Goal: Answer question/provide support: Share knowledge or assist other users

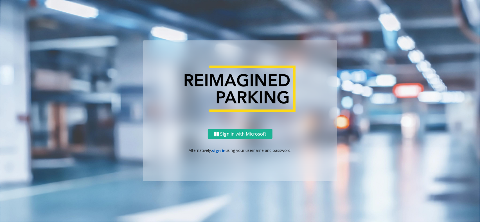
click at [216, 149] on link "sign in" at bounding box center [218, 150] width 13 height 5
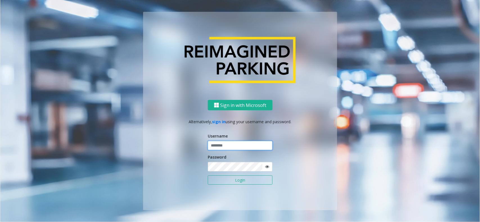
click at [235, 142] on input "text" at bounding box center [240, 146] width 65 height 10
type input "*****"
click at [208, 176] on button "Login" at bounding box center [240, 181] width 65 height 10
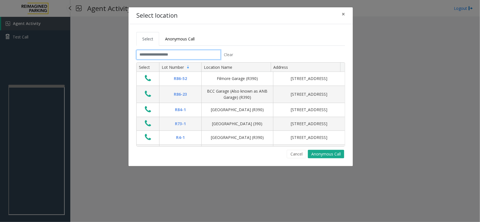
click at [172, 56] on input "text" at bounding box center [178, 55] width 84 height 10
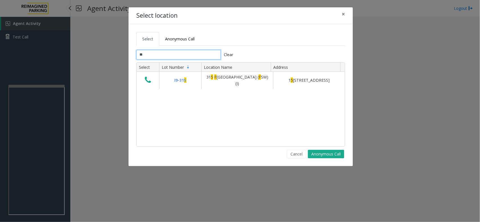
type input "*"
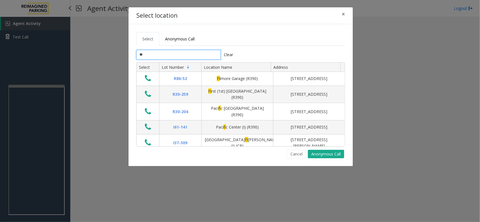
type input "*"
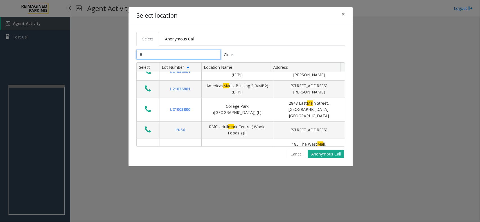
scroll to position [21, 0]
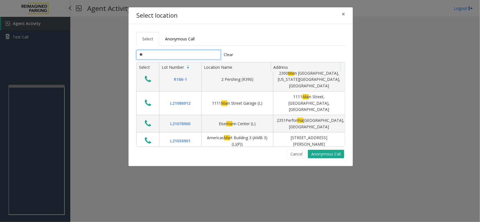
drag, startPoint x: 161, startPoint y: 54, endPoint x: 159, endPoint y: 51, distance: 4.3
click at [160, 53] on input "**" at bounding box center [178, 55] width 84 height 10
type input "*"
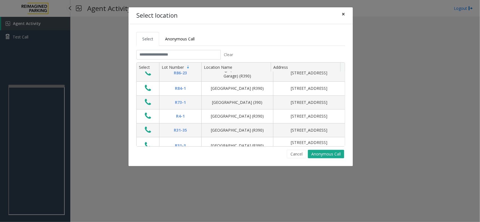
click at [343, 15] on span "×" at bounding box center [342, 14] width 3 height 8
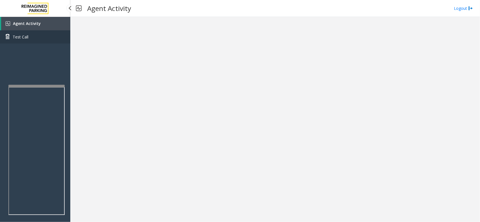
click at [20, 38] on span "Test Call" at bounding box center [21, 37] width 16 height 6
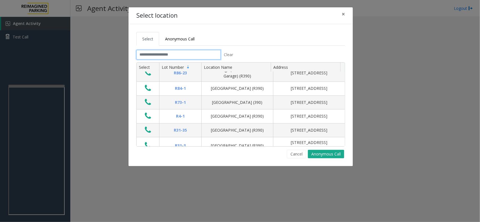
click at [152, 53] on input "text" at bounding box center [178, 55] width 84 height 10
click at [343, 15] on span "×" at bounding box center [342, 14] width 3 height 8
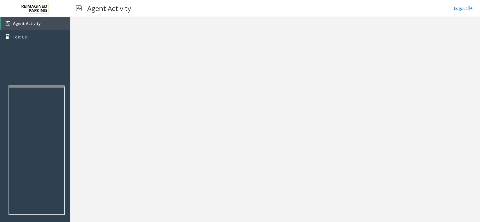
click at [122, 119] on div at bounding box center [274, 119] width 409 height 205
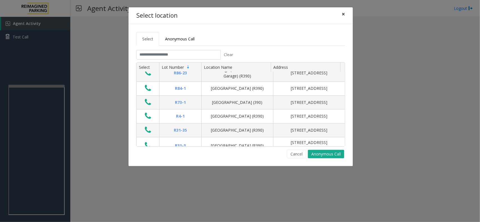
click at [343, 14] on span "×" at bounding box center [342, 14] width 3 height 8
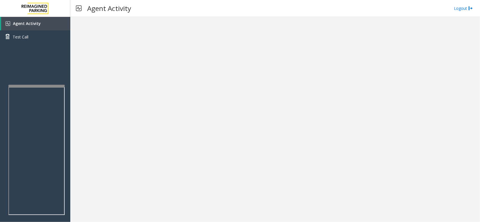
click at [101, 102] on div at bounding box center [274, 119] width 409 height 205
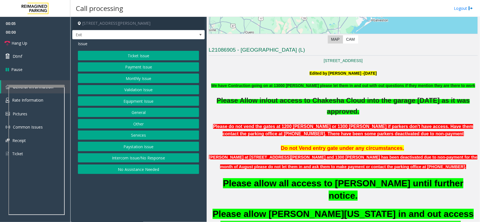
scroll to position [105, 0]
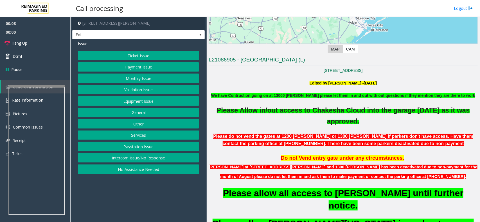
click at [141, 102] on button "Equipment Issue" at bounding box center [138, 101] width 121 height 10
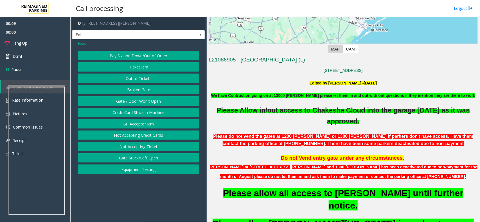
click at [141, 102] on button "Gate / Door Won't Open" at bounding box center [138, 101] width 121 height 10
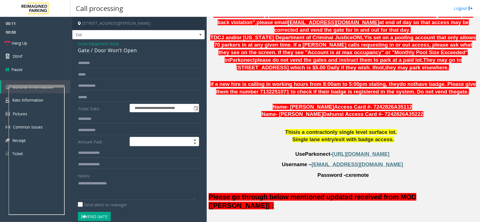
scroll to position [562, 0]
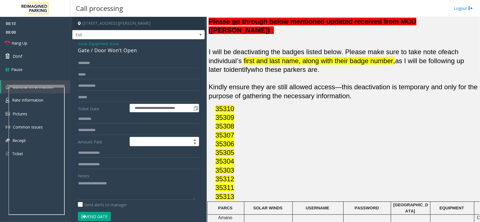
click at [91, 42] on span "Equipment Issue" at bounding box center [104, 44] width 30 height 6
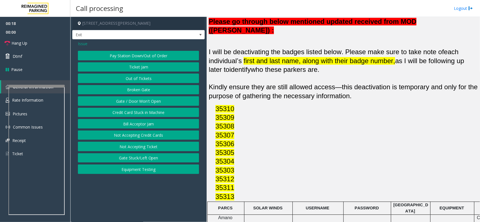
click at [80, 43] on span "Issue" at bounding box center [83, 44] width 10 height 6
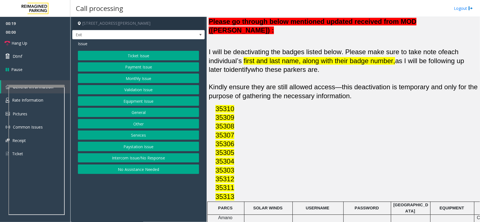
click at [119, 81] on button "Monthly Issue" at bounding box center [138, 79] width 121 height 10
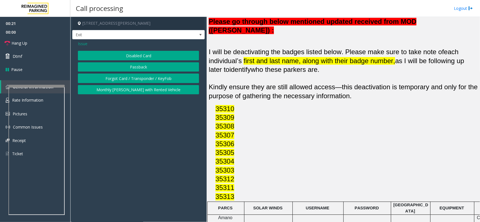
click at [122, 57] on button "Disabled Card" at bounding box center [138, 56] width 121 height 10
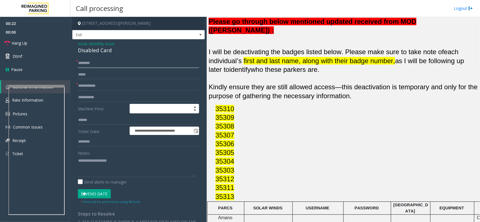
click at [90, 63] on input "text" at bounding box center [138, 63] width 121 height 10
click at [87, 83] on input "text" at bounding box center [138, 86] width 121 height 10
click at [96, 160] on textarea at bounding box center [136, 166] width 117 height 21
type textarea "**********"
click at [97, 83] on input "text" at bounding box center [138, 86] width 121 height 10
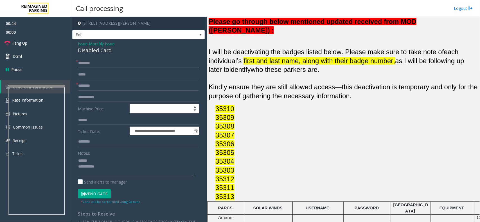
click at [90, 62] on input "text" at bounding box center [138, 63] width 121 height 10
click at [99, 85] on input "********" at bounding box center [138, 86] width 121 height 10
type input "********"
click at [88, 62] on input "text" at bounding box center [138, 63] width 121 height 10
type input "**********"
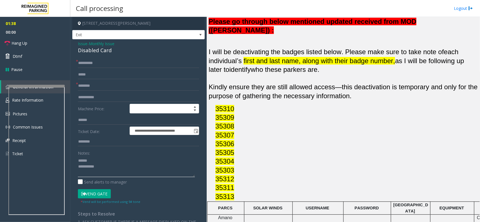
click at [90, 162] on textarea at bounding box center [136, 166] width 117 height 21
click at [83, 50] on div "Disabled Card" at bounding box center [138, 51] width 121 height 8
drag, startPoint x: 83, startPoint y: 50, endPoint x: 107, endPoint y: 61, distance: 26.3
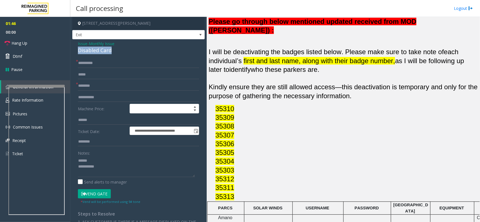
click at [108, 62] on div "**********" at bounding box center [138, 190] width 132 height 303
click at [108, 60] on input "**********" at bounding box center [138, 63] width 121 height 10
click at [101, 53] on div "Disabled Card" at bounding box center [138, 51] width 121 height 8
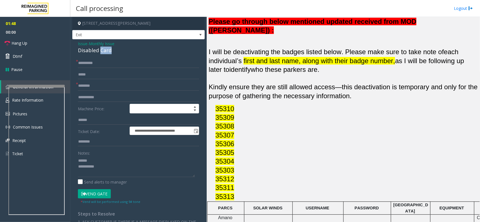
click at [101, 53] on div "Disabled Card" at bounding box center [138, 51] width 121 height 8
click at [106, 173] on textarea at bounding box center [136, 166] width 117 height 21
click at [96, 195] on button "Vend Gate" at bounding box center [94, 194] width 33 height 10
click at [44, 45] on link "Hang Up" at bounding box center [35, 43] width 70 height 13
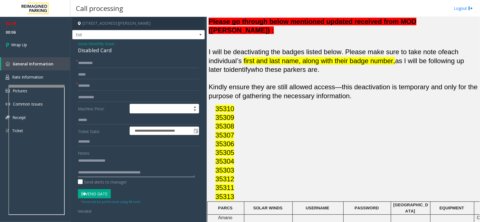
type textarea "**********"
drag, startPoint x: 107, startPoint y: 64, endPoint x: 79, endPoint y: 67, distance: 28.8
click at [75, 67] on div "**********" at bounding box center [139, 202] width 130 height 288
click at [104, 64] on input "**********" at bounding box center [138, 63] width 121 height 10
click at [35, 45] on link "Wrap Up" at bounding box center [35, 45] width 70 height 17
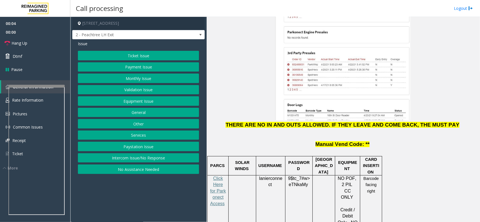
scroll to position [808, 0]
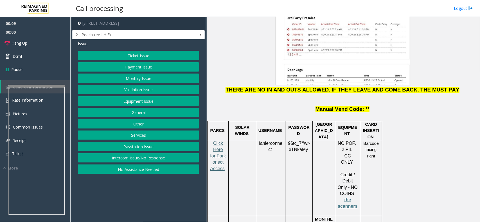
click at [217, 141] on span "Click Here for Parkonect Access" at bounding box center [218, 156] width 16 height 30
drag, startPoint x: 273, startPoint y: 106, endPoint x: 258, endPoint y: 101, distance: 15.8
click at [258, 140] on p "lanierconnect" at bounding box center [270, 146] width 25 height 13
copy p "lanierconnect"
drag, startPoint x: 305, startPoint y: 105, endPoint x: 286, endPoint y: 96, distance: 21.3
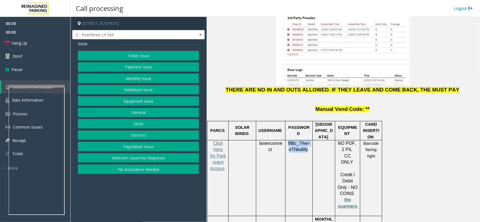
click at [286, 140] on div "9$tc_7#w> eTNkaMy" at bounding box center [298, 152] width 27 height 25
copy span "9$tc_7#w> eTNkaMy"
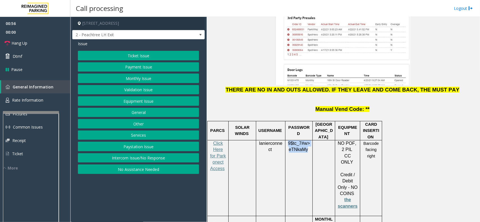
click at [27, 111] on div at bounding box center [31, 112] width 56 height 2
click at [98, 89] on button "Validation Issue" at bounding box center [138, 90] width 121 height 10
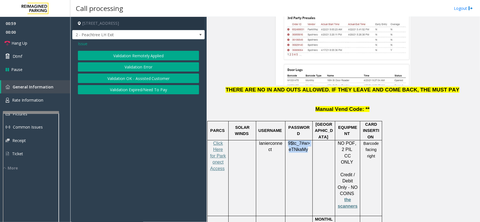
click at [105, 67] on button "Validation Error" at bounding box center [138, 67] width 121 height 10
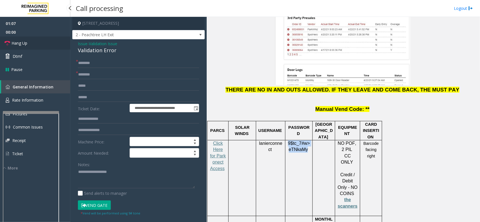
click at [38, 43] on link "Hang Up" at bounding box center [35, 43] width 70 height 13
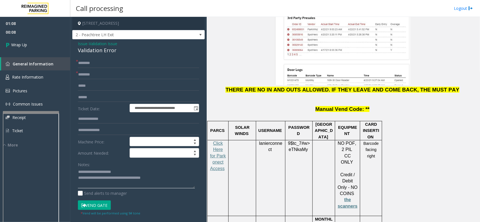
type textarea "**********"
click at [104, 65] on input "text" at bounding box center [138, 63] width 121 height 10
type input "**"
click at [101, 72] on input "text" at bounding box center [138, 75] width 121 height 10
type input "**"
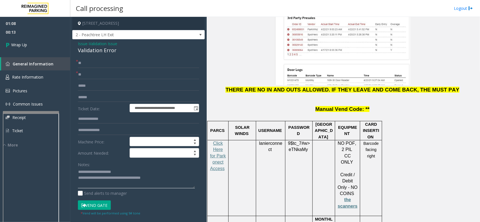
click at [159, 178] on textarea at bounding box center [136, 178] width 117 height 21
type textarea "**********"
click at [26, 47] on span "Wrap Up" at bounding box center [19, 45] width 16 height 6
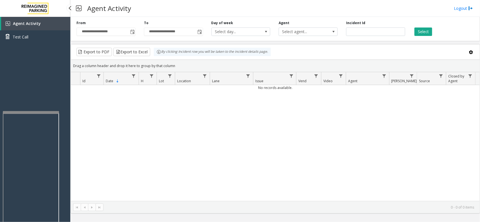
click at [36, 78] on div "Agent Activity Test Call" at bounding box center [35, 128] width 70 height 222
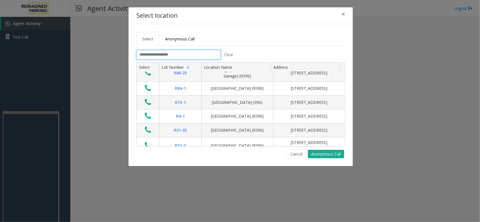
click at [149, 55] on input "text" at bounding box center [178, 55] width 84 height 10
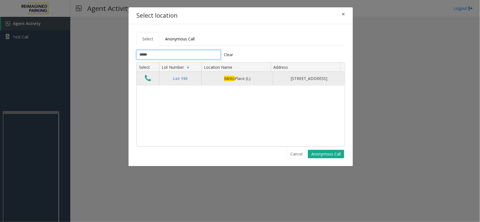
type input "*****"
click at [148, 82] on icon "Data table" at bounding box center [148, 78] width 6 height 8
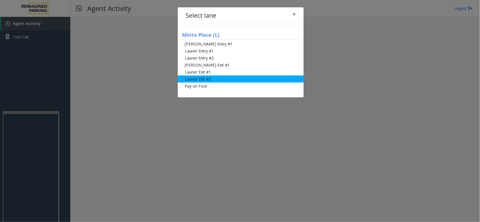
click at [188, 77] on li "Laurier Exit #2" at bounding box center [241, 79] width 126 height 7
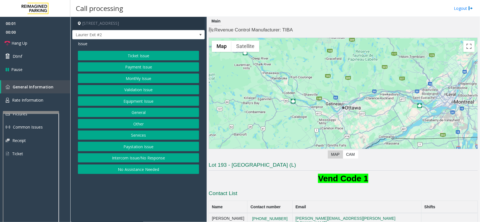
click at [140, 80] on button "Monthly Issue" at bounding box center [138, 79] width 121 height 10
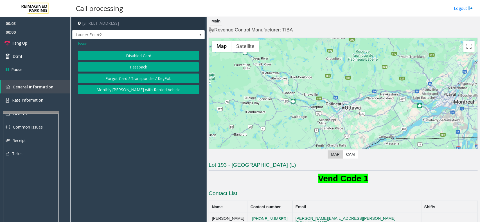
click at [124, 57] on button "Disabled Card" at bounding box center [138, 56] width 121 height 10
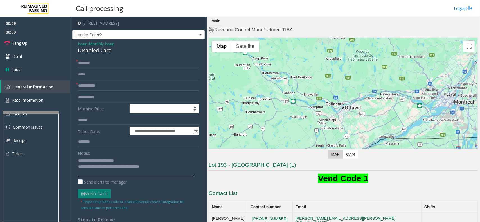
type textarea "**********"
click at [130, 155] on div "Notes:" at bounding box center [138, 162] width 121 height 29
click at [94, 87] on input "text" at bounding box center [138, 86] width 121 height 10
type input "*"
type input "****"
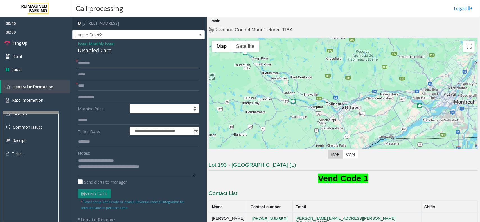
click at [86, 62] on input "text" at bounding box center [138, 63] width 121 height 10
type input "**********"
click at [134, 162] on textarea at bounding box center [136, 166] width 117 height 21
click at [91, 51] on div "Disabled Card" at bounding box center [138, 51] width 121 height 8
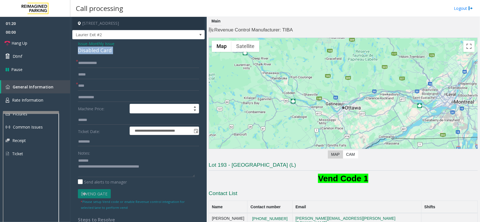
click at [91, 51] on div "Disabled Card" at bounding box center [138, 51] width 121 height 8
click at [124, 160] on textarea at bounding box center [136, 166] width 117 height 21
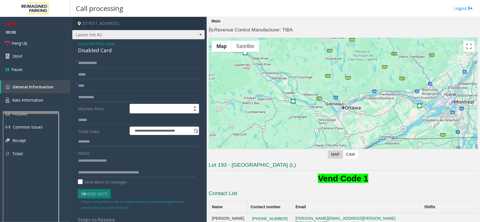
click at [120, 38] on span "Laurier Exit #2" at bounding box center [124, 34] width 105 height 9
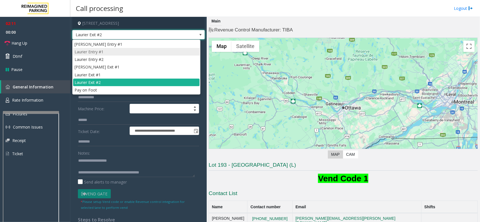
click at [118, 55] on li "Laurier Entry #1" at bounding box center [136, 52] width 126 height 8
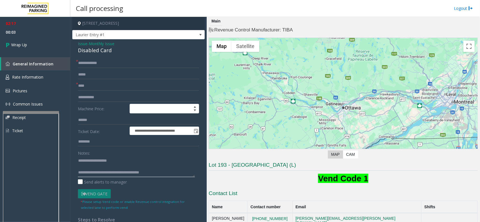
click at [166, 175] on textarea at bounding box center [136, 166] width 117 height 21
type textarea "**********"
click at [31, 46] on link "Wrap Up" at bounding box center [35, 45] width 70 height 17
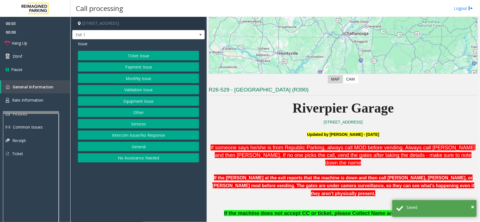
scroll to position [176, 0]
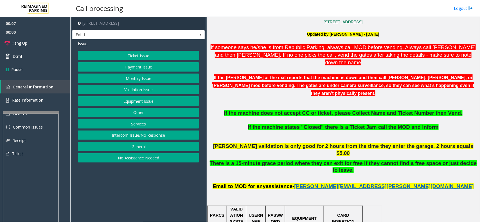
click at [138, 159] on button "No Assistance Needed" at bounding box center [138, 158] width 121 height 10
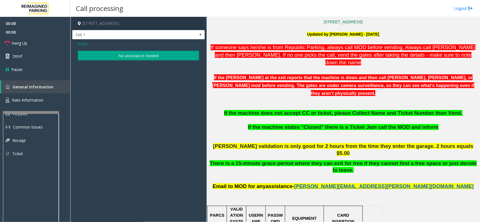
click at [87, 52] on button "No assistance needed" at bounding box center [138, 56] width 121 height 10
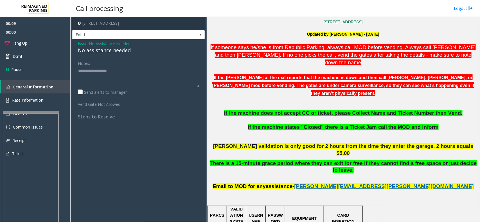
click at [87, 52] on div "No assistance needed" at bounding box center [138, 51] width 121 height 8
click at [86, 51] on div "No assistance needed" at bounding box center [138, 51] width 121 height 8
click at [86, 50] on div "No assistance needed" at bounding box center [138, 51] width 121 height 8
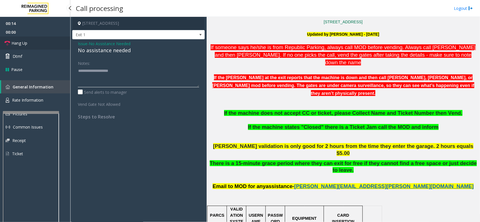
type textarea "**********"
click at [34, 44] on link "Hang Up" at bounding box center [35, 43] width 70 height 13
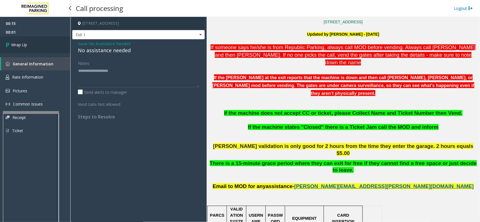
click at [34, 44] on link "Wrap Up" at bounding box center [35, 45] width 70 height 17
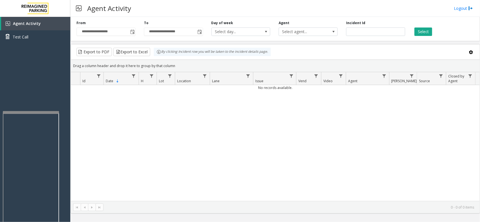
click at [160, 155] on div "No records available." at bounding box center [275, 143] width 408 height 116
drag, startPoint x: 179, startPoint y: 124, endPoint x: 280, endPoint y: 113, distance: 100.9
click at [278, 114] on div "No records available." at bounding box center [275, 143] width 408 height 116
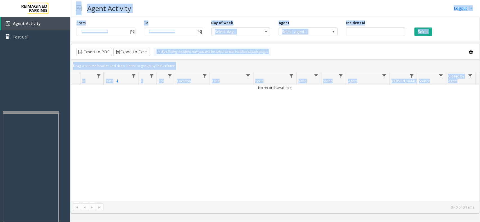
drag, startPoint x: 49, startPoint y: 89, endPoint x: 106, endPoint y: 110, distance: 60.4
click at [106, 110] on app-root "**********" at bounding box center [240, 111] width 480 height 222
click at [109, 110] on div "No records available." at bounding box center [275, 143] width 408 height 116
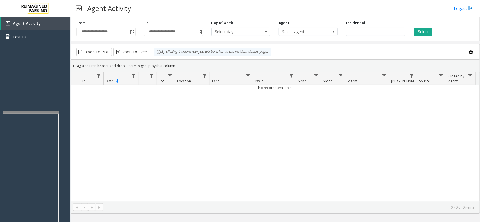
drag, startPoint x: 142, startPoint y: 114, endPoint x: 107, endPoint y: 113, distance: 35.1
click at [107, 113] on div "No records available." at bounding box center [275, 143] width 408 height 116
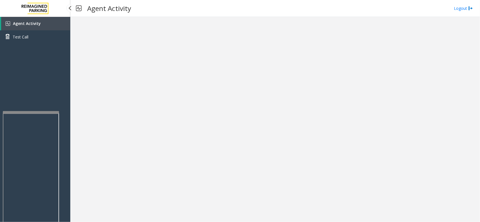
drag, startPoint x: 53, startPoint y: 97, endPoint x: 62, endPoint y: 97, distance: 9.6
click at [65, 97] on div "Agent Activity Test Call" at bounding box center [35, 128] width 70 height 222
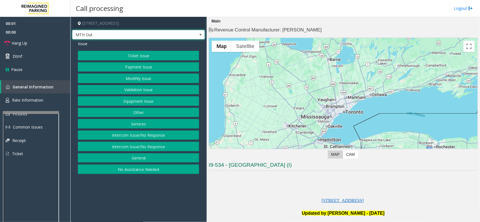
click at [94, 32] on span "MTH Out" at bounding box center [124, 34] width 105 height 9
click at [246, 197] on p "[STREET_ADDRESS]" at bounding box center [342, 198] width 269 height 13
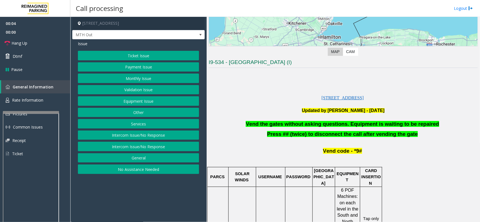
scroll to position [105, 0]
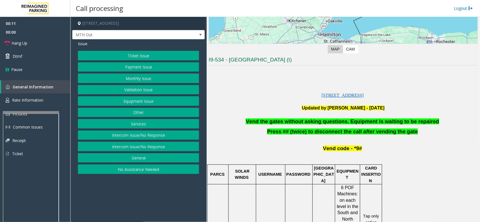
click at [124, 103] on button "Equipment Issue" at bounding box center [138, 101] width 121 height 10
click at [125, 103] on button "Gate / Door Won't Open" at bounding box center [138, 101] width 121 height 10
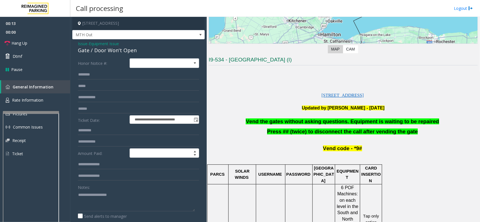
click at [330, 122] on span "Vend the gates without asking questions. Equipment is waiting to be repaired" at bounding box center [342, 122] width 193 height 6
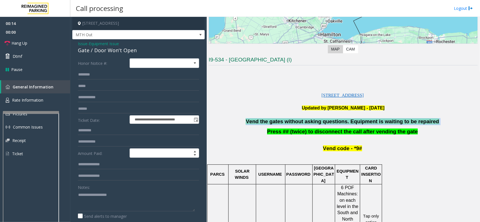
click at [330, 122] on span "Vend the gates without asking questions. Equipment is waiting to be repaired" at bounding box center [342, 122] width 193 height 6
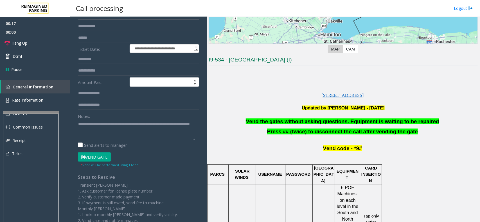
scroll to position [78, 0]
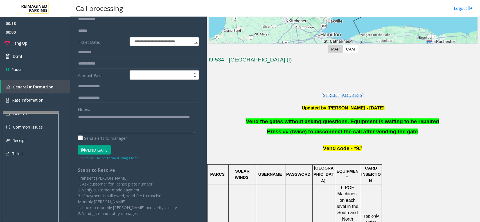
type textarea "**********"
click at [87, 150] on button "Vend Gate" at bounding box center [94, 151] width 33 height 10
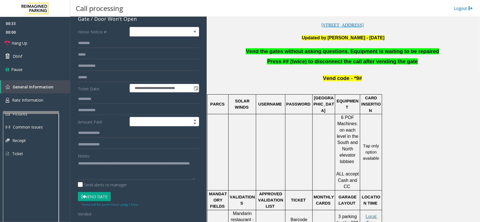
scroll to position [88, 0]
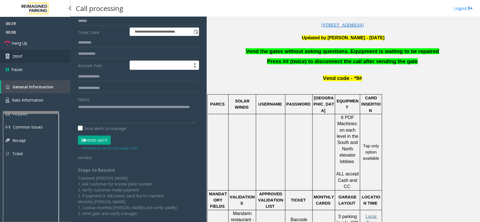
click at [12, 54] on link "Dtmf" at bounding box center [35, 56] width 70 height 13
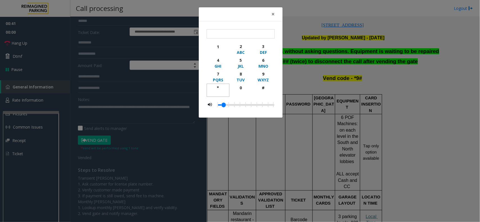
click at [216, 87] on div "*" at bounding box center [217, 88] width 15 height 6
click at [264, 73] on div "9" at bounding box center [262, 74] width 15 height 6
click at [261, 86] on div "#" at bounding box center [262, 88] width 15 height 6
type input "***"
click at [275, 13] on button "×" at bounding box center [272, 14] width 11 height 14
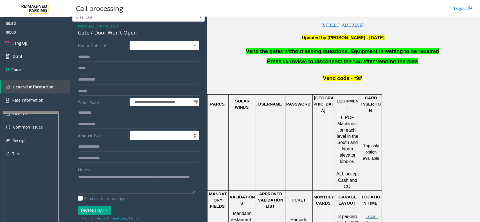
scroll to position [0, 0]
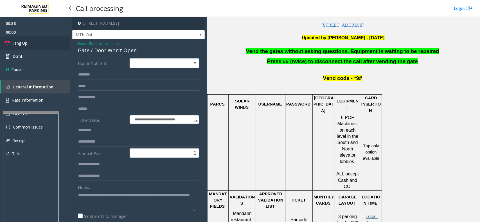
click at [29, 43] on link "Hang Up" at bounding box center [35, 43] width 70 height 13
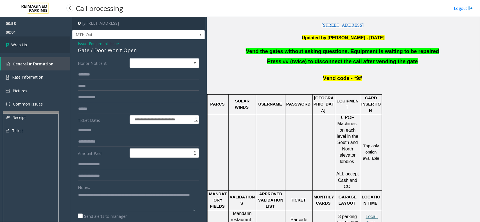
click at [29, 43] on link "Wrap Up" at bounding box center [35, 45] width 70 height 17
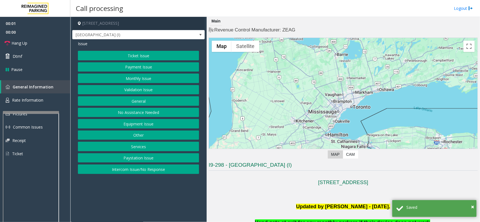
scroll to position [105, 0]
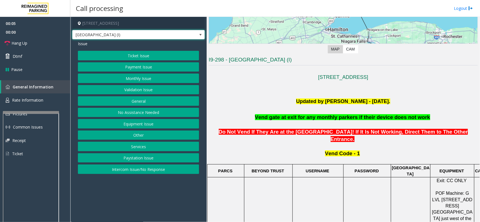
click at [159, 35] on span "[GEOGRAPHIC_DATA] (I)" at bounding box center [124, 34] width 105 height 9
click at [227, 96] on p at bounding box center [342, 89] width 269 height 16
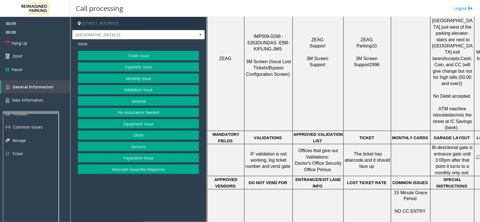
scroll to position [316, 0]
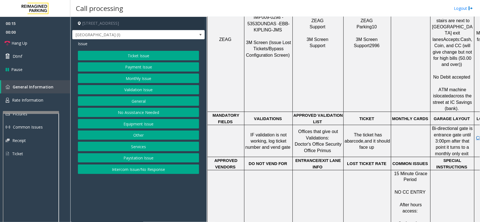
click at [111, 51] on button "Ticket Issue" at bounding box center [138, 56] width 121 height 10
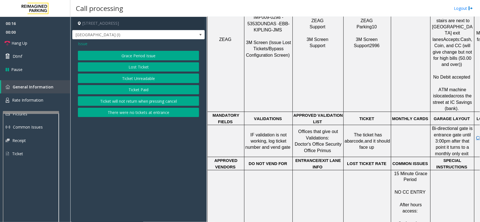
click at [128, 80] on button "Ticket Unreadable" at bounding box center [138, 79] width 121 height 10
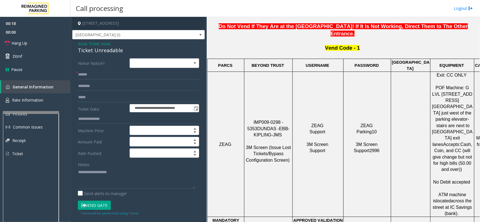
scroll to position [211, 0]
drag, startPoint x: 285, startPoint y: 98, endPoint x: 249, endPoint y: 96, distance: 36.9
click at [248, 96] on td "IMP009-0298 - 5353 DUNDAS - EBB-KIPLING-JMS 3M Screen (Issue Lost Tickets/Bypas…" at bounding box center [268, 144] width 48 height 145
click at [293, 99] on div at bounding box center [292, 144] width 2 height 145
drag, startPoint x: 290, startPoint y: 100, endPoint x: 246, endPoint y: 98, distance: 44.2
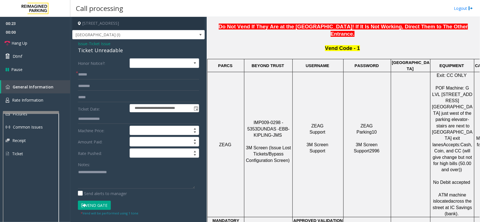
click at [246, 120] on p "IMP009-0298 - 5353 DUNDAS - EBB-KIPLING-JMS 3M Screen (Issue Lost Tickets/Bypas…" at bounding box center [267, 145] width 47 height 50
copy span "IMP009-0298 - 5353"
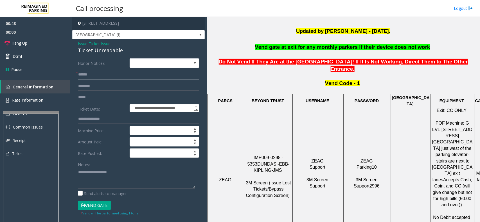
click at [94, 75] on input "text" at bounding box center [138, 75] width 121 height 10
type input "******"
click at [101, 85] on input "text" at bounding box center [138, 86] width 121 height 10
type input "*"
type textarea "**********"
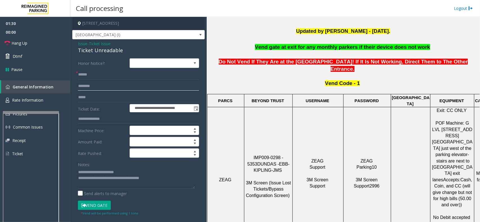
click at [89, 86] on input "text" at bounding box center [138, 86] width 121 height 10
type input "********"
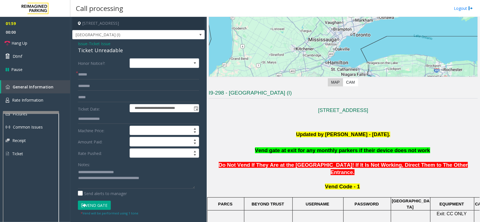
scroll to position [0, 0]
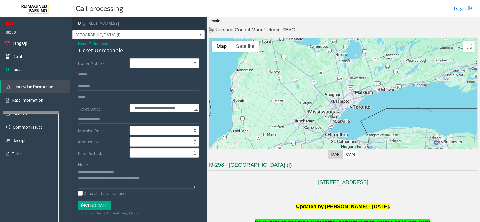
click at [90, 204] on button "Vend Gate" at bounding box center [94, 206] width 33 height 10
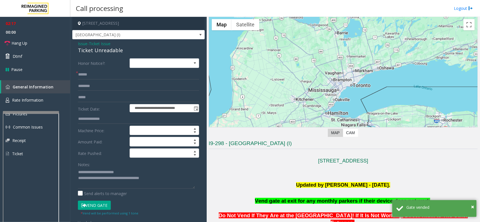
scroll to position [70, 0]
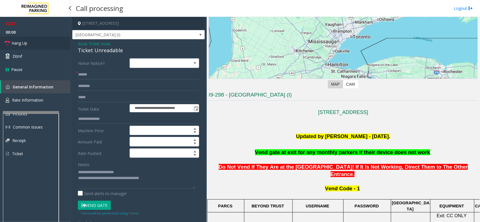
click at [44, 45] on link "Hang Up" at bounding box center [35, 43] width 70 height 13
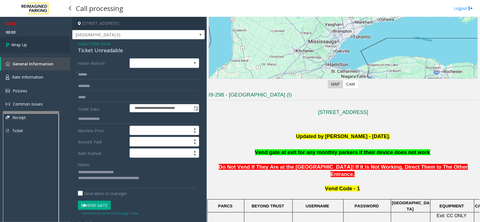
click at [44, 45] on link "Wrap Up" at bounding box center [35, 45] width 70 height 17
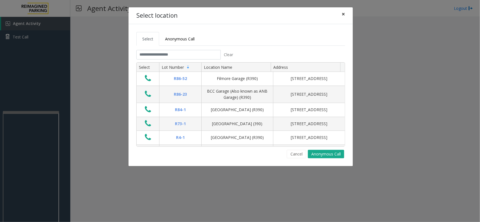
click at [344, 12] on span "×" at bounding box center [342, 14] width 3 height 8
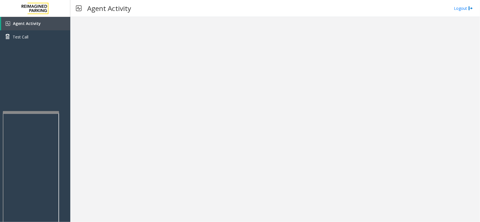
click at [113, 108] on div at bounding box center [274, 119] width 409 height 205
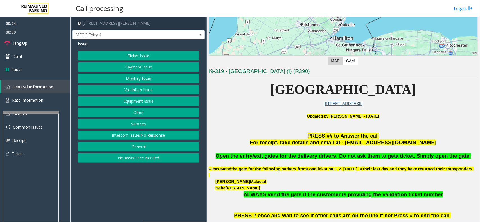
scroll to position [105, 0]
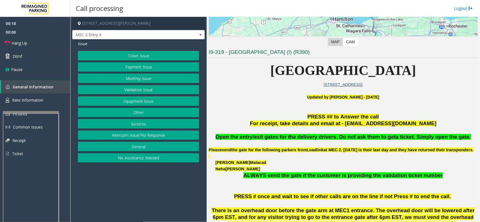
click at [153, 127] on button "Services" at bounding box center [138, 124] width 121 height 10
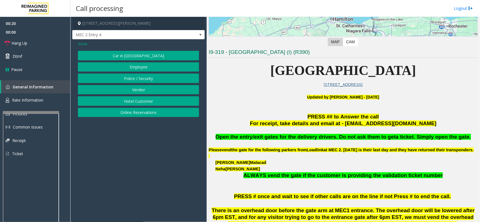
click at [128, 89] on button "Vendor" at bounding box center [138, 90] width 121 height 10
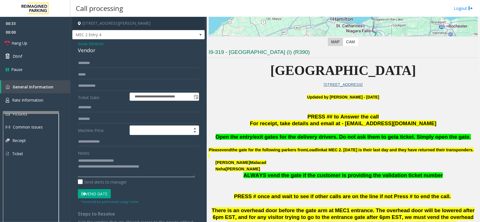
type textarea "**********"
click at [133, 154] on div "Notes:" at bounding box center [138, 162] width 121 height 29
click at [107, 58] on div "**********" at bounding box center [138, 146] width 132 height 215
click at [105, 63] on input "text" at bounding box center [138, 63] width 121 height 10
type input "*"
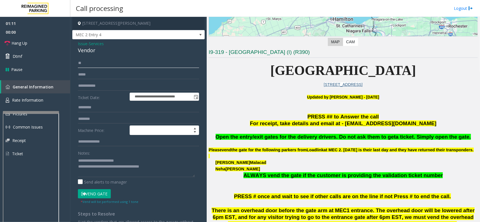
type input "*"
type input "***"
click at [102, 193] on button "Vend Gate" at bounding box center [94, 194] width 33 height 10
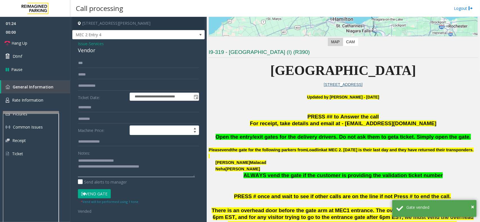
click at [161, 169] on textarea at bounding box center [136, 166] width 117 height 21
type textarea "*"
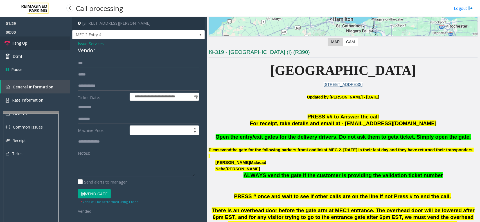
click at [53, 40] on link "Hang Up" at bounding box center [35, 43] width 70 height 13
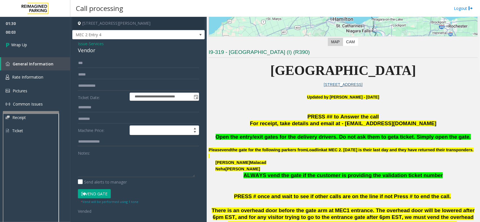
click at [251, 139] on span "Open the entry/exit gates for the delivery drivers. Do not ask them to get" at bounding box center [305, 137] width 180 height 6
click at [252, 138] on span "Open the entry/exit gates for the delivery drivers. Do not ask them to get" at bounding box center [305, 137] width 180 height 6
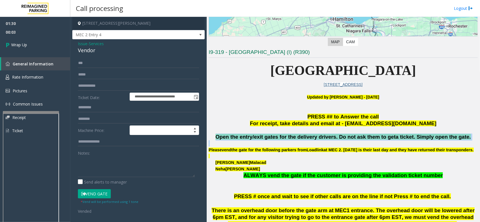
click at [252, 138] on span "Open the entry/exit gates for the delivery drivers. Do not ask them to get" at bounding box center [305, 137] width 180 height 6
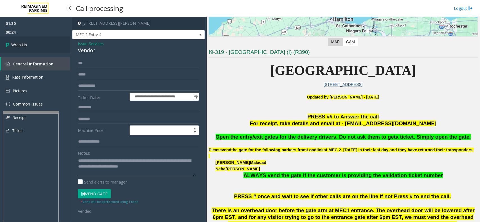
type textarea "**********"
click at [37, 49] on link "Wrap Up" at bounding box center [35, 45] width 70 height 17
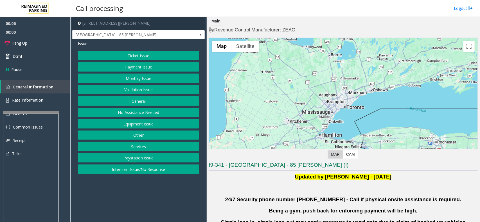
click at [138, 90] on button "Validation Issue" at bounding box center [138, 90] width 121 height 10
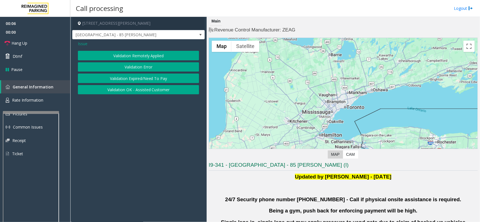
click at [131, 69] on button "Validation Error" at bounding box center [138, 67] width 121 height 10
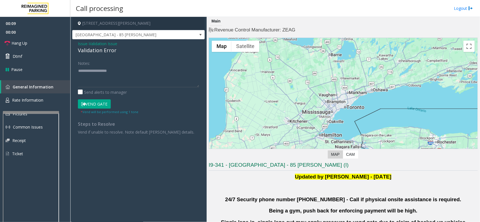
click at [90, 44] on span "Validation Issue" at bounding box center [103, 44] width 28 height 6
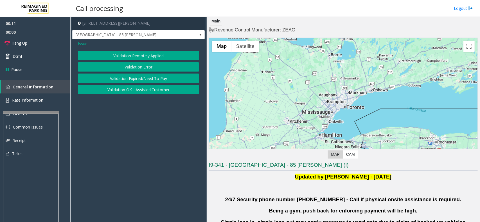
click at [85, 41] on span "Issue" at bounding box center [83, 44] width 10 height 6
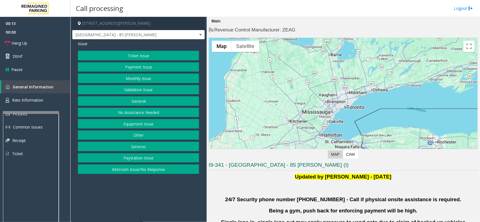
click at [115, 88] on button "Validation Issue" at bounding box center [138, 90] width 121 height 10
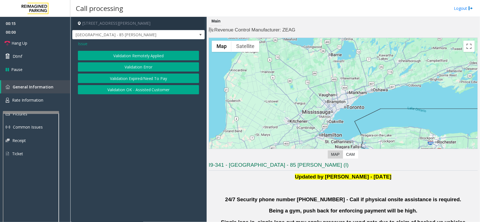
click at [102, 67] on button "Validation Error" at bounding box center [138, 67] width 121 height 10
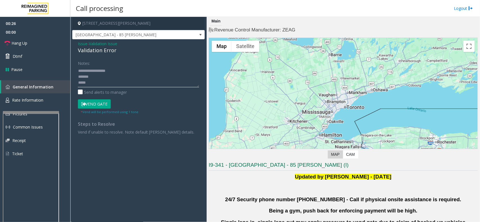
click at [105, 76] on textarea at bounding box center [138, 76] width 121 height 21
click at [105, 81] on textarea at bounding box center [138, 76] width 121 height 21
click at [97, 72] on textarea at bounding box center [138, 76] width 121 height 21
type textarea "**********"
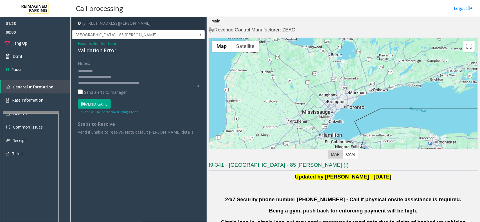
click at [106, 105] on button "Vend Gate" at bounding box center [94, 104] width 33 height 10
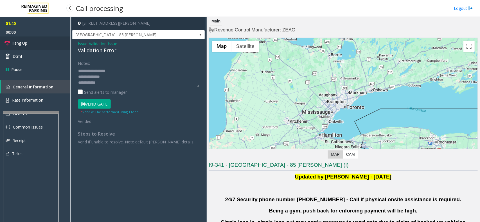
click at [37, 42] on link "Hang Up" at bounding box center [35, 43] width 70 height 13
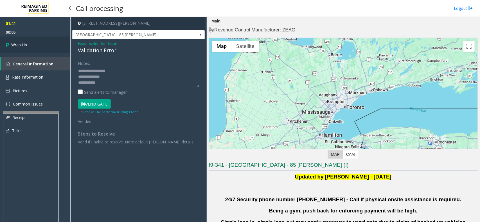
click at [33, 42] on link "Wrap Up" at bounding box center [35, 45] width 70 height 17
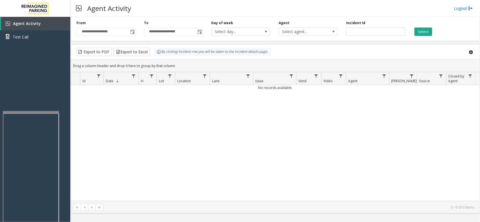
click at [120, 134] on div "No records available." at bounding box center [275, 143] width 408 height 116
drag, startPoint x: 121, startPoint y: 136, endPoint x: 125, endPoint y: 163, distance: 27.8
click at [123, 162] on div "No records available." at bounding box center [275, 143] width 408 height 116
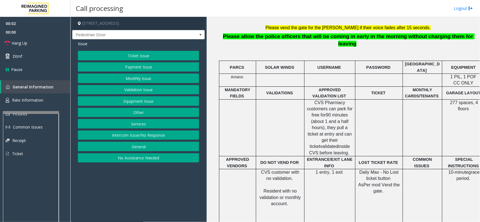
scroll to position [211, 0]
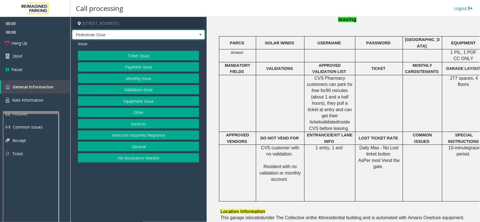
click at [137, 33] on span "Pedestrian Door" at bounding box center [124, 34] width 105 height 9
click at [239, 168] on td at bounding box center [237, 173] width 37 height 57
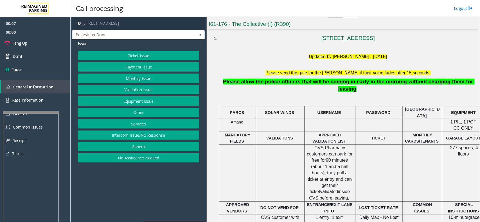
scroll to position [140, 0]
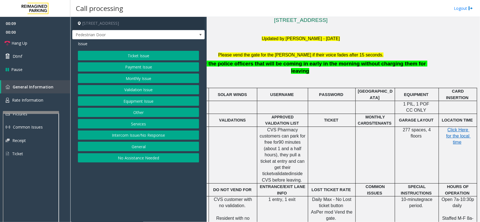
drag, startPoint x: 289, startPoint y: 119, endPoint x: 365, endPoint y: 133, distance: 78.2
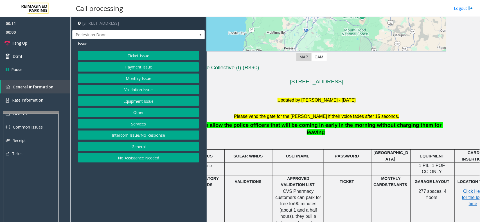
scroll to position [97, 0]
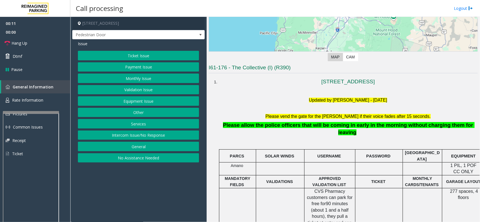
drag, startPoint x: 326, startPoint y: 131, endPoint x: 321, endPoint y: 131, distance: 5.6
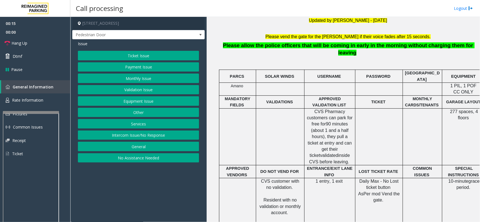
scroll to position [133, 0]
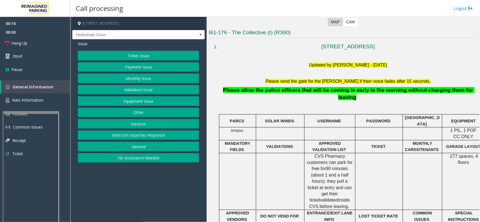
click at [159, 136] on button "Intercom Issue/No Response" at bounding box center [138, 136] width 121 height 10
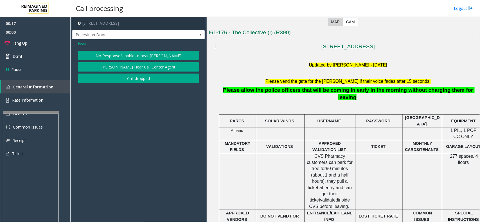
click at [100, 55] on button "No Response/Unable to hear [PERSON_NAME]" at bounding box center [138, 56] width 121 height 10
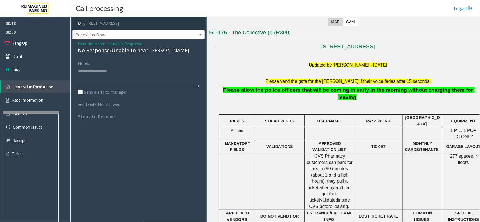
click at [84, 53] on div "No Response/Unable to hear [PERSON_NAME]" at bounding box center [138, 51] width 121 height 8
click at [84, 51] on div "No Response/Unable to hear [PERSON_NAME]" at bounding box center [138, 51] width 121 height 8
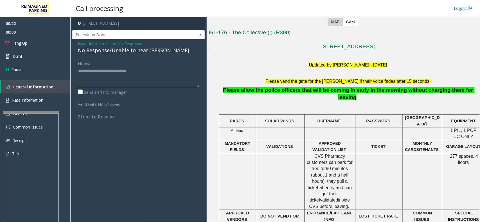
click at [169, 69] on textarea at bounding box center [138, 76] width 121 height 21
type textarea "**********"
click at [37, 42] on link "Hang Up" at bounding box center [35, 43] width 70 height 13
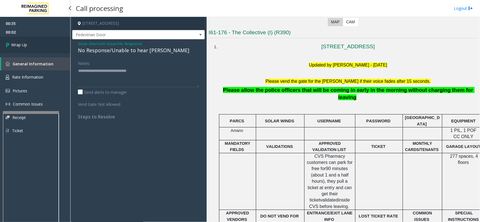
click at [37, 42] on link "Wrap Up" at bounding box center [35, 45] width 70 height 17
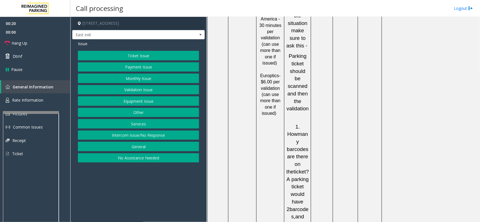
scroll to position [597, 0]
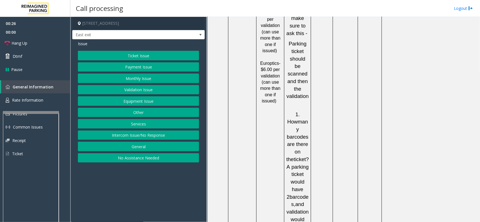
click at [135, 56] on button "Ticket Issue" at bounding box center [138, 56] width 121 height 10
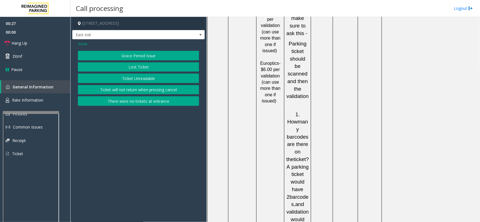
click at [140, 78] on button "Ticket Unreadable" at bounding box center [138, 79] width 121 height 10
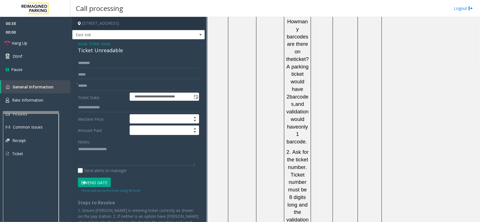
scroll to position [702, 0]
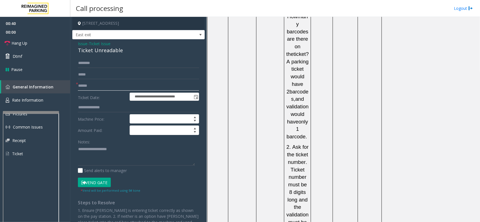
click at [142, 81] on input "text" at bounding box center [138, 86] width 121 height 10
type textarea "**********"
click at [83, 87] on input "text" at bounding box center [138, 86] width 121 height 10
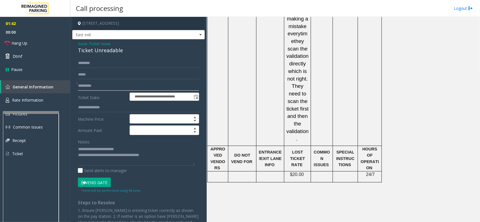
scroll to position [988, 0]
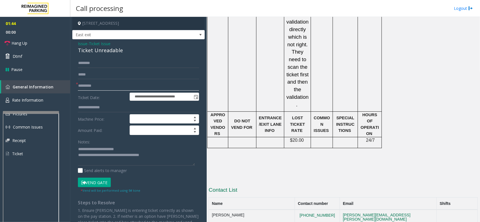
type input "*********"
click at [106, 62] on input "text" at bounding box center [138, 63] width 121 height 10
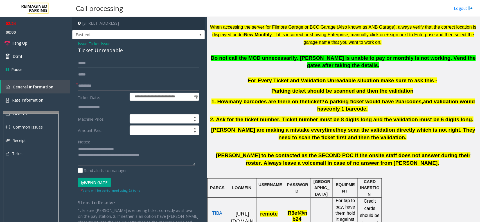
scroll to position [286, 0]
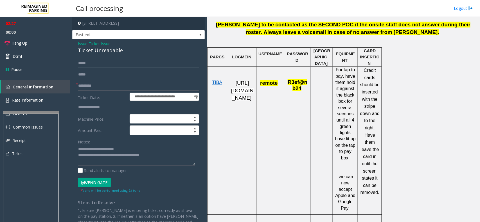
type input "*****"
click at [96, 185] on button "Vend Gate" at bounding box center [94, 183] width 33 height 10
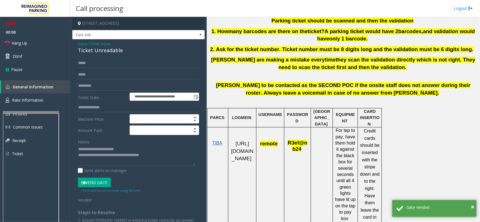
scroll to position [216, 0]
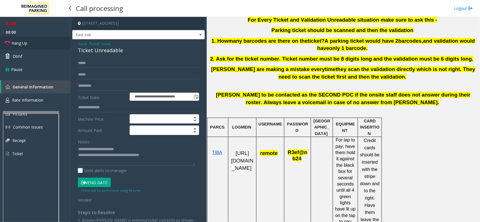
click at [19, 41] on span "Hang Up" at bounding box center [20, 43] width 16 height 6
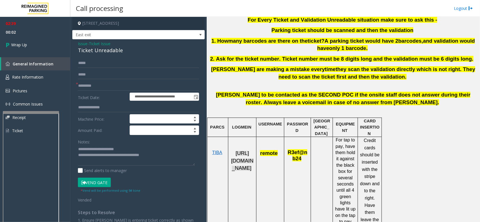
click at [246, 168] on span "[URL][DOMAIN_NAME]" at bounding box center [242, 160] width 22 height 21
drag, startPoint x: 275, startPoint y: 154, endPoint x: 262, endPoint y: 151, distance: 13.6
click at [262, 151] on span "remote" at bounding box center [268, 153] width 17 height 6
copy span "remote"
click at [298, 158] on span "R3ef@nb24" at bounding box center [297, 155] width 20 height 12
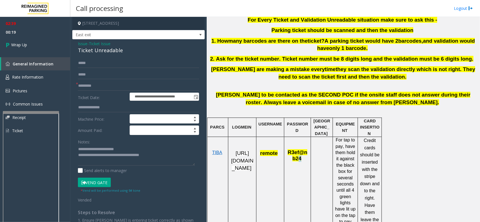
click at [298, 161] on span "R3ef@nb24" at bounding box center [297, 155] width 20 height 12
drag, startPoint x: 299, startPoint y: 159, endPoint x: 288, endPoint y: 153, distance: 12.1
click at [288, 153] on span "R3ef@nb24" at bounding box center [297, 155] width 20 height 12
copy span "R3ef@nb24"
click at [39, 41] on link "Wrap Up" at bounding box center [35, 45] width 70 height 17
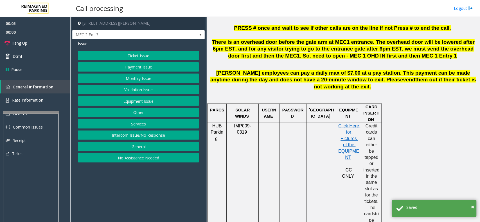
scroll to position [281, 0]
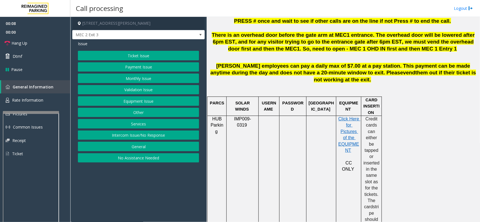
click at [136, 79] on button "Monthly Issue" at bounding box center [138, 79] width 121 height 10
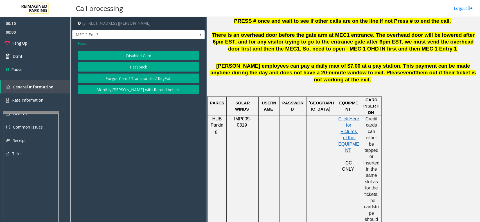
click at [142, 53] on button "Disabled Card" at bounding box center [138, 56] width 121 height 10
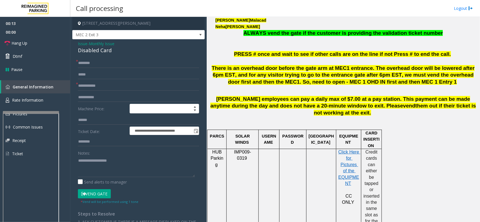
scroll to position [211, 0]
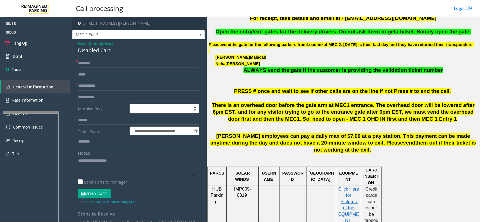
click at [122, 63] on input "text" at bounding box center [138, 63] width 121 height 10
type input "**********"
drag, startPoint x: 253, startPoint y: 189, endPoint x: 229, endPoint y: 190, distance: 23.6
click at [229, 190] on p "IMP009-0319" at bounding box center [242, 192] width 28 height 13
copy span "IMP009-0319"
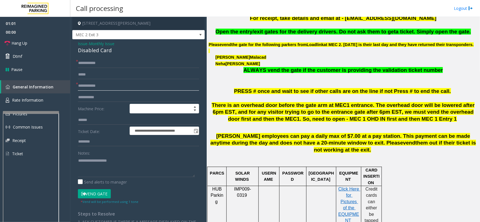
click at [99, 86] on input "text" at bounding box center [138, 86] width 121 height 10
click at [143, 159] on textarea at bounding box center [136, 166] width 117 height 21
type textarea "**********"
click at [95, 86] on input "text" at bounding box center [138, 86] width 121 height 10
type input "******"
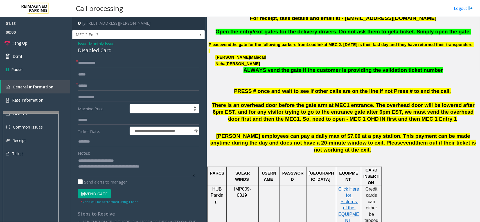
click at [315, 67] on p "[PERSON_NAME]" at bounding box center [346, 64] width 262 height 6
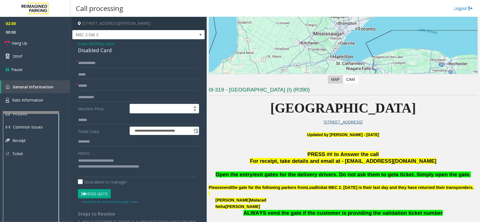
scroll to position [49, 0]
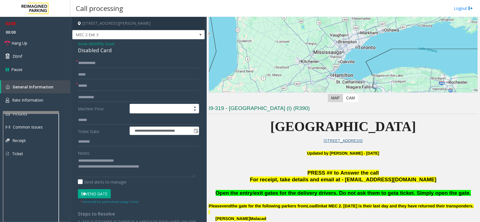
click at [102, 191] on button "Vend Gate" at bounding box center [94, 194] width 33 height 10
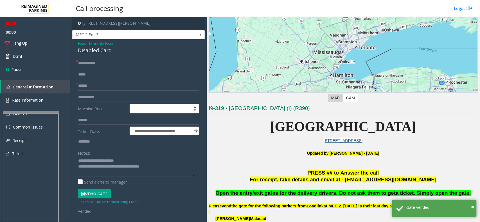
click at [125, 159] on textarea at bounding box center [136, 166] width 117 height 21
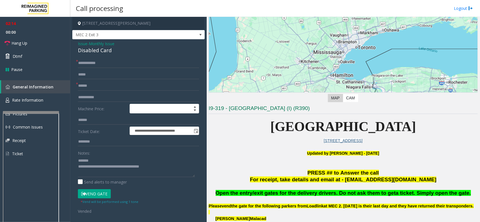
click at [92, 49] on div "Disabled Card" at bounding box center [138, 51] width 121 height 8
type textarea "**********"
click at [20, 42] on span "Hang Up" at bounding box center [20, 43] width 16 height 6
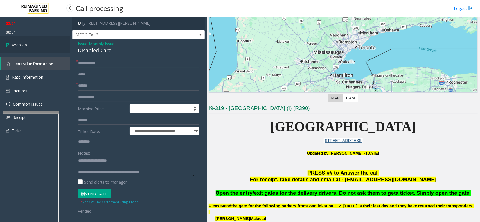
click at [20, 42] on span "Wrap Up" at bounding box center [19, 45] width 16 height 6
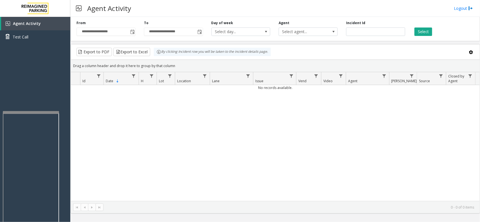
drag, startPoint x: 103, startPoint y: 140, endPoint x: 105, endPoint y: 139, distance: 3.1
click at [105, 139] on div "No records available." at bounding box center [275, 143] width 408 height 116
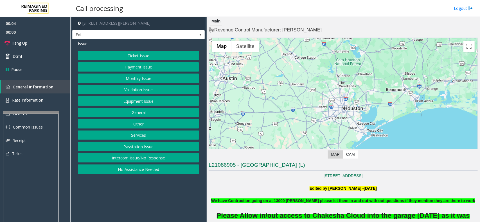
click at [134, 103] on button "Equipment Issue" at bounding box center [138, 101] width 121 height 10
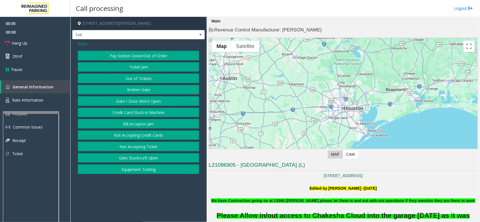
click at [134, 103] on button "Gate / Door Won't Open" at bounding box center [138, 101] width 121 height 10
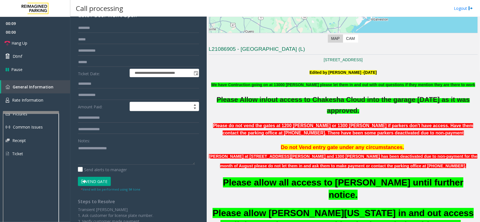
scroll to position [140, 0]
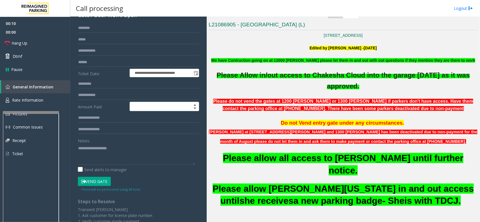
click at [296, 60] on b "We have Contruction going on at 13000 [PERSON_NAME] please let them in and out …" at bounding box center [343, 60] width 264 height 4
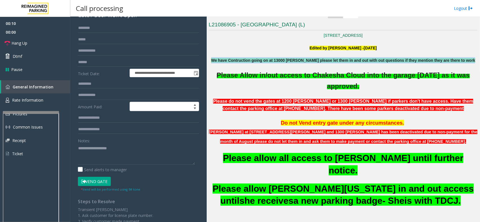
click at [296, 60] on b "We have Contruction going on at 13000 [PERSON_NAME] please let them in and out …" at bounding box center [343, 60] width 264 height 4
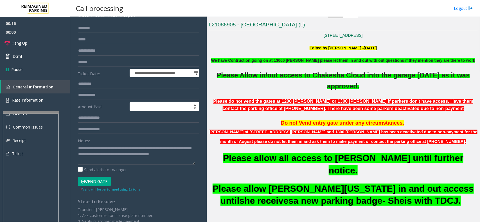
click at [89, 181] on button "Vend Gate" at bounding box center [94, 182] width 33 height 10
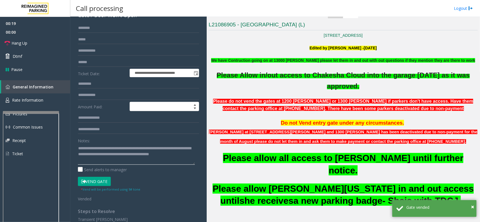
click at [102, 148] on textarea at bounding box center [136, 154] width 117 height 21
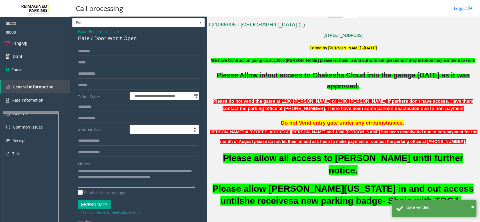
scroll to position [0, 0]
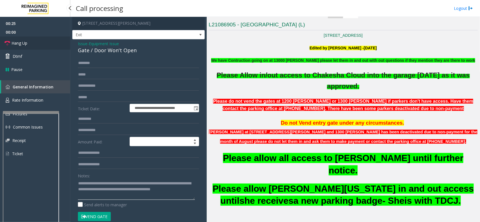
type textarea "**********"
click at [18, 43] on span "Hang Up" at bounding box center [20, 43] width 16 height 6
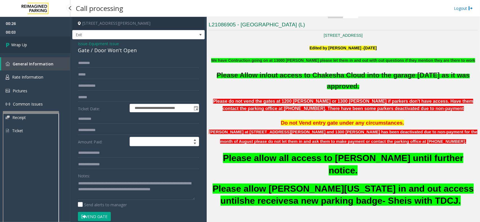
click at [18, 43] on span "Wrap Up" at bounding box center [19, 45] width 16 height 6
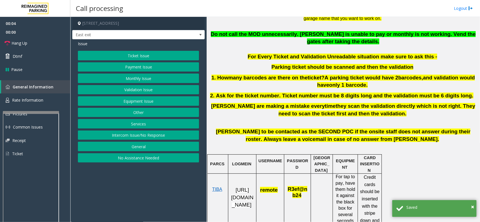
scroll to position [246, 0]
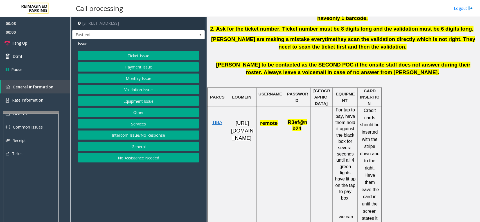
click at [142, 78] on button "Monthly Issue" at bounding box center [138, 79] width 121 height 10
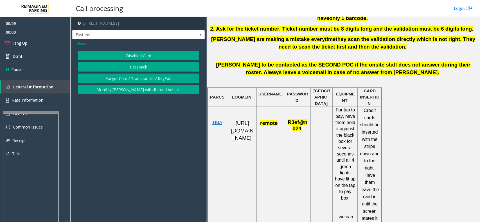
click at [127, 79] on button "Forgot Card / Transponder / KeyFob" at bounding box center [138, 79] width 121 height 10
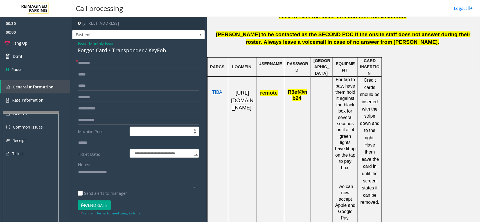
scroll to position [286, 0]
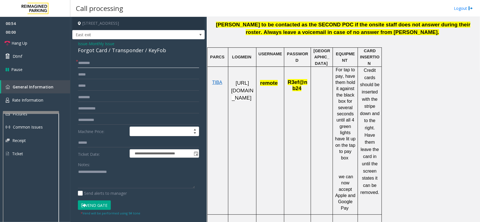
click at [101, 63] on input "text" at bounding box center [138, 63] width 121 height 10
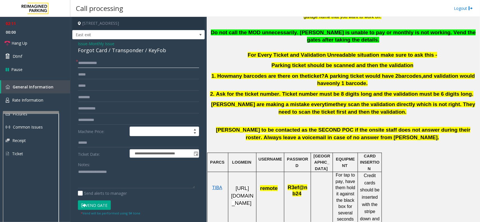
scroll to position [5, 0]
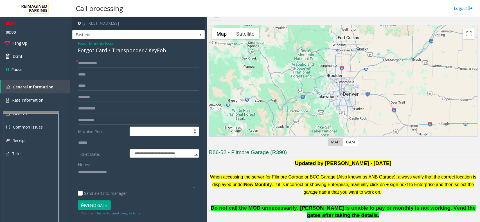
click at [90, 63] on input "**********" at bounding box center [138, 63] width 121 height 10
click at [87, 207] on button "Vend Gate" at bounding box center [94, 206] width 33 height 10
click at [24, 38] on link "Hang Up" at bounding box center [35, 43] width 70 height 13
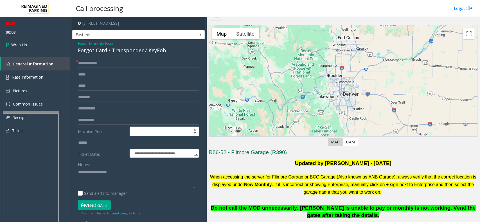
click at [85, 63] on input "**********" at bounding box center [138, 63] width 121 height 10
type input "**********"
click at [94, 111] on input "text" at bounding box center [138, 109] width 121 height 10
type input "*"
click at [136, 175] on textarea at bounding box center [136, 178] width 117 height 21
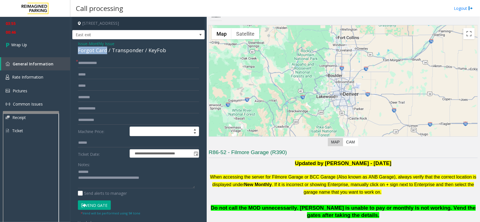
drag, startPoint x: 105, startPoint y: 50, endPoint x: 78, endPoint y: 50, distance: 27.5
click at [78, 50] on div "Forgot Card / Transponder / KeyFob" at bounding box center [138, 51] width 121 height 8
click at [144, 179] on textarea at bounding box center [136, 178] width 117 height 21
drag, startPoint x: 169, startPoint y: 180, endPoint x: 112, endPoint y: 178, distance: 57.1
click at [112, 178] on textarea at bounding box center [136, 178] width 117 height 21
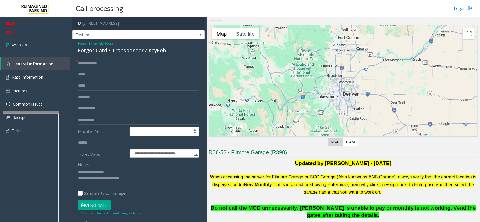
type textarea "**********"
click at [19, 44] on span "Wrap Up" at bounding box center [19, 45] width 16 height 6
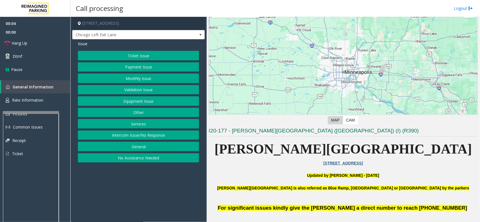
scroll to position [70, 0]
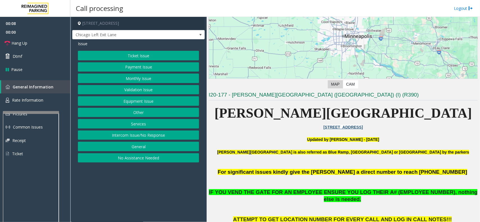
click at [152, 79] on button "Monthly Issue" at bounding box center [138, 79] width 121 height 10
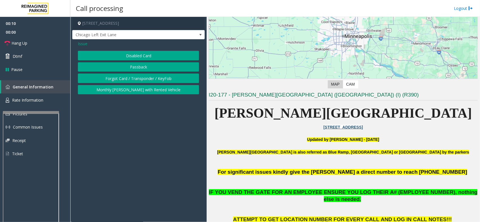
click at [136, 57] on button "Disabled Card" at bounding box center [138, 56] width 121 height 10
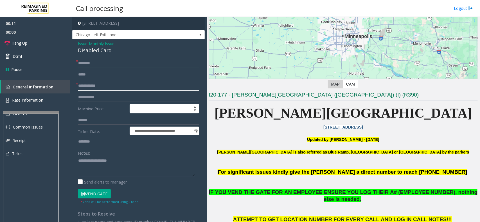
click at [105, 86] on input "text" at bounding box center [138, 86] width 121 height 10
type input "******"
click at [100, 63] on input "text" at bounding box center [138, 63] width 121 height 10
type input "**"
click at [93, 155] on div "Notes:" at bounding box center [138, 162] width 121 height 29
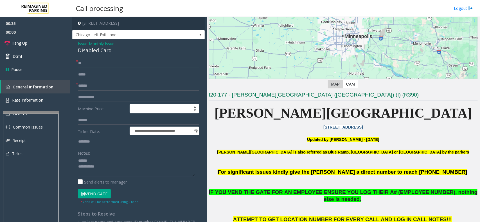
click at [92, 49] on div "Disabled Card" at bounding box center [138, 51] width 121 height 8
click at [104, 173] on textarea at bounding box center [136, 166] width 117 height 21
type textarea "**********"
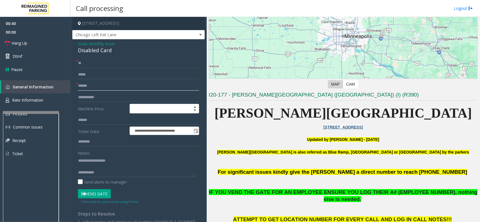
click at [81, 87] on input "******" at bounding box center [138, 86] width 121 height 10
click at [85, 86] on input "******" at bounding box center [138, 86] width 121 height 10
click at [87, 85] on input "*****" at bounding box center [138, 86] width 121 height 10
type input "*****"
click at [133, 162] on textarea at bounding box center [136, 166] width 117 height 21
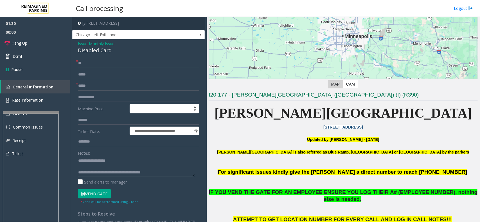
type textarea "**********"
click at [89, 196] on button "Vend Gate" at bounding box center [94, 194] width 33 height 10
click at [36, 44] on link "Hang Up" at bounding box center [35, 43] width 70 height 13
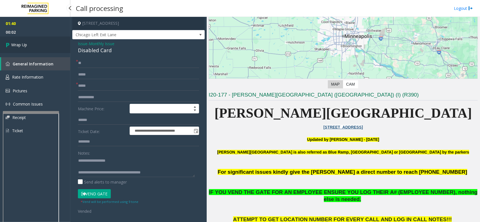
click at [36, 44] on link "Wrap Up" at bounding box center [35, 45] width 70 height 17
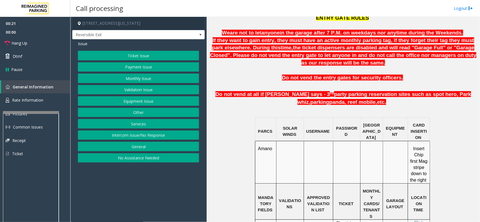
scroll to position [351, 0]
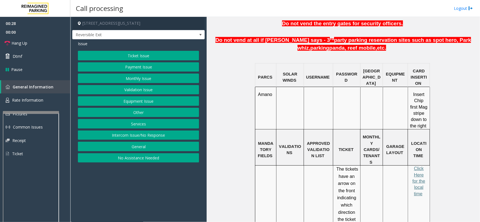
click at [141, 77] on button "Monthly Issue" at bounding box center [138, 79] width 121 height 10
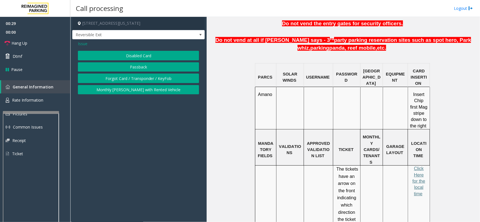
click at [133, 53] on button "Disabled Card" at bounding box center [138, 56] width 121 height 10
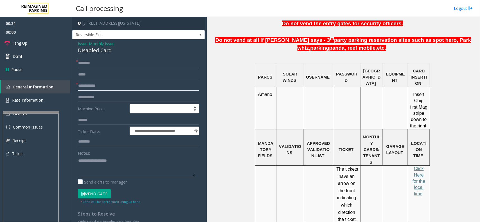
click at [106, 87] on input "text" at bounding box center [138, 86] width 121 height 10
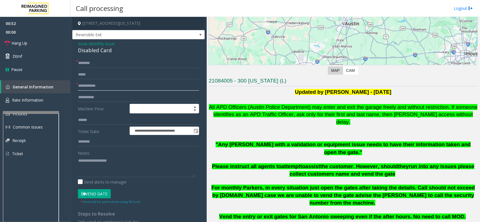
scroll to position [70, 0]
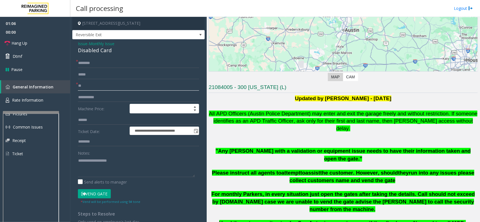
type input "**"
click at [88, 63] on input "text" at bounding box center [138, 63] width 121 height 10
click at [103, 162] on textarea at bounding box center [136, 166] width 117 height 21
click at [93, 50] on div "Disabled Card" at bounding box center [138, 51] width 121 height 8
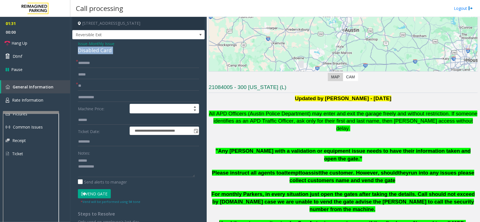
click at [93, 50] on div "Disabled Card" at bounding box center [138, 51] width 121 height 8
click at [105, 174] on textarea at bounding box center [136, 166] width 117 height 21
type textarea "**********"
click at [105, 85] on input "**" at bounding box center [138, 86] width 121 height 10
type input "*"
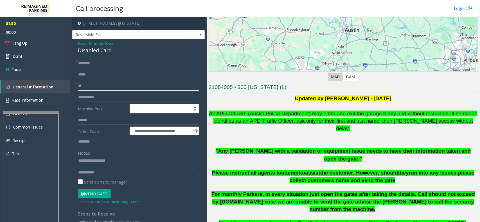
type input "*"
click at [83, 85] on input "**********" at bounding box center [138, 86] width 121 height 10
type input "**********"
click at [90, 61] on input "text" at bounding box center [138, 63] width 121 height 10
type input "******"
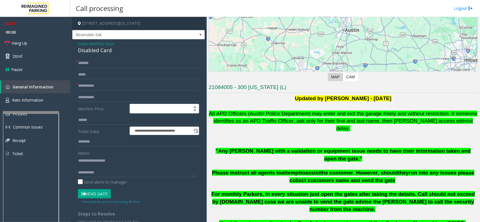
click at [91, 196] on button "Vend Gate" at bounding box center [94, 194] width 33 height 10
click at [23, 41] on span "Hang Up" at bounding box center [20, 43] width 16 height 6
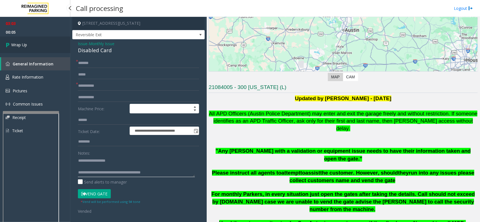
type textarea "**********"
click at [43, 41] on link "Wrap Up" at bounding box center [35, 45] width 70 height 17
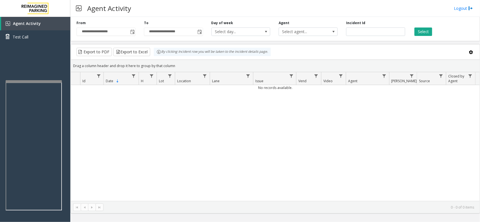
click at [51, 80] on div at bounding box center [34, 81] width 56 height 2
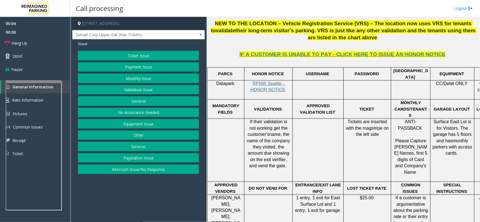
scroll to position [246, 0]
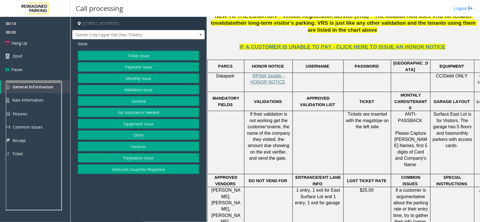
click at [135, 55] on button "Ticket Issue" at bounding box center [138, 56] width 121 height 10
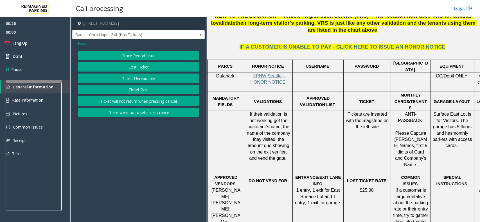
click at [134, 79] on button "Ticket Unreadable" at bounding box center [138, 79] width 121 height 10
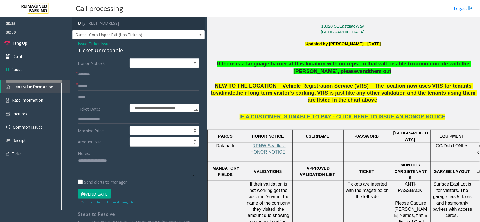
scroll to position [176, 0]
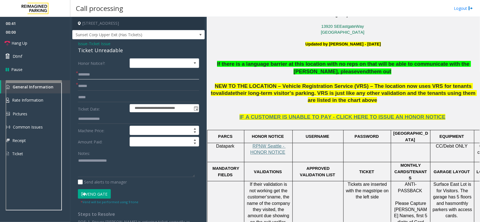
click at [147, 76] on input "text" at bounding box center [138, 75] width 121 height 10
type input "******"
click at [103, 161] on textarea at bounding box center [136, 166] width 117 height 21
click at [100, 47] on div "Ticket Unreadable" at bounding box center [138, 51] width 121 height 8
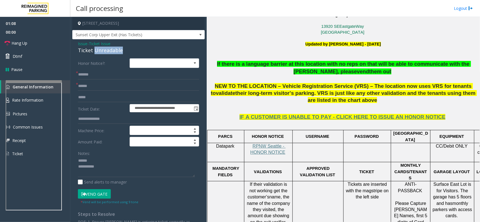
click at [99, 48] on div "Ticket Unreadable" at bounding box center [138, 51] width 121 height 8
click at [88, 48] on div "Ticket Unreadable" at bounding box center [138, 51] width 121 height 8
click at [101, 172] on textarea at bounding box center [136, 166] width 117 height 21
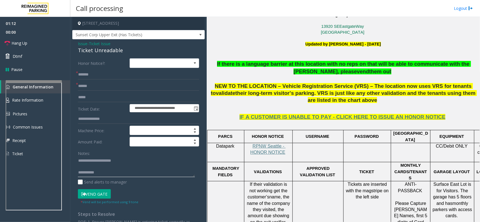
type textarea "**********"
click at [98, 88] on input "text" at bounding box center [138, 86] width 121 height 10
type input "******"
click at [251, 144] on span "RPNW Seattle - HONOR NOTICE" at bounding box center [267, 149] width 35 height 11
click at [108, 175] on textarea at bounding box center [136, 166] width 117 height 21
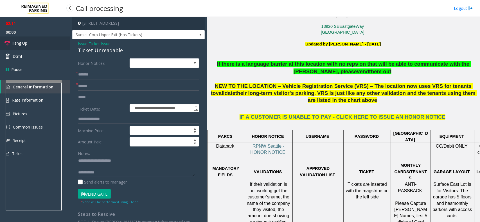
click at [41, 42] on link "Hang Up" at bounding box center [35, 43] width 70 height 13
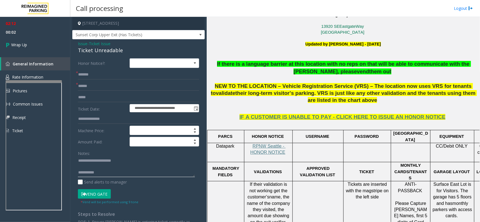
click at [105, 175] on textarea at bounding box center [136, 166] width 117 height 21
type textarea "**********"
click at [11, 46] on icon at bounding box center [9, 44] width 6 height 9
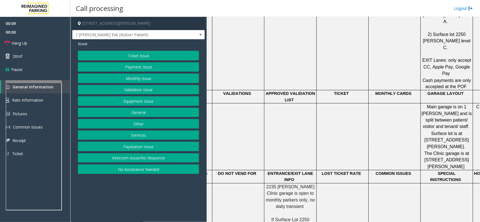
scroll to position [235, 0]
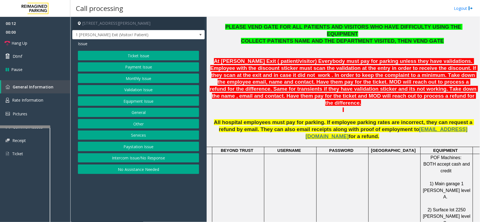
click at [16, 126] on div at bounding box center [22, 127] width 56 height 2
click at [24, 98] on span "Rate Information" at bounding box center [27, 99] width 31 height 5
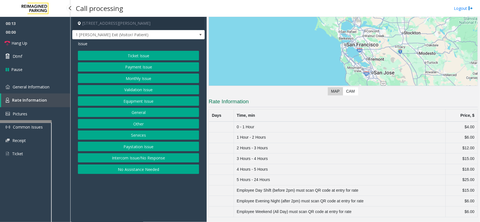
scroll to position [56, 0]
click at [41, 83] on link "General Information" at bounding box center [35, 86] width 70 height 13
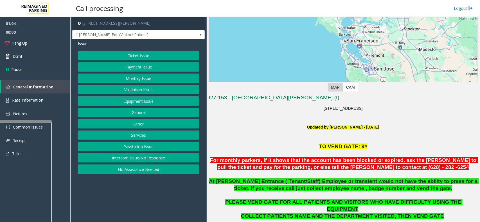
scroll to position [60, 0]
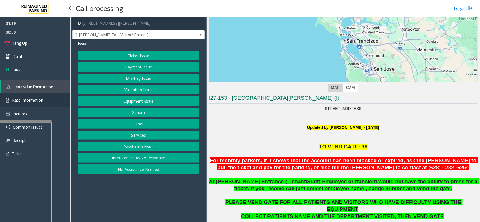
click at [25, 101] on span "Rate Information" at bounding box center [27, 99] width 31 height 5
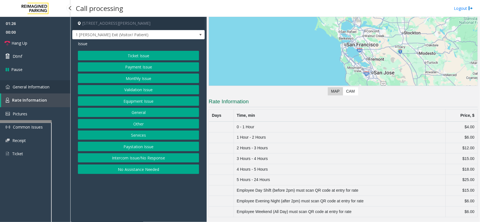
click at [53, 88] on link "General Information" at bounding box center [35, 86] width 70 height 13
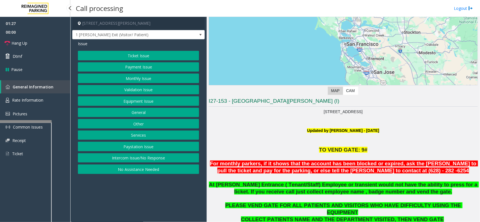
scroll to position [60, 0]
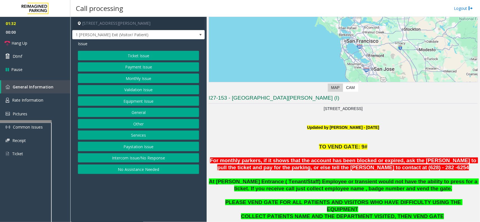
click at [130, 101] on button "Equipment Issue" at bounding box center [138, 101] width 121 height 10
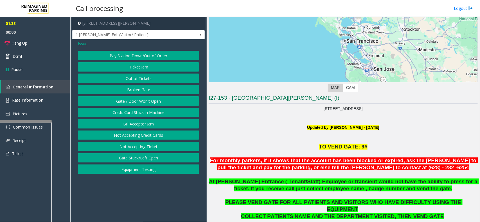
click at [137, 100] on button "Gate / Door Won't Open" at bounding box center [138, 101] width 121 height 10
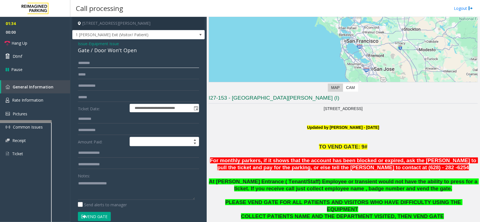
click at [107, 64] on input "text" at bounding box center [138, 63] width 121 height 10
click at [103, 97] on input "text" at bounding box center [138, 98] width 121 height 10
click at [88, 65] on input "text" at bounding box center [138, 63] width 121 height 10
click at [80, 97] on input "******" at bounding box center [138, 98] width 121 height 10
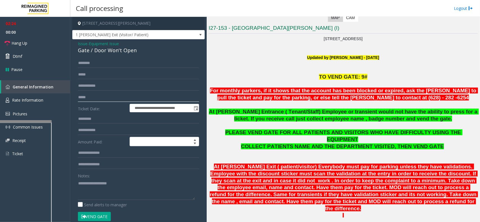
scroll to position [130, 0]
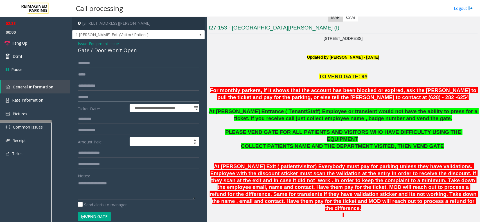
click at [80, 97] on input "*******" at bounding box center [138, 98] width 121 height 10
type input "*******"
click at [85, 61] on input "text" at bounding box center [138, 63] width 121 height 10
type input "*******"
click at [97, 212] on button "Vend Gate" at bounding box center [94, 217] width 33 height 10
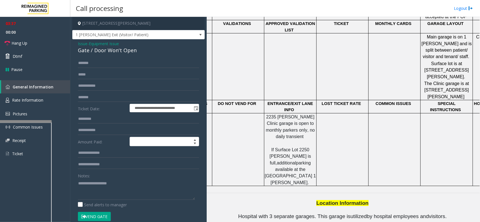
scroll to position [376, 0]
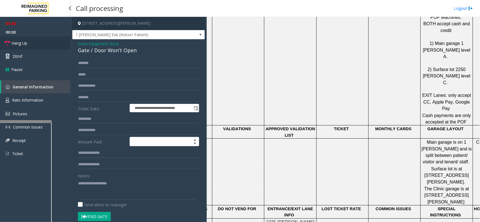
click at [25, 45] on span "Hang Up" at bounding box center [20, 43] width 16 height 6
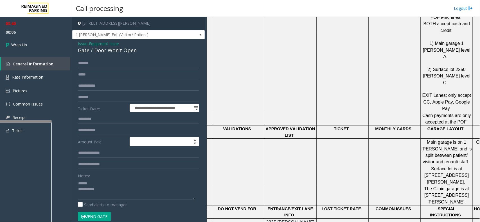
click at [95, 52] on div "Gate / Door Won't Open" at bounding box center [138, 51] width 121 height 8
type textarea "**********"
click at [95, 42] on span "Equipment Issue" at bounding box center [104, 44] width 30 height 6
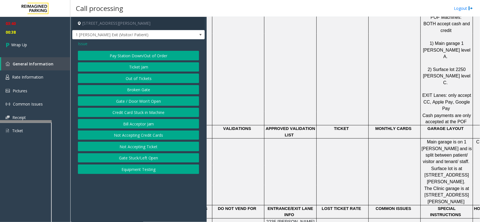
click at [81, 45] on span "Issue" at bounding box center [83, 44] width 10 height 6
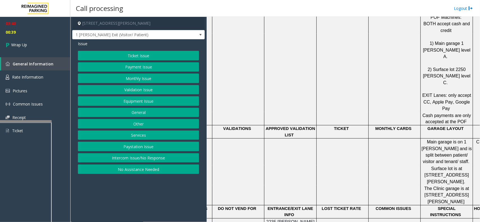
click at [131, 103] on button "Equipment Issue" at bounding box center [138, 101] width 121 height 10
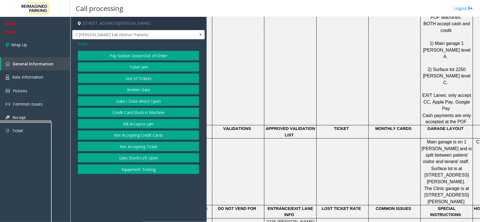
click at [133, 101] on button "Gate / Door Won't Open" at bounding box center [138, 101] width 121 height 10
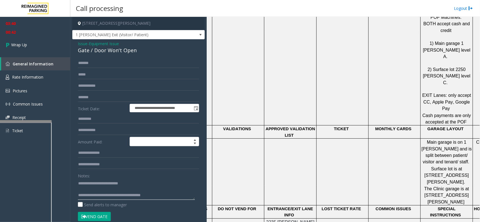
click at [132, 182] on textarea at bounding box center [136, 189] width 117 height 21
type textarea "**********"
click at [34, 46] on link "Wrap Up" at bounding box center [35, 45] width 70 height 17
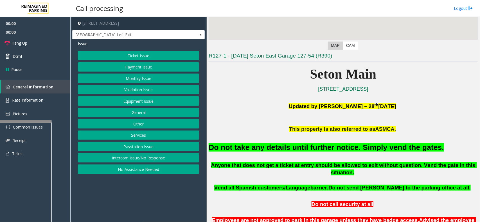
scroll to position [105, 0]
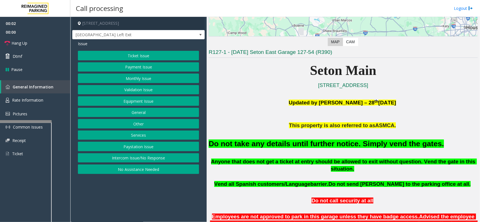
click at [156, 99] on button "Equipment Issue" at bounding box center [138, 101] width 121 height 10
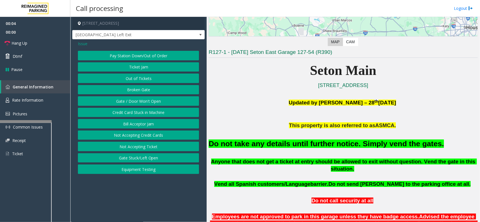
click at [157, 100] on button "Gate / Door Won't Open" at bounding box center [138, 101] width 121 height 10
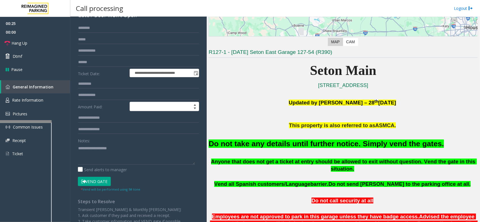
scroll to position [0, 0]
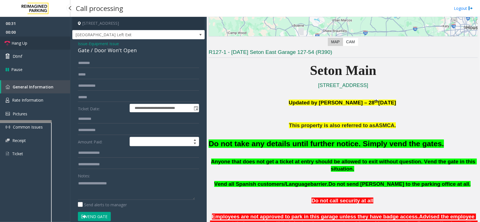
click at [40, 41] on link "Hang Up" at bounding box center [35, 43] width 70 height 13
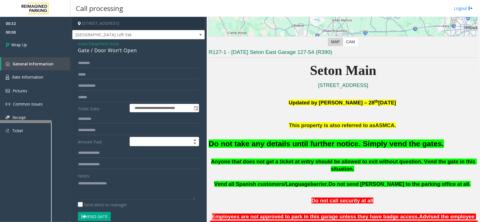
click at [81, 44] on span "Issue" at bounding box center [83, 44] width 10 height 6
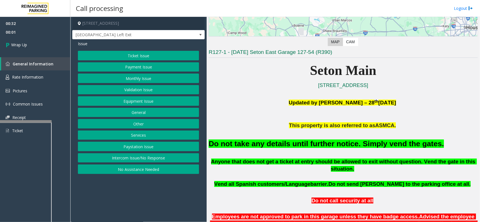
click at [103, 172] on button "No Assistance Needed" at bounding box center [138, 170] width 121 height 10
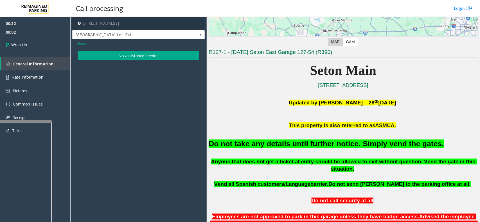
click at [122, 58] on button "No assistance needed" at bounding box center [138, 56] width 121 height 10
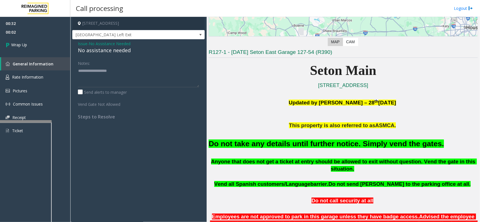
click at [104, 52] on div "No assistance needed" at bounding box center [138, 51] width 121 height 8
type textarea "**********"
click at [39, 42] on link "Wrap Up" at bounding box center [35, 45] width 70 height 17
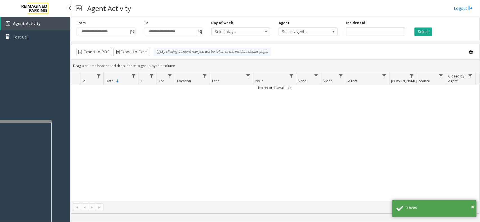
click at [46, 83] on div "Agent Activity Test Call" at bounding box center [35, 128] width 70 height 222
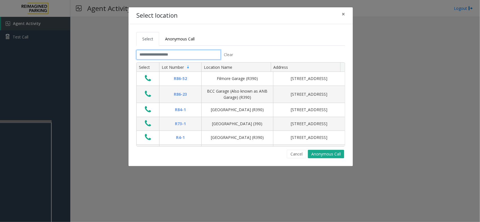
click at [149, 55] on input "text" at bounding box center [178, 55] width 84 height 10
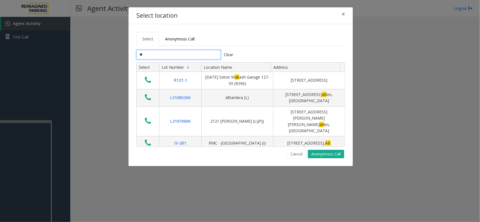
type input "*"
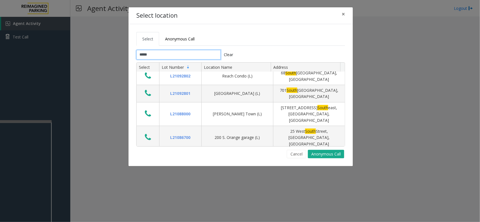
scroll to position [130, 0]
type input "*****"
click at [146, 158] on icon "Data table" at bounding box center [148, 162] width 6 height 8
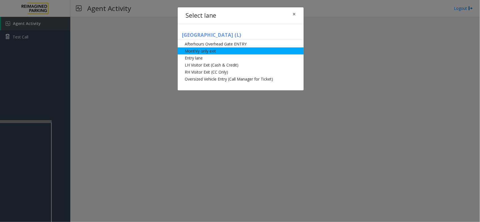
click at [218, 53] on li "Monthly only exit" at bounding box center [241, 50] width 126 height 7
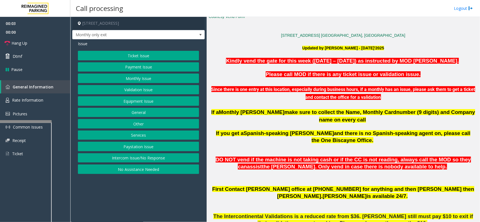
scroll to position [176, 0]
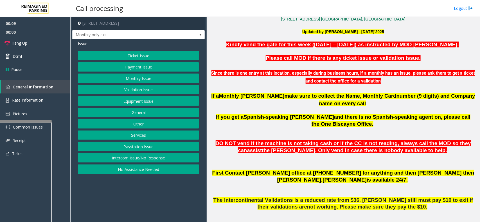
click at [147, 78] on button "Monthly Issue" at bounding box center [138, 79] width 121 height 10
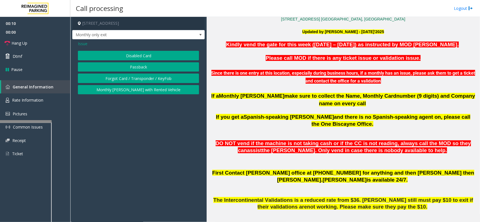
click at [140, 57] on button "Disabled Card" at bounding box center [138, 56] width 121 height 10
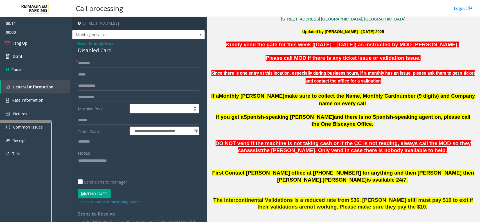
click at [113, 59] on input "text" at bounding box center [138, 63] width 121 height 10
click at [91, 60] on input "text" at bounding box center [138, 63] width 121 height 10
type input "*********"
click at [112, 86] on input "text" at bounding box center [138, 86] width 121 height 10
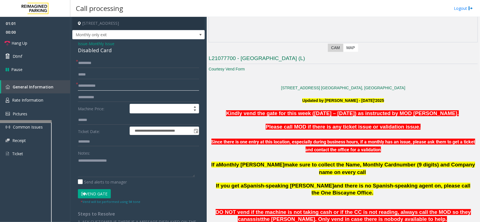
scroll to position [105, 0]
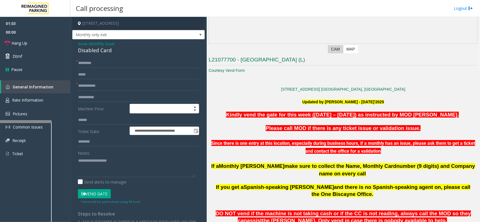
click at [104, 43] on span "Monthly Issue" at bounding box center [102, 44] width 26 height 6
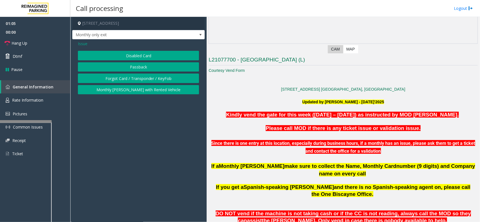
click at [108, 77] on button "Forgot Card / Transponder / KeyFob" at bounding box center [138, 79] width 121 height 10
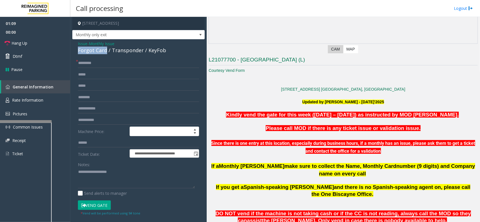
drag, startPoint x: 106, startPoint y: 49, endPoint x: 79, endPoint y: 50, distance: 27.0
click at [79, 50] on div "Forgot Card / Transponder / KeyFob" at bounding box center [138, 51] width 121 height 8
click at [107, 58] on input "*********" at bounding box center [138, 63] width 121 height 10
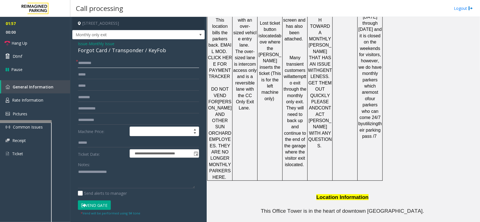
scroll to position [895, 0]
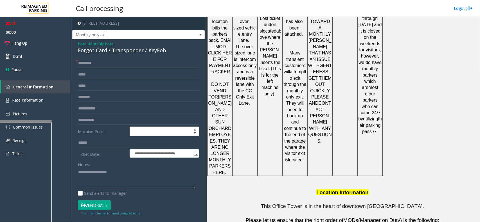
drag, startPoint x: 296, startPoint y: 211, endPoint x: 264, endPoint y: 208, distance: 33.0
copy button "786.910.0764"
click at [35, 121] on div at bounding box center [38, 121] width 56 height 2
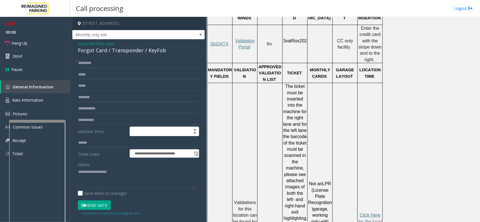
scroll to position [333, 0]
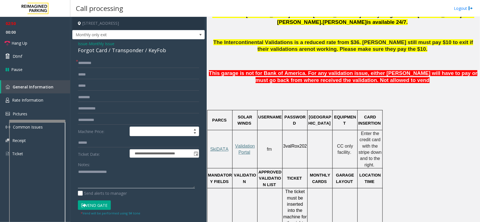
click at [79, 172] on textarea at bounding box center [136, 178] width 117 height 21
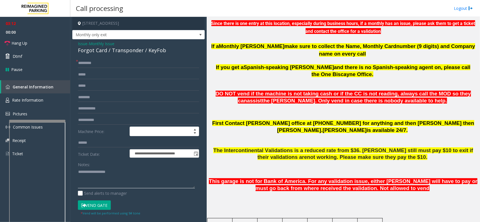
scroll to position [228, 0]
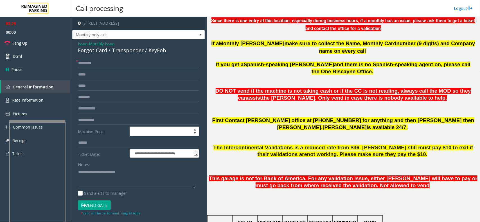
click at [96, 208] on button "Vend Gate" at bounding box center [94, 206] width 33 height 10
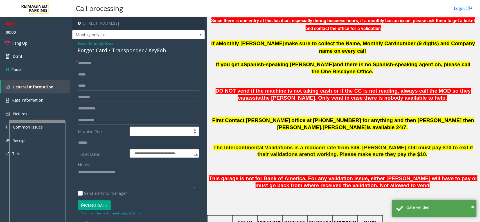
click at [134, 173] on textarea at bounding box center [136, 178] width 117 height 21
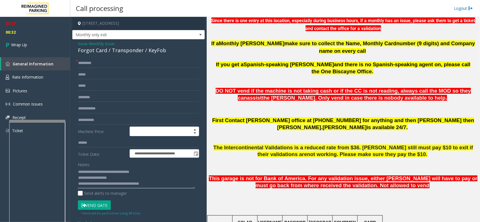
click at [122, 178] on textarea at bounding box center [136, 178] width 117 height 21
drag, startPoint x: 107, startPoint y: 50, endPoint x: 76, endPoint y: 49, distance: 30.9
click at [76, 49] on div "**********" at bounding box center [138, 180] width 132 height 283
type textarea "**********"
click at [38, 44] on link "Wrap Up" at bounding box center [35, 45] width 70 height 17
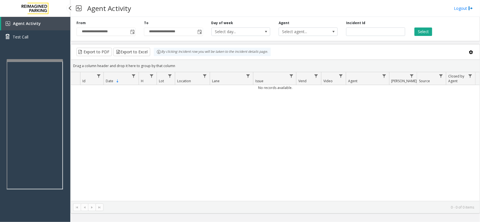
click at [29, 62] on app-root "**********" at bounding box center [240, 111] width 480 height 222
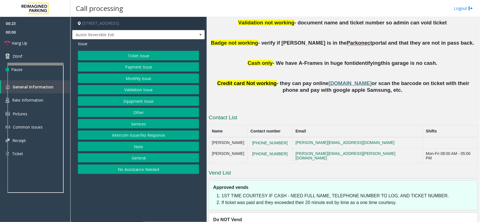
scroll to position [331, 0]
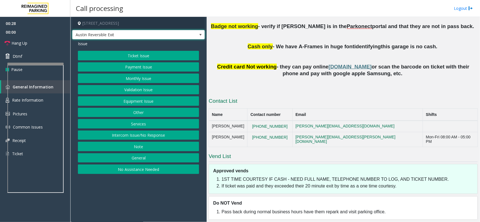
click at [157, 34] on span "Austin Reversible Exit" at bounding box center [124, 34] width 105 height 9
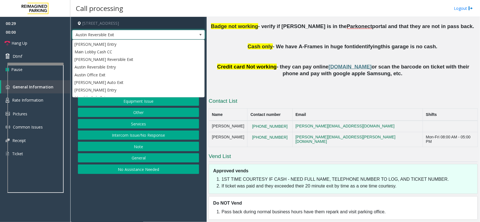
scroll to position [37, 0]
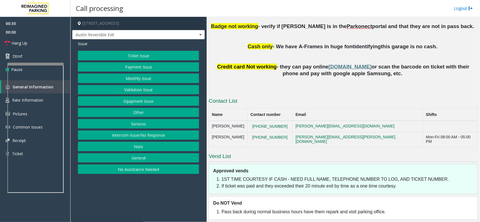
click at [245, 83] on p at bounding box center [342, 80] width 269 height 7
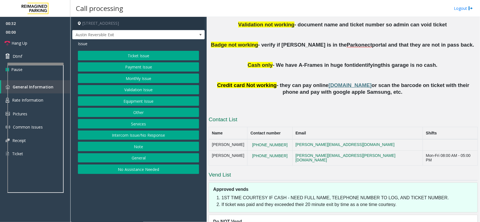
scroll to position [260, 0]
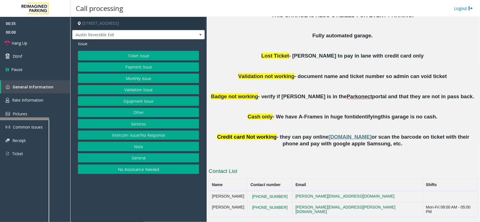
click at [38, 120] on div at bounding box center [21, 118] width 56 height 2
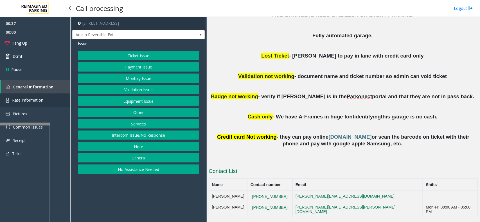
click at [39, 101] on span "Rate Information" at bounding box center [27, 99] width 31 height 5
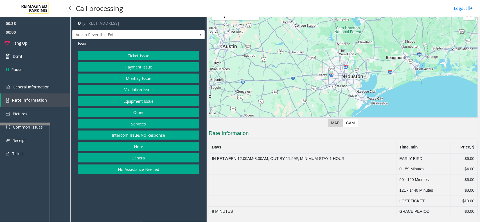
scroll to position [24, 0]
click at [31, 84] on span "General Information" at bounding box center [31, 86] width 37 height 5
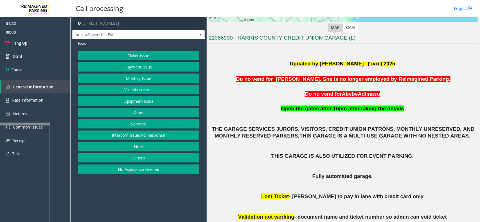
scroll to position [120, 0]
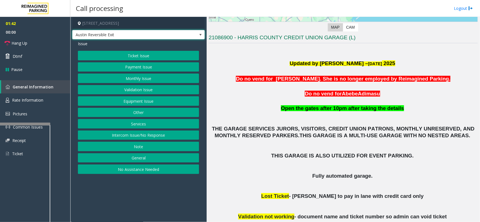
click at [167, 37] on span "Austin Reversible Exit" at bounding box center [124, 34] width 105 height 9
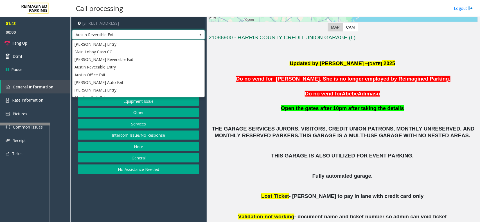
scroll to position [37, 0]
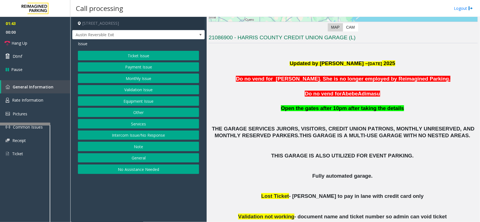
click at [298, 79] on span "Do no vend for [PERSON_NAME]. She is no longer employed by Reimagined Parking." at bounding box center [343, 79] width 214 height 6
click at [12, 98] on link "Rate Information" at bounding box center [35, 101] width 70 height 14
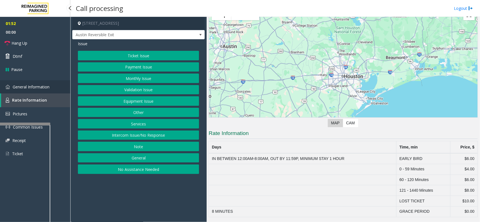
drag, startPoint x: 34, startPoint y: 83, endPoint x: 51, endPoint y: 88, distance: 17.6
click at [34, 84] on link "General Information" at bounding box center [35, 86] width 70 height 13
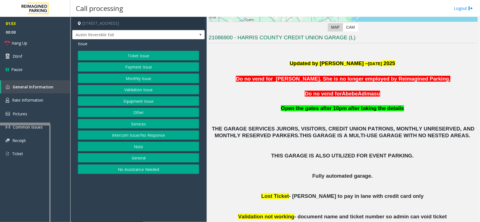
scroll to position [190, 0]
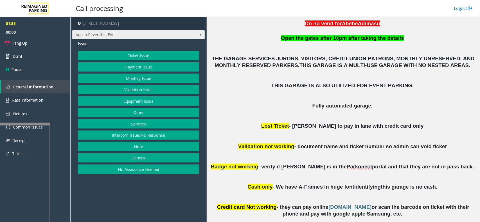
click at [139, 37] on span "Austin Reversible Exit" at bounding box center [124, 34] width 105 height 9
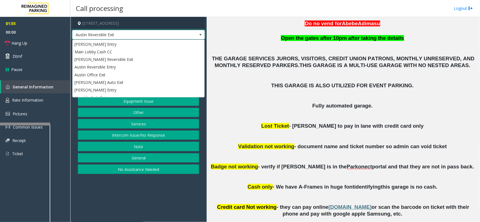
scroll to position [37, 0]
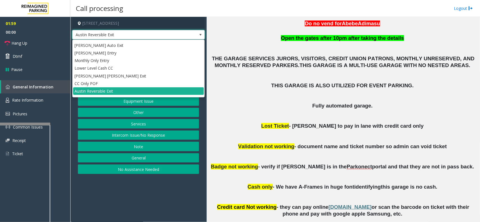
click at [232, 96] on p at bounding box center [342, 95] width 269 height 13
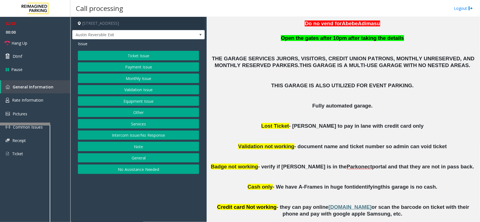
click at [145, 53] on button "Ticket Issue" at bounding box center [138, 56] width 121 height 10
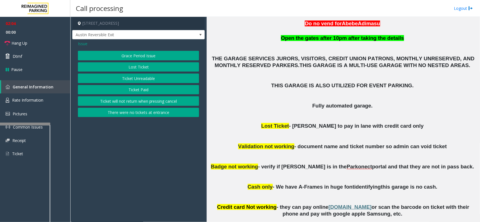
click at [137, 67] on button "Lost Ticket" at bounding box center [138, 67] width 121 height 10
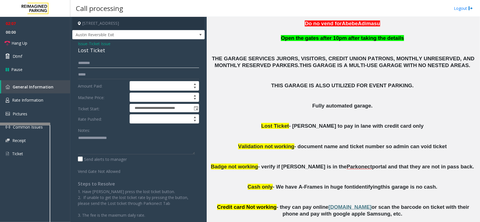
click at [96, 62] on input "text" at bounding box center [138, 63] width 121 height 10
click at [128, 137] on textarea at bounding box center [136, 143] width 117 height 21
click at [37, 42] on link "Hang Up" at bounding box center [35, 43] width 70 height 13
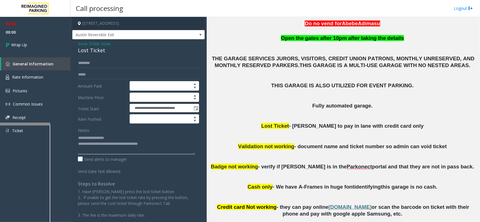
click at [159, 146] on textarea at bounding box center [136, 143] width 117 height 21
click at [111, 138] on textarea at bounding box center [136, 143] width 117 height 21
drag, startPoint x: 77, startPoint y: 49, endPoint x: 104, endPoint y: 51, distance: 27.0
click at [104, 51] on div "**********" at bounding box center [138, 137] width 132 height 196
type textarea "**********"
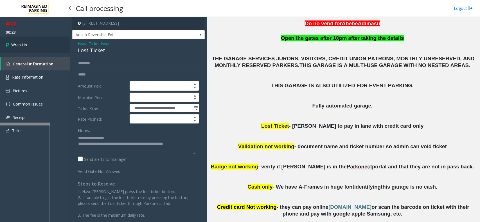
click at [42, 44] on link "Wrap Up" at bounding box center [35, 45] width 70 height 17
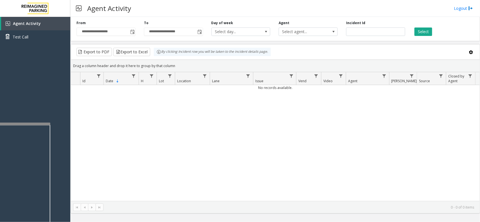
click at [113, 127] on div "No records available." at bounding box center [275, 143] width 408 height 116
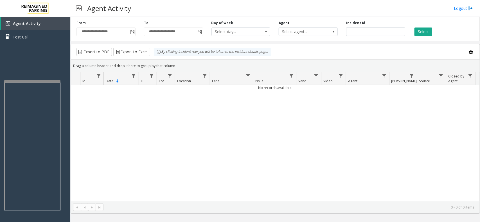
click at [41, 80] on div at bounding box center [32, 81] width 56 height 2
click at [185, 155] on div "No records available." at bounding box center [275, 143] width 408 height 116
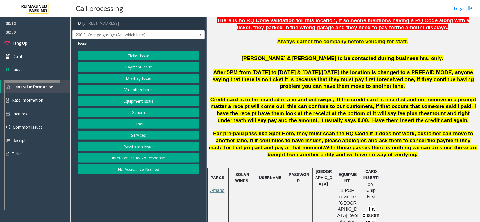
scroll to position [281, 0]
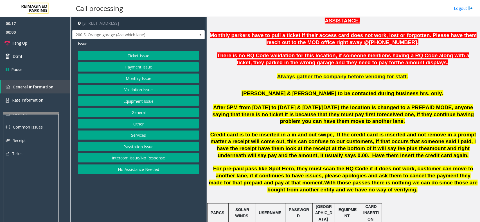
click at [31, 112] on div at bounding box center [31, 113] width 56 height 2
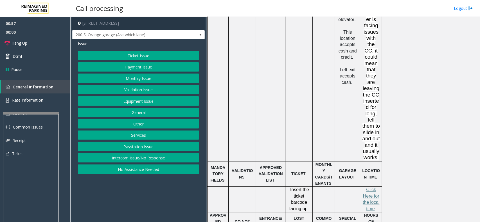
scroll to position [527, 0]
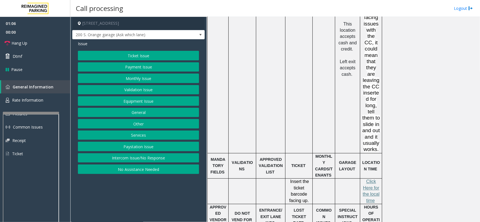
click at [133, 159] on button "Intercom Issue/No Response" at bounding box center [138, 158] width 121 height 10
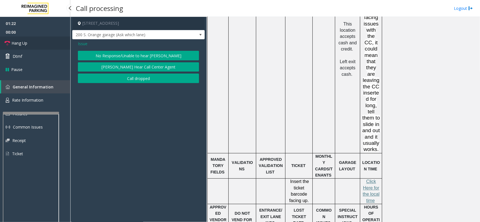
click at [40, 41] on link "Hang Up" at bounding box center [35, 43] width 70 height 13
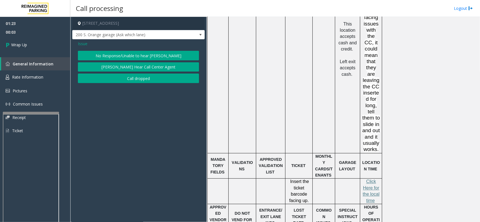
click at [81, 44] on span "Issue" at bounding box center [83, 44] width 10 height 6
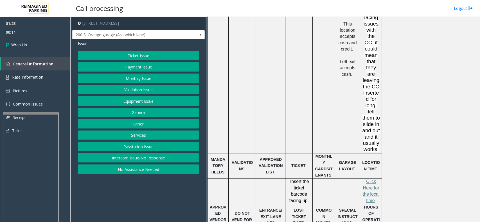
click at [131, 99] on button "Equipment Issue" at bounding box center [138, 101] width 121 height 10
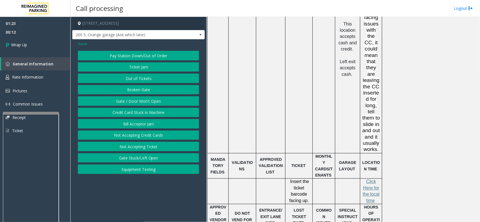
click at [135, 99] on button "Gate / Door Won't Open" at bounding box center [138, 101] width 121 height 10
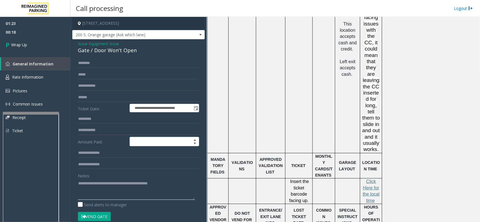
type textarea "**********"
click at [119, 170] on form "**********" at bounding box center [138, 142] width 121 height 169
click at [42, 46] on link "Wrap Up" at bounding box center [35, 45] width 70 height 17
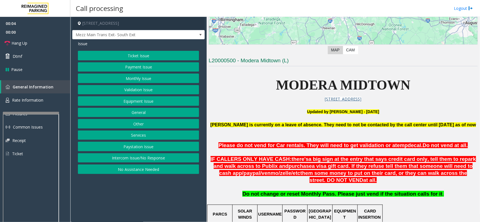
scroll to position [211, 0]
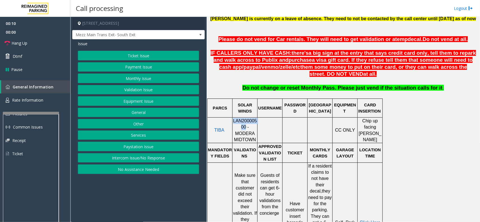
drag, startPoint x: 235, startPoint y: 128, endPoint x: 233, endPoint y: 122, distance: 6.5
click at [233, 122] on span "LAN20000500 - MODERA MIDTOWN" at bounding box center [245, 131] width 24 height 24
copy span "LAN20000500"
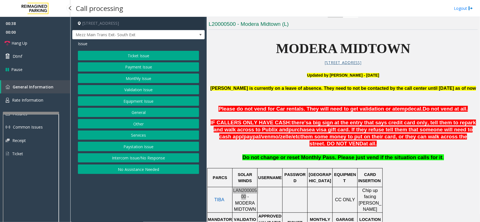
scroll to position [140, 0]
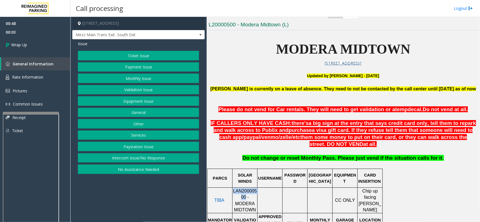
click at [122, 159] on button "Intercom Issue/No Response" at bounding box center [138, 158] width 121 height 10
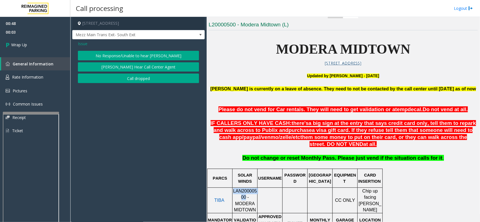
click at [126, 78] on button "Call dropped" at bounding box center [138, 79] width 121 height 10
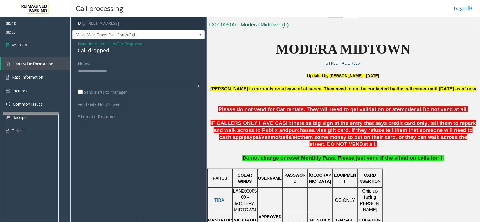
click at [87, 50] on div "Call dropped" at bounding box center [138, 51] width 121 height 8
type textarea "**********"
click at [25, 44] on span "Wrap Up" at bounding box center [19, 45] width 16 height 6
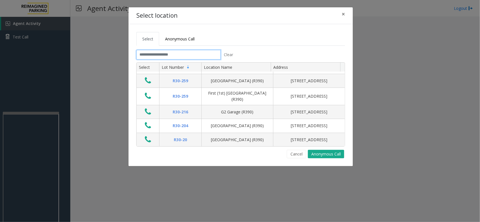
click at [171, 54] on input "text" at bounding box center [178, 55] width 84 height 10
click at [342, 12] on span "×" at bounding box center [342, 14] width 3 height 8
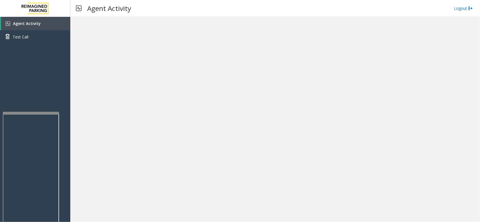
click at [132, 144] on div at bounding box center [274, 119] width 409 height 205
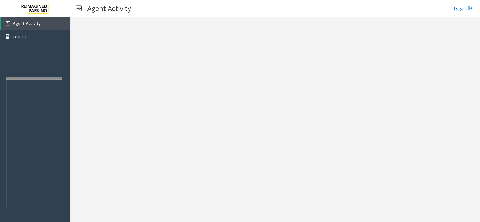
click at [34, 78] on div at bounding box center [34, 78] width 56 height 2
drag, startPoint x: 36, startPoint y: 72, endPoint x: 84, endPoint y: 59, distance: 49.3
click at [84, 59] on app-root "Agent Activity Test Call × Close Powered by Umojo © 2025 Agent Activity Logout ×" at bounding box center [240, 111] width 480 height 222
click at [84, 59] on div at bounding box center [274, 119] width 409 height 205
drag, startPoint x: 48, startPoint y: 66, endPoint x: 77, endPoint y: 64, distance: 28.8
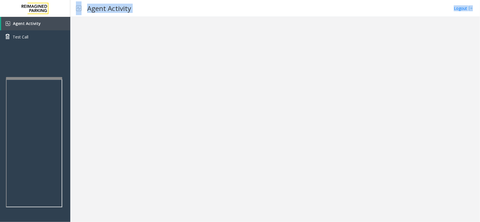
click at [77, 64] on app-root "Agent Activity Test Call × Close Powered by Umojo © 2025 Agent Activity Logout ×" at bounding box center [240, 111] width 480 height 222
click at [56, 66] on div "Agent Activity Test Call" at bounding box center [35, 128] width 70 height 222
click at [31, 66] on div "Agent Activity Test Call" at bounding box center [35, 128] width 70 height 222
click at [338, 176] on div at bounding box center [274, 119] width 409 height 205
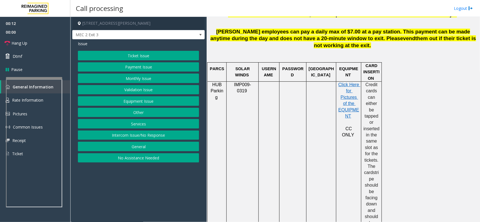
scroll to position [316, 0]
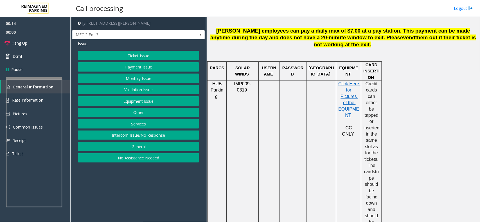
click at [126, 88] on button "Validation Issue" at bounding box center [138, 90] width 121 height 10
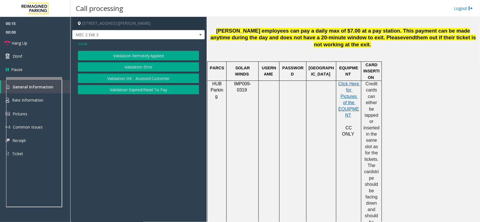
click at [132, 69] on button "Validation Error" at bounding box center [138, 67] width 121 height 10
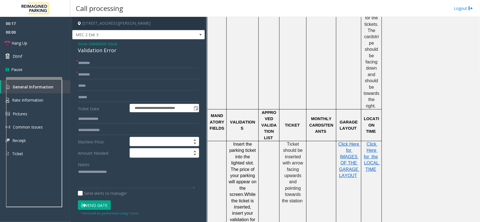
scroll to position [457, 0]
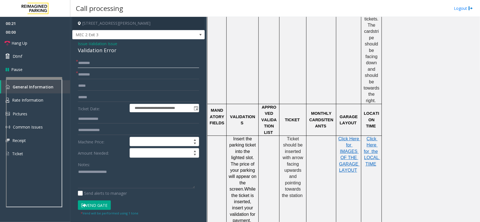
click at [80, 62] on input "text" at bounding box center [138, 63] width 121 height 10
click at [81, 45] on span "Issue" at bounding box center [83, 44] width 10 height 6
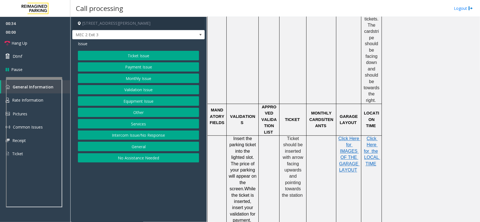
click at [97, 77] on button "Monthly Issue" at bounding box center [138, 79] width 121 height 10
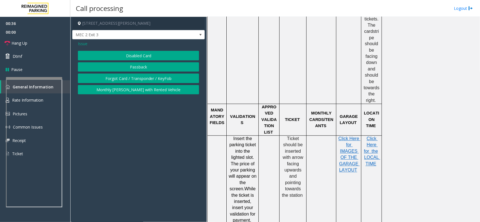
click at [80, 45] on span "Issue" at bounding box center [83, 44] width 10 height 6
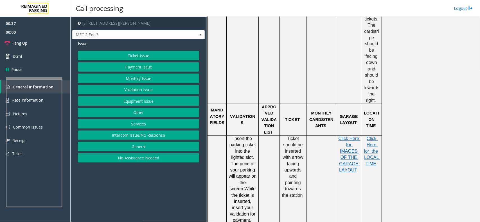
click at [108, 90] on button "Validation Issue" at bounding box center [138, 90] width 121 height 10
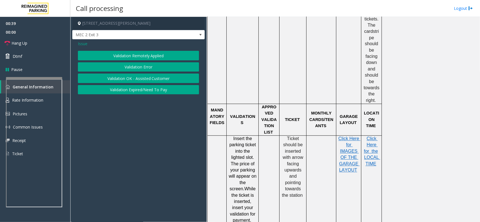
click at [99, 65] on button "Validation Error" at bounding box center [138, 67] width 121 height 10
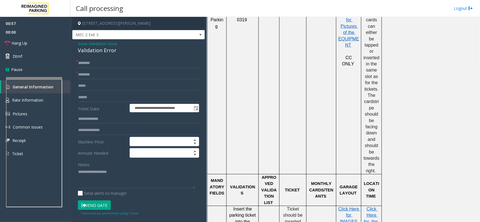
scroll to position [281, 0]
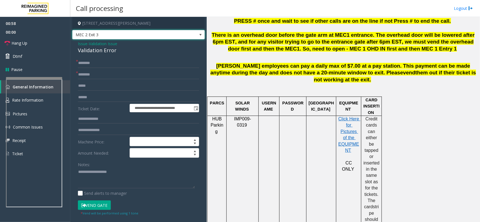
click at [166, 37] on span "MEC 2 Exit 3" at bounding box center [124, 34] width 105 height 9
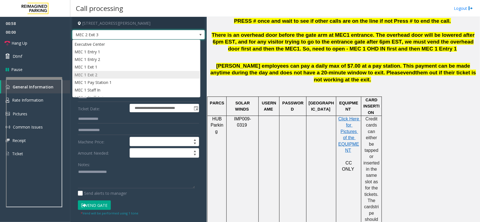
scroll to position [37, 0]
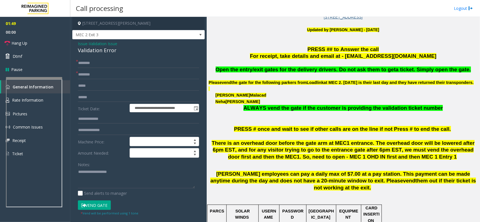
scroll to position [176, 0]
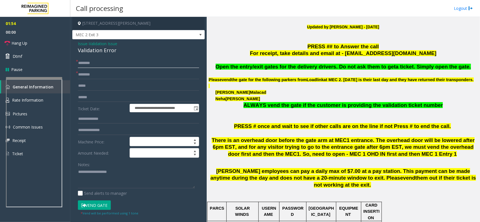
click at [96, 64] on input "text" at bounding box center [138, 63] width 121 height 10
type textarea "**********"
click at [90, 65] on input "text" at bounding box center [138, 63] width 121 height 10
type input "*****"
click at [81, 75] on input "text" at bounding box center [138, 75] width 121 height 10
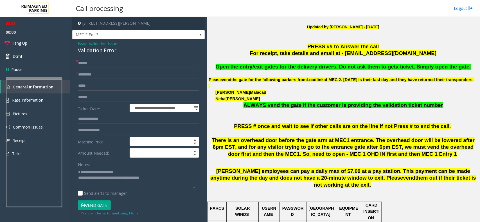
type input "*********"
click at [93, 117] on input "text" at bounding box center [138, 119] width 121 height 10
type input "******"
click at [83, 94] on input "text" at bounding box center [138, 98] width 121 height 10
type input "********"
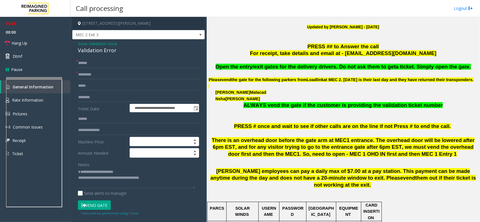
click at [90, 205] on button "Vend Gate" at bounding box center [94, 206] width 33 height 10
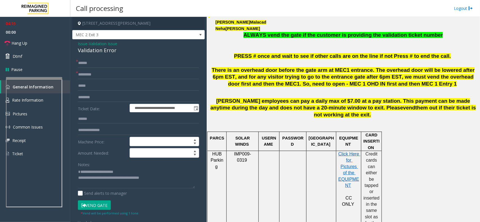
scroll to position [140, 0]
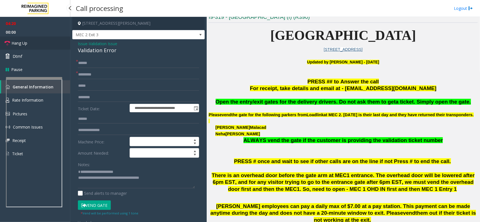
click at [33, 45] on link "Hang Up" at bounding box center [35, 43] width 70 height 13
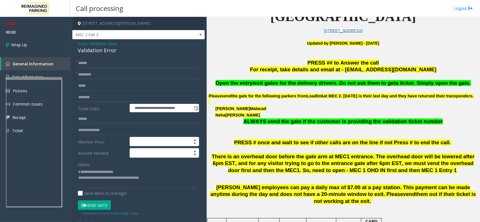
scroll to position [176, 0]
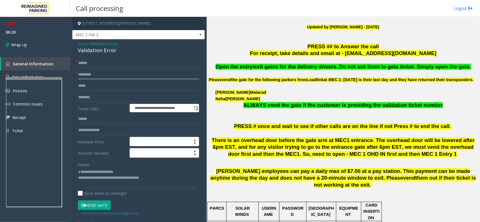
click at [100, 75] on input "*********" at bounding box center [138, 75] width 121 height 10
type input "*********"
drag, startPoint x: 97, startPoint y: 118, endPoint x: 74, endPoint y: 120, distance: 23.1
click at [72, 121] on div "**********" at bounding box center [138, 207] width 132 height 336
click at [112, 95] on input "********" at bounding box center [138, 98] width 121 height 10
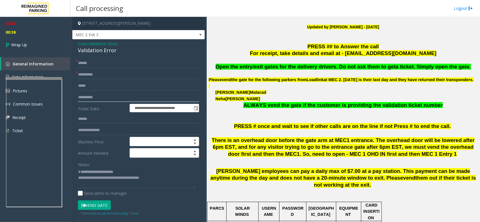
paste input "********"
drag, startPoint x: 96, startPoint y: 96, endPoint x: 73, endPoint y: 100, distance: 22.9
click at [74, 100] on div "**********" at bounding box center [139, 214] width 130 height 312
type input "**********"
drag, startPoint x: 92, startPoint y: 121, endPoint x: 79, endPoint y: 115, distance: 14.1
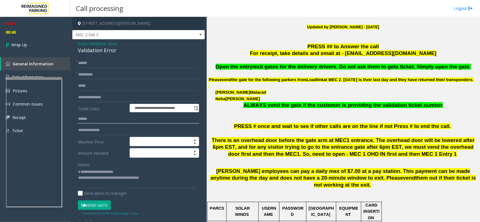
click at [92, 120] on input "******" at bounding box center [138, 119] width 121 height 10
drag, startPoint x: 92, startPoint y: 119, endPoint x: 76, endPoint y: 121, distance: 16.2
click at [76, 121] on div "**********" at bounding box center [139, 214] width 130 height 312
paste input "**"
type input "********"
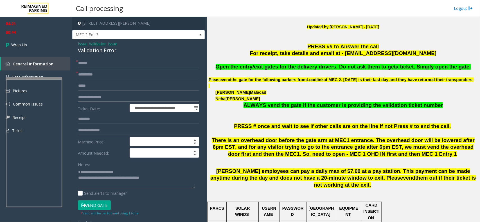
click at [97, 96] on input "**********" at bounding box center [138, 98] width 121 height 10
type input "******"
click at [26, 43] on span "Wrap Up" at bounding box center [19, 45] width 16 height 6
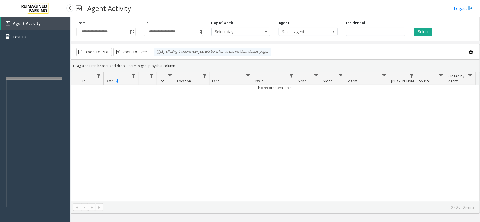
click at [122, 155] on div "No records available." at bounding box center [275, 143] width 408 height 116
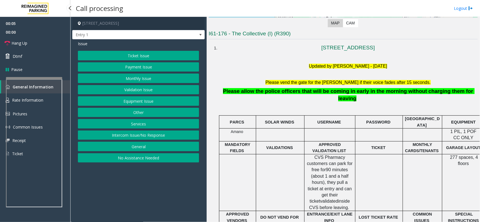
scroll to position [140, 0]
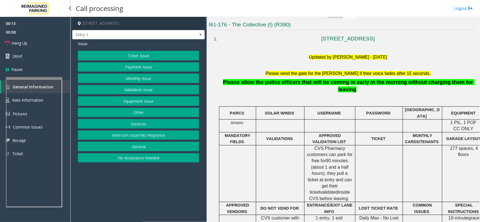
click at [165, 161] on button "No Assistance Needed" at bounding box center [138, 158] width 121 height 10
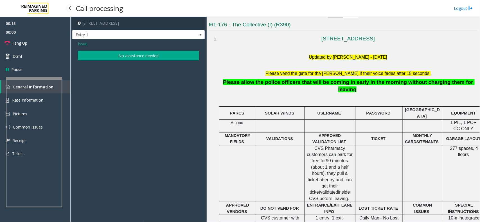
click at [131, 53] on button "No assistance needed" at bounding box center [138, 56] width 121 height 10
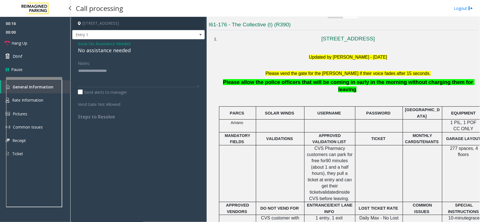
click at [124, 50] on div "No assistance needed" at bounding box center [138, 51] width 121 height 8
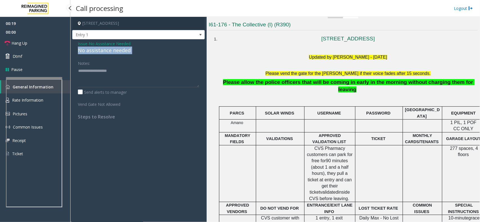
click at [124, 50] on div "No assistance needed" at bounding box center [138, 51] width 121 height 8
click at [135, 67] on textarea at bounding box center [138, 76] width 121 height 21
type textarea "**********"
click at [23, 48] on link "Hang Up" at bounding box center [35, 43] width 70 height 13
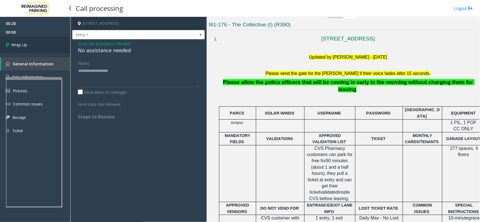
click at [23, 48] on link "Wrap Up" at bounding box center [35, 45] width 70 height 17
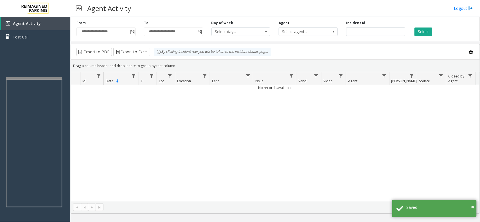
click at [113, 128] on div "No records available." at bounding box center [275, 143] width 408 height 116
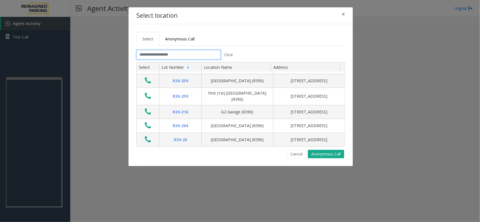
click at [154, 57] on input "text" at bounding box center [178, 55] width 84 height 10
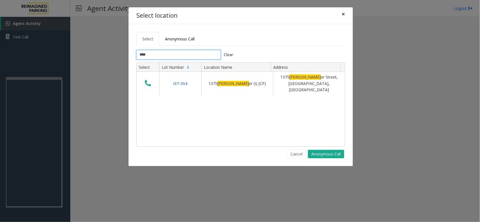
type input "****"
click at [343, 15] on span "×" at bounding box center [342, 14] width 3 height 8
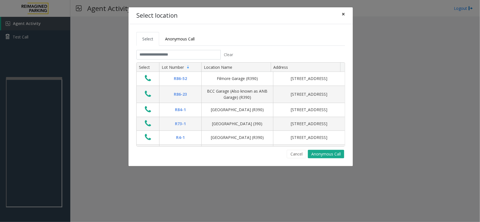
click at [340, 15] on button "×" at bounding box center [342, 14] width 11 height 14
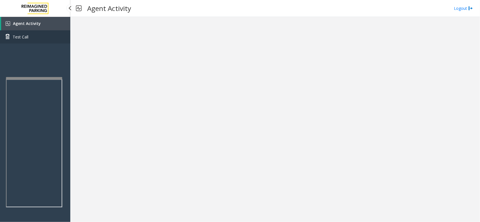
click at [23, 33] on link "Test Call" at bounding box center [35, 36] width 70 height 13
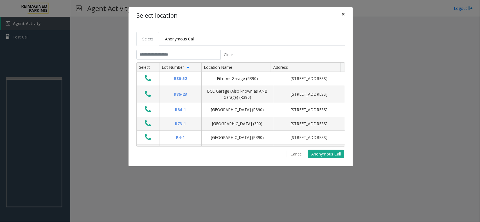
click at [342, 13] on span "×" at bounding box center [342, 14] width 3 height 8
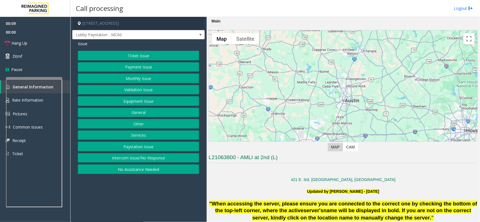
click at [160, 162] on button "Intercom Issue/No Response" at bounding box center [138, 158] width 121 height 10
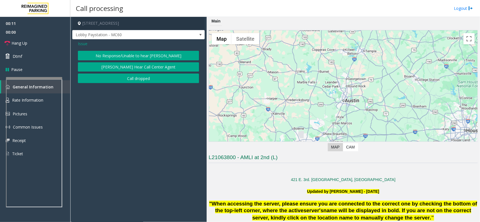
click at [117, 55] on button "No Response/Unable to hear [PERSON_NAME]" at bounding box center [138, 56] width 121 height 10
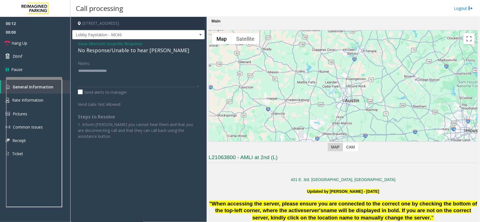
click at [109, 52] on div "No Response/Unable to hear [PERSON_NAME]" at bounding box center [138, 51] width 121 height 8
click at [150, 73] on textarea at bounding box center [138, 76] width 121 height 21
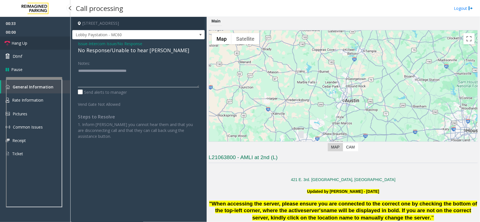
type textarea "**********"
drag, startPoint x: 42, startPoint y: 44, endPoint x: 38, endPoint y: 48, distance: 5.6
click at [42, 45] on link "Hang Up" at bounding box center [35, 43] width 70 height 13
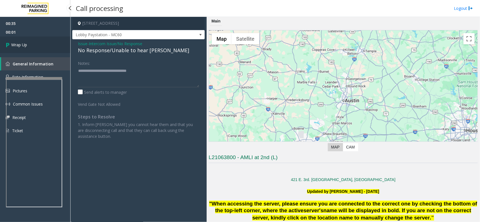
click at [38, 48] on link "Wrap Up" at bounding box center [35, 45] width 70 height 17
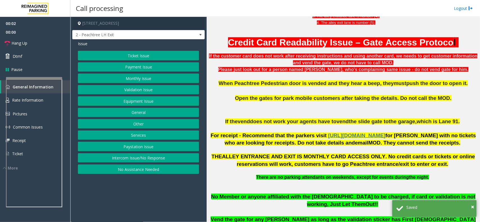
scroll to position [246, 0]
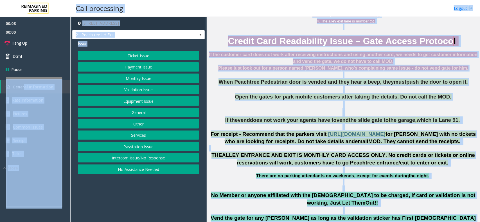
click at [120, 197] on app-call-processing-form "[STREET_ADDRESS] 2 - Peachtree LH Exit Issue Ticket Issue Payment Issue Monthly…" at bounding box center [138, 119] width 136 height 205
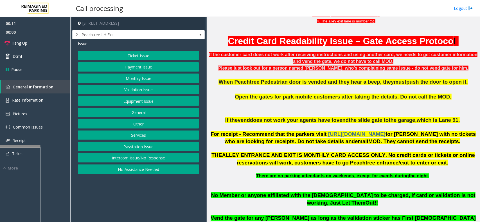
click at [16, 147] on div at bounding box center [12, 211] width 56 height 132
click at [20, 102] on span "Rate Information" at bounding box center [27, 99] width 31 height 5
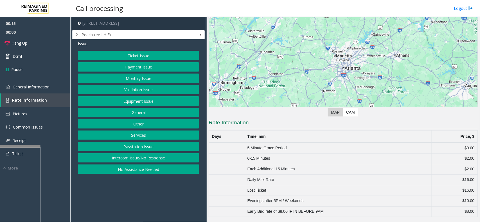
click at [131, 56] on button "Ticket Issue" at bounding box center [138, 56] width 121 height 10
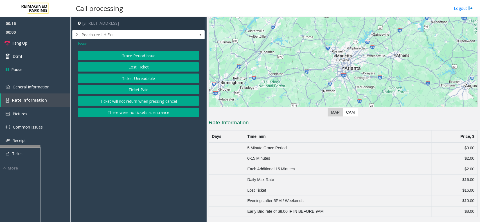
click at [136, 65] on button "Lost Ticket" at bounding box center [138, 67] width 121 height 10
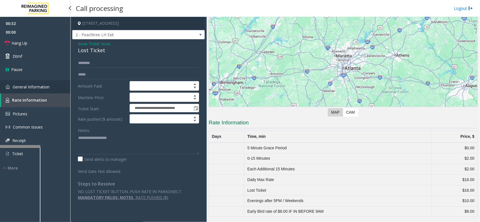
click at [8, 85] on img at bounding box center [8, 87] width 4 height 4
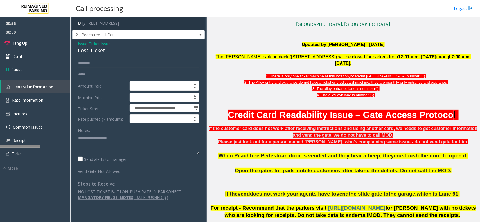
scroll to position [105, 0]
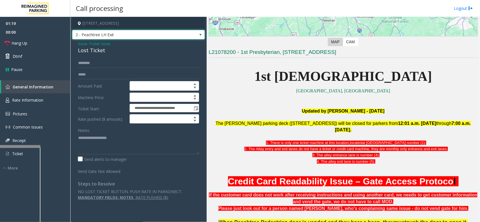
click at [96, 36] on span "2 - Peachtree LH Exit" at bounding box center [124, 34] width 105 height 9
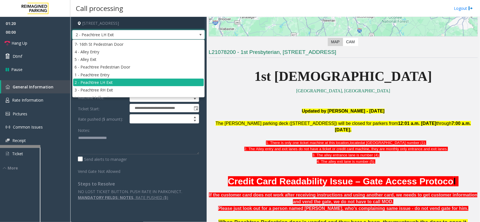
click at [230, 94] on p "[GEOGRAPHIC_DATA], [GEOGRAPHIC_DATA]" at bounding box center [342, 90] width 269 height 7
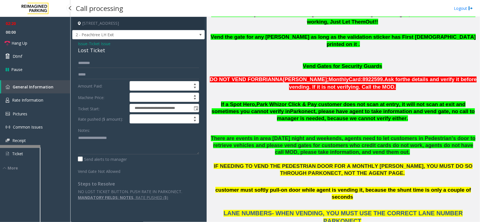
scroll to position [421, 0]
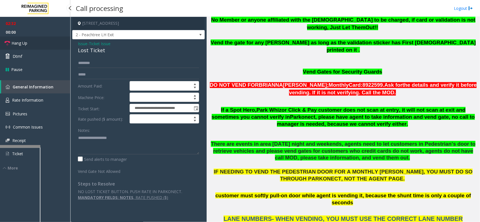
click at [26, 44] on span "Hang Up" at bounding box center [20, 43] width 16 height 6
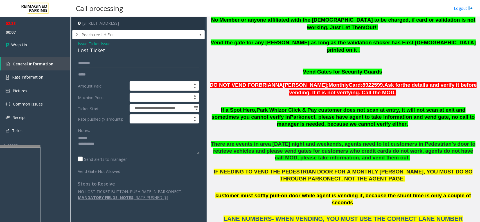
click at [87, 52] on div "Lost Ticket" at bounding box center [138, 51] width 121 height 8
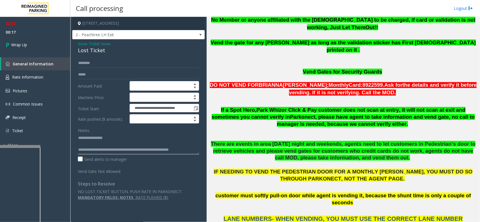
click at [166, 138] on textarea at bounding box center [138, 143] width 121 height 21
click at [120, 149] on textarea at bounding box center [138, 143] width 121 height 21
click at [118, 148] on textarea at bounding box center [138, 143] width 121 height 21
click at [119, 149] on textarea at bounding box center [138, 143] width 121 height 21
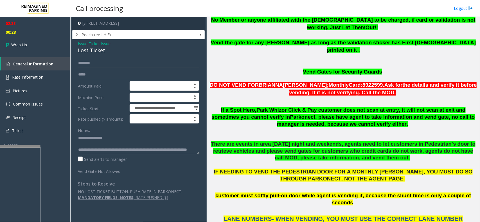
click at [139, 139] on textarea at bounding box center [138, 143] width 121 height 21
type textarea "**********"
click at [41, 43] on link "Wrap Up" at bounding box center [35, 45] width 70 height 17
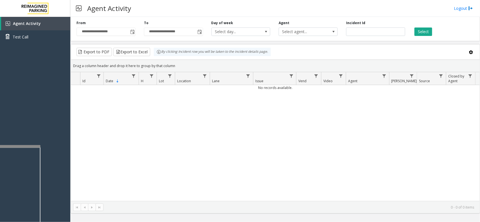
click at [235, 140] on div "No records available." at bounding box center [275, 143] width 408 height 116
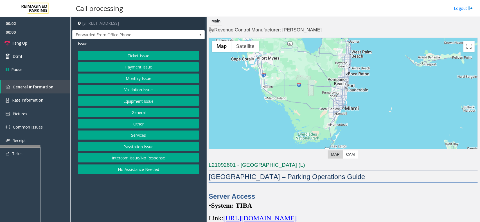
scroll to position [35, 0]
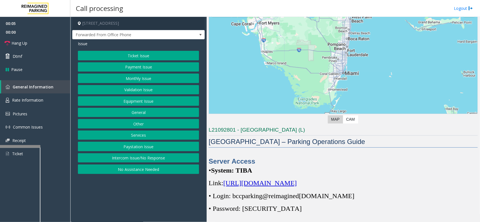
click at [260, 182] on span "[URL][DOMAIN_NAME]" at bounding box center [259, 183] width 73 height 7
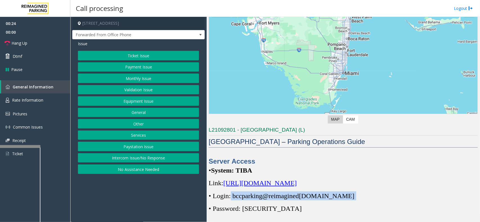
drag, startPoint x: 339, startPoint y: 198, endPoint x: 237, endPoint y: 194, distance: 102.9
click at [234, 192] on p "• Login: bccparking@re imagined [DOMAIN_NAME]" at bounding box center [342, 196] width 269 height 9
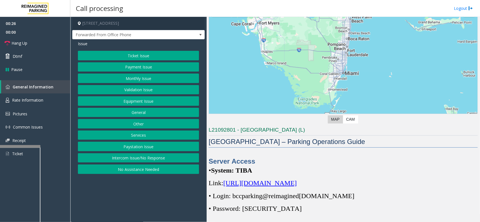
click at [239, 203] on div "Server Access • System: TIBA Link: [URL][DOMAIN_NAME] • Login: bccparking@re im…" at bounding box center [342, 203] width 269 height 93
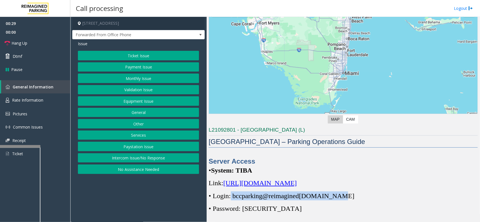
drag, startPoint x: 230, startPoint y: 197, endPoint x: 335, endPoint y: 199, distance: 104.8
click at [335, 199] on span "• Login: bccparking@re imagined [DOMAIN_NAME]" at bounding box center [281, 195] width 146 height 7
copy span "bccparking@re imagined [DOMAIN_NAME]"
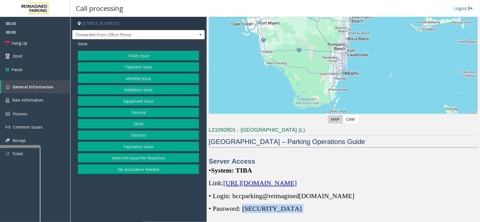
drag, startPoint x: 245, startPoint y: 208, endPoint x: 276, endPoint y: 210, distance: 31.5
click at [276, 210] on p "• Password: [SECURITY_DATA]" at bounding box center [342, 208] width 269 height 9
copy p "Parking1!"
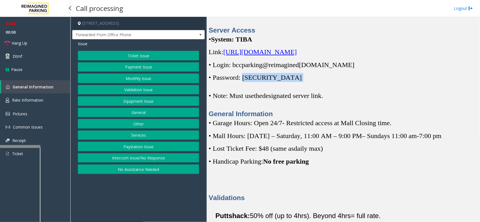
scroll to position [105, 0]
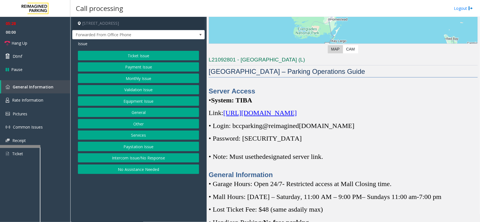
click at [284, 145] on div "Server Access • System: TIBA Link: [URL][DOMAIN_NAME] • Login: bccparking@re im…" at bounding box center [342, 133] width 269 height 93
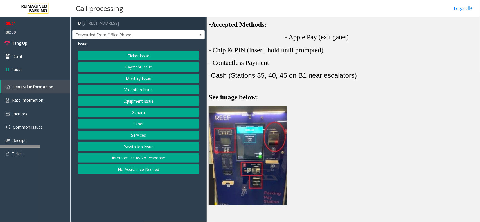
scroll to position [779, 0]
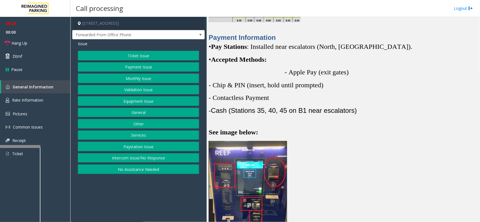
scroll to position [843, 0]
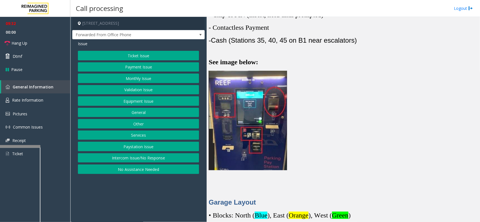
click at [147, 102] on button "Equipment Issue" at bounding box center [138, 101] width 121 height 10
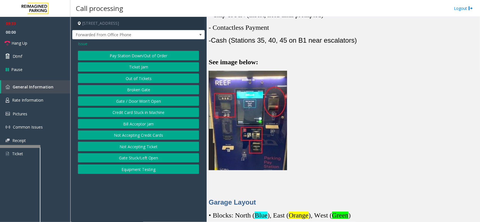
click at [145, 101] on button "Gate / Door Won't Open" at bounding box center [138, 101] width 121 height 10
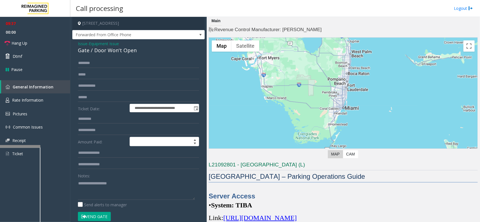
scroll to position [0, 0]
click at [9, 43] on icon at bounding box center [7, 43] width 6 height 6
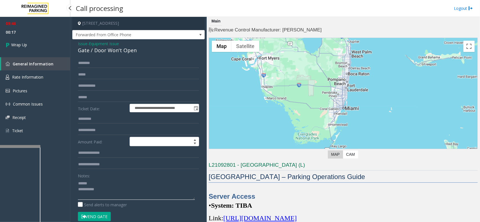
click at [97, 183] on textarea at bounding box center [136, 189] width 117 height 21
type textarea "**********"
click at [97, 51] on div "Gate / Door Won't Open" at bounding box center [138, 51] width 121 height 8
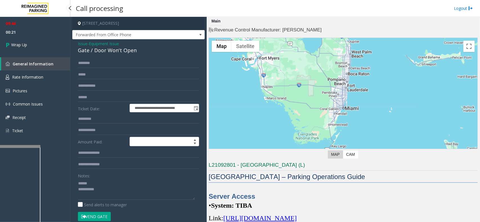
click at [95, 42] on span "Equipment Issue" at bounding box center [104, 44] width 30 height 6
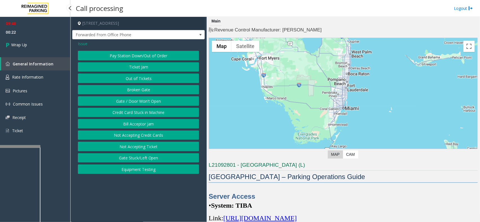
click at [83, 44] on span "Issue" at bounding box center [83, 44] width 10 height 6
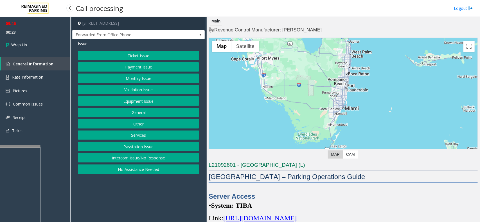
click at [112, 78] on button "Monthly Issue" at bounding box center [138, 79] width 121 height 10
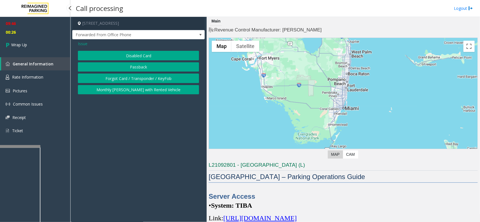
click at [115, 58] on button "Disabled Card" at bounding box center [138, 56] width 121 height 10
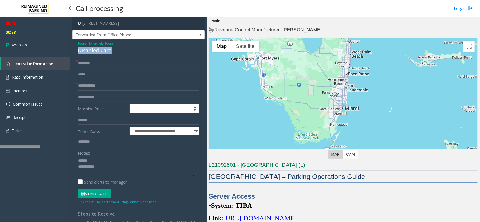
drag, startPoint x: 77, startPoint y: 49, endPoint x: 112, endPoint y: 49, distance: 34.6
click at [112, 49] on div "**********" at bounding box center [138, 184] width 132 height 291
type textarea "**********"
click at [96, 64] on input "text" at bounding box center [138, 63] width 121 height 10
type input "**********"
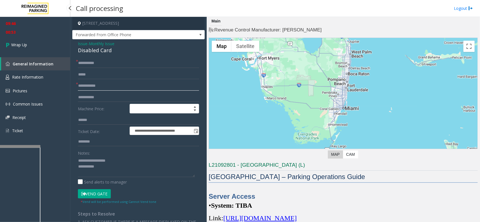
click at [104, 85] on input "text" at bounding box center [138, 86] width 121 height 10
paste input "********"
type input "********"
click at [109, 169] on textarea at bounding box center [136, 166] width 117 height 21
click at [166, 167] on textarea at bounding box center [136, 166] width 117 height 21
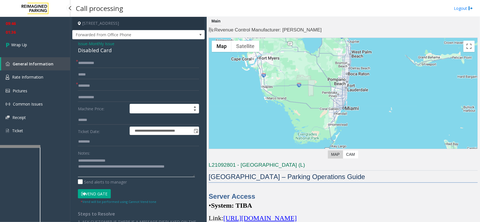
click at [191, 169] on textarea at bounding box center [136, 166] width 117 height 21
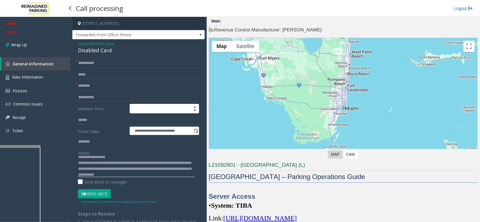
scroll to position [10, 0]
click at [161, 162] on textarea at bounding box center [136, 166] width 117 height 21
type textarea "**********"
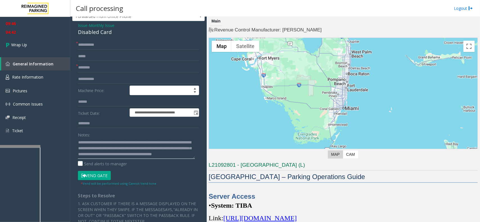
scroll to position [35, 0]
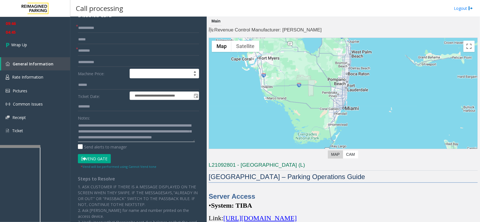
drag, startPoint x: 103, startPoint y: 139, endPoint x: 157, endPoint y: 137, distance: 54.3
click at [157, 137] on textarea at bounding box center [136, 131] width 117 height 21
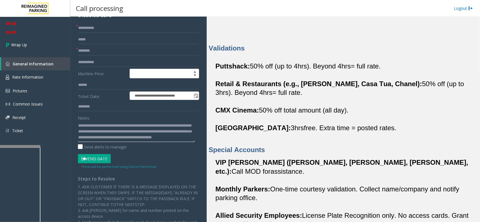
scroll to position [0, 0]
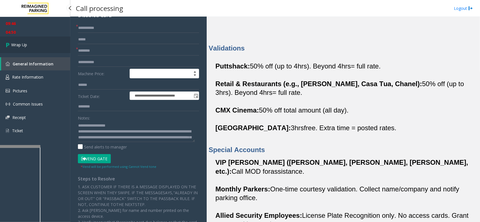
click at [42, 47] on link "Wrap Up" at bounding box center [35, 45] width 70 height 17
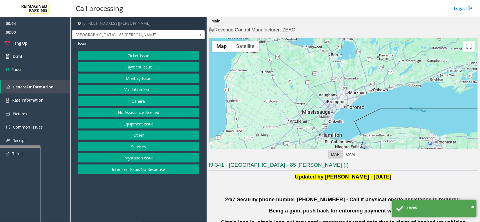
click at [123, 91] on button "Validation Issue" at bounding box center [138, 90] width 121 height 10
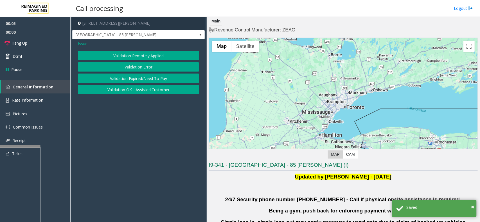
click at [127, 68] on button "Validation Error" at bounding box center [138, 67] width 121 height 10
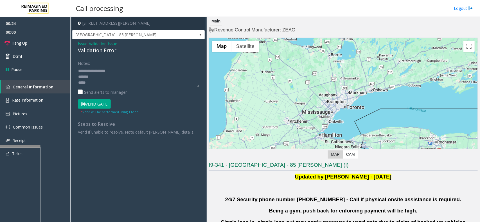
click at [100, 76] on textarea at bounding box center [138, 76] width 121 height 21
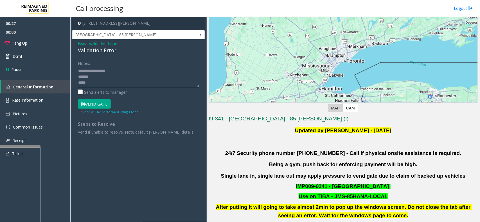
scroll to position [140, 0]
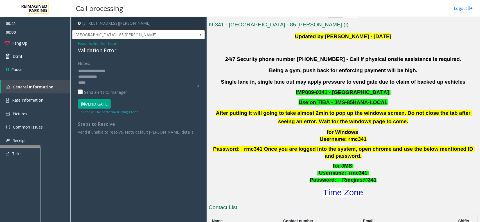
click at [93, 85] on textarea at bounding box center [138, 76] width 121 height 21
click at [97, 74] on textarea at bounding box center [138, 76] width 121 height 21
click at [96, 70] on textarea at bounding box center [138, 76] width 121 height 21
type textarea "**********"
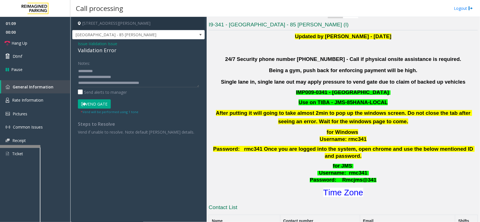
click at [98, 107] on button "Vend Gate" at bounding box center [94, 104] width 33 height 10
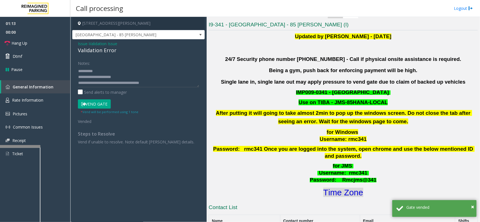
click at [323, 188] on font "Time Zone" at bounding box center [343, 192] width 40 height 9
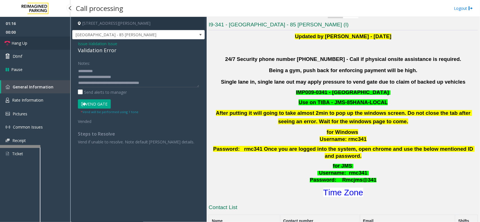
click at [37, 45] on link "Hang Up" at bounding box center [35, 43] width 70 height 13
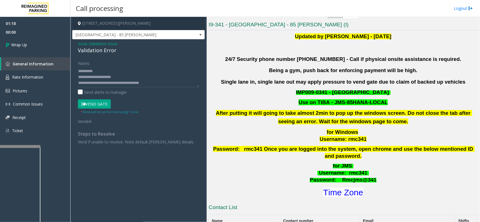
scroll to position [0, 0]
click at [40, 42] on link "Wrap Up" at bounding box center [35, 45] width 70 height 17
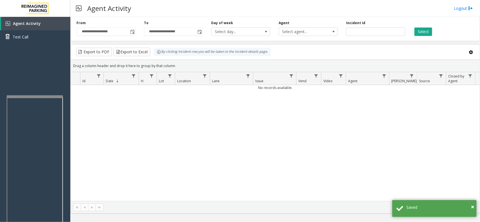
click at [49, 96] on div at bounding box center [35, 97] width 56 height 2
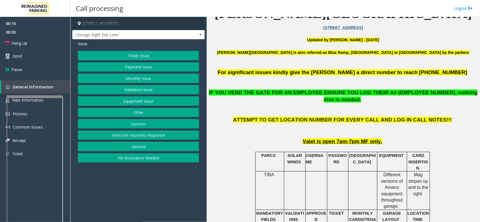
scroll to position [140, 0]
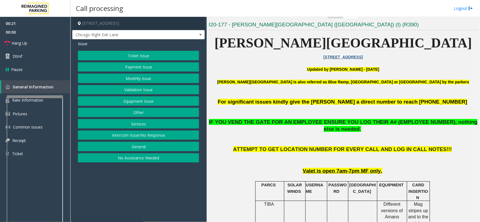
click at [130, 101] on button "Equipment Issue" at bounding box center [138, 101] width 121 height 10
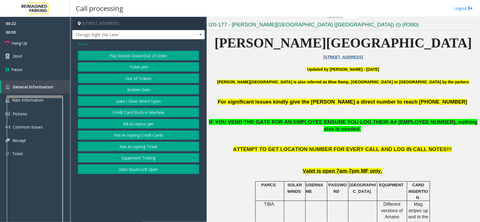
click at [131, 97] on button "Gate / Door Won't Open" at bounding box center [138, 101] width 121 height 10
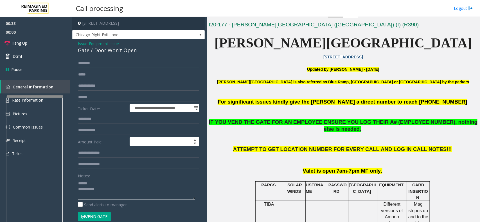
click at [103, 182] on textarea at bounding box center [136, 189] width 117 height 21
drag, startPoint x: 77, startPoint y: 51, endPoint x: 139, endPoint y: 57, distance: 62.6
click at [145, 56] on div "**********" at bounding box center [138, 181] width 132 height 285
type textarea "**********"
click at [91, 214] on button "Vend Gate" at bounding box center [94, 217] width 33 height 10
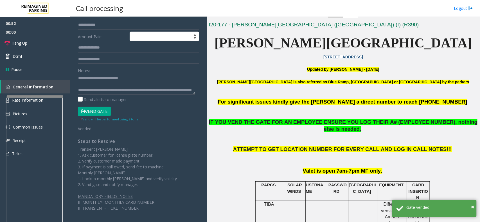
scroll to position [0, 0]
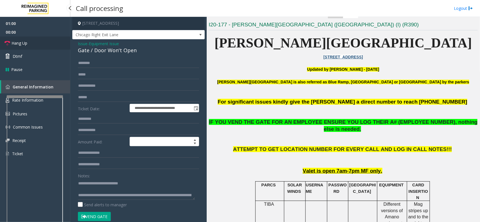
click at [33, 43] on link "Hang Up" at bounding box center [35, 43] width 70 height 13
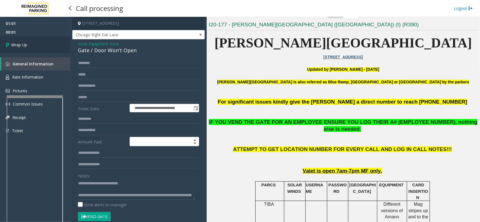
click at [33, 43] on link "Wrap Up" at bounding box center [35, 45] width 70 height 17
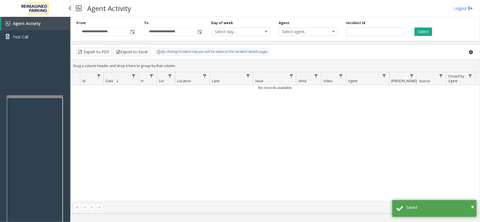
click at [31, 80] on div "Agent Activity Test Call" at bounding box center [35, 128] width 70 height 222
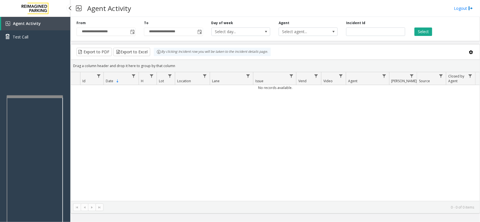
drag, startPoint x: 31, startPoint y: 80, endPoint x: 11, endPoint y: 80, distance: 20.8
click at [11, 80] on div "Agent Activity Test Call" at bounding box center [35, 128] width 70 height 222
drag, startPoint x: 51, startPoint y: 79, endPoint x: 28, endPoint y: 74, distance: 23.7
click at [28, 74] on div "Agent Activity Test Call" at bounding box center [35, 128] width 70 height 222
drag, startPoint x: 31, startPoint y: 75, endPoint x: 21, endPoint y: 75, distance: 9.8
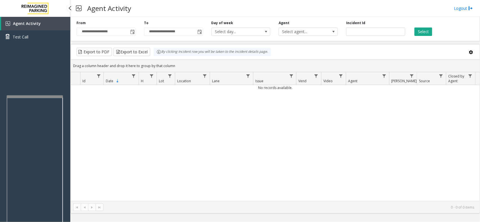
click at [21, 75] on div "Agent Activity Test Call" at bounding box center [35, 128] width 70 height 222
drag, startPoint x: 21, startPoint y: 75, endPoint x: 16, endPoint y: 76, distance: 4.8
click at [16, 76] on div "Agent Activity Test Call" at bounding box center [35, 128] width 70 height 222
drag, startPoint x: 62, startPoint y: 75, endPoint x: 53, endPoint y: 75, distance: 9.6
click at [53, 75] on div "Agent Activity Test Call" at bounding box center [35, 128] width 70 height 222
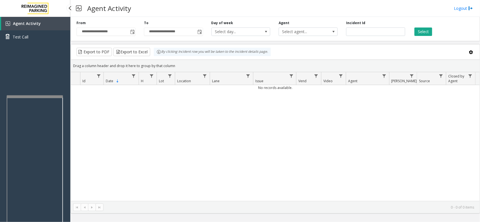
drag, startPoint x: 53, startPoint y: 75, endPoint x: 50, endPoint y: 75, distance: 2.8
click at [50, 75] on div "Agent Activity Test Call" at bounding box center [35, 128] width 70 height 222
drag, startPoint x: 50, startPoint y: 75, endPoint x: 24, endPoint y: 68, distance: 26.9
click at [24, 68] on div "Agent Activity Test Call" at bounding box center [35, 128] width 70 height 222
drag, startPoint x: 45, startPoint y: 72, endPoint x: 40, endPoint y: 68, distance: 6.9
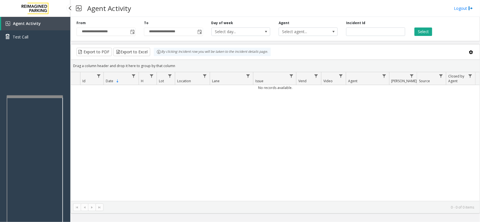
click at [40, 68] on div "Agent Activity Test Call" at bounding box center [35, 128] width 70 height 222
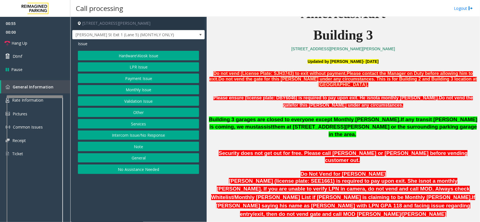
scroll to position [105, 0]
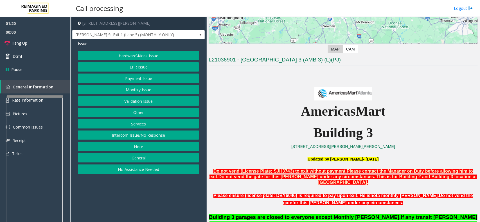
click at [138, 91] on button "Monthly Issue" at bounding box center [138, 90] width 121 height 10
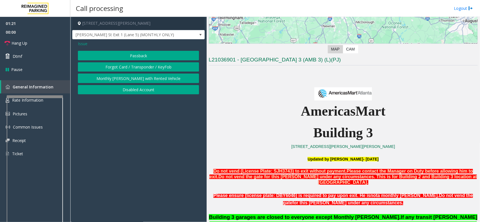
click at [83, 44] on span "Issue" at bounding box center [83, 44] width 10 height 6
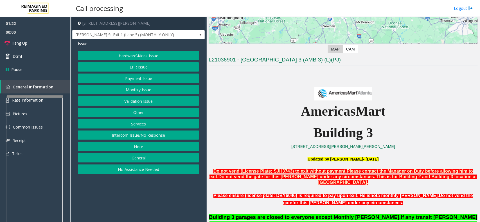
click at [127, 70] on button "LPR Issue" at bounding box center [138, 67] width 121 height 10
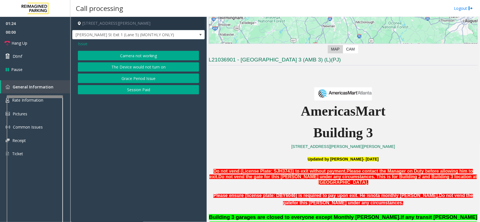
click at [148, 58] on button "Camera not working" at bounding box center [138, 56] width 121 height 10
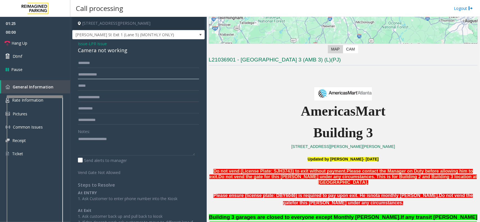
click at [120, 76] on input "text" at bounding box center [138, 75] width 121 height 10
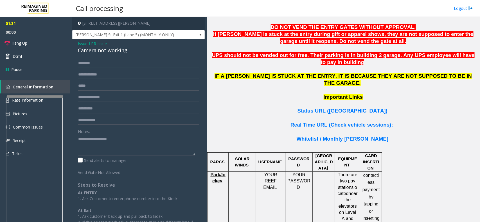
scroll to position [421, 0]
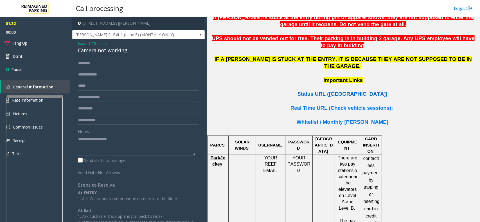
click at [332, 91] on span "Status URL (Vend Gate)" at bounding box center [342, 94] width 90 height 6
click at [86, 74] on input "text" at bounding box center [138, 75] width 121 height 10
click at [82, 75] on input "*******" at bounding box center [138, 75] width 121 height 10
click at [83, 75] on input "*******" at bounding box center [138, 75] width 121 height 10
click at [84, 74] on input "*******" at bounding box center [138, 75] width 121 height 10
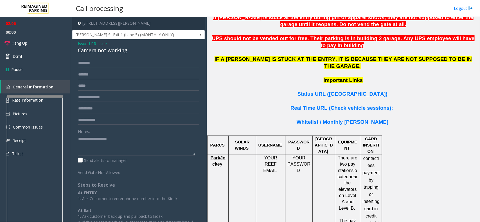
type input "*******"
click at [28, 45] on link "Hang Up" at bounding box center [35, 43] width 70 height 13
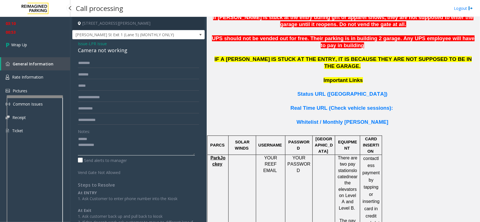
type textarea "**********"
click at [102, 59] on input "text" at bounding box center [138, 63] width 121 height 10
click at [94, 42] on span "LPR Issue" at bounding box center [98, 44] width 18 height 6
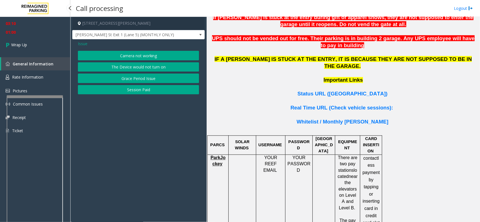
click at [82, 44] on span "Issue" at bounding box center [83, 44] width 10 height 6
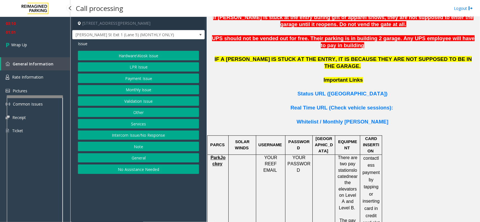
click at [96, 53] on button "Hardware\Kiosk Issue" at bounding box center [138, 56] width 121 height 10
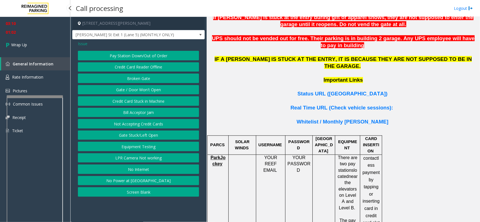
click at [109, 76] on button "Broken Gate" at bounding box center [138, 79] width 121 height 10
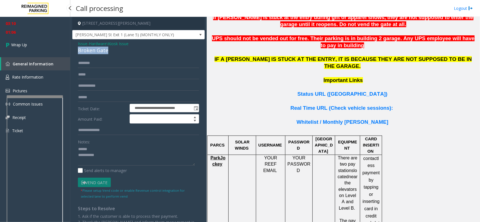
drag, startPoint x: 76, startPoint y: 48, endPoint x: 94, endPoint y: 50, distance: 17.8
click at [103, 50] on div "**********" at bounding box center [138, 146] width 132 height 215
type textarea "**********"
click at [101, 87] on input "text" at bounding box center [138, 86] width 121 height 10
type input "*"
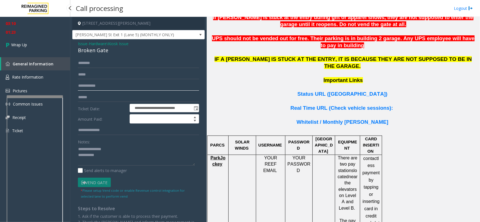
type input "**********"
click at [109, 155] on textarea at bounding box center [136, 155] width 117 height 21
click at [120, 152] on textarea at bounding box center [136, 155] width 117 height 21
click at [103, 158] on textarea at bounding box center [136, 155] width 117 height 21
type textarea "**********"
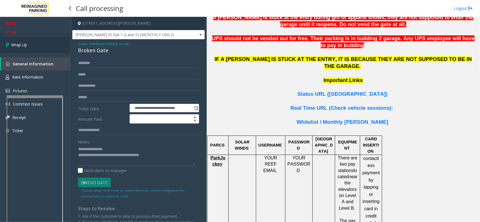
click at [30, 44] on link "Wrap Up" at bounding box center [35, 45] width 70 height 17
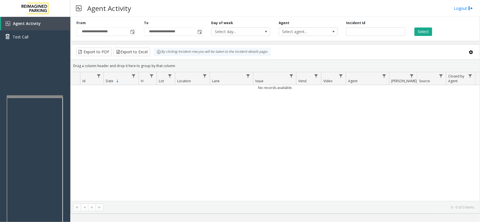
click at [140, 156] on div "No records available." at bounding box center [275, 143] width 408 height 116
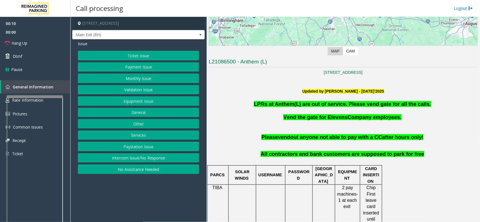
scroll to position [140, 0]
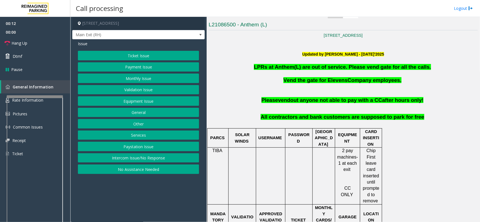
click at [162, 51] on button "Ticket Issue" at bounding box center [138, 56] width 121 height 10
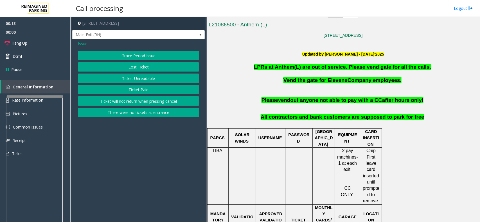
click at [134, 79] on button "Ticket Unreadable" at bounding box center [138, 79] width 121 height 10
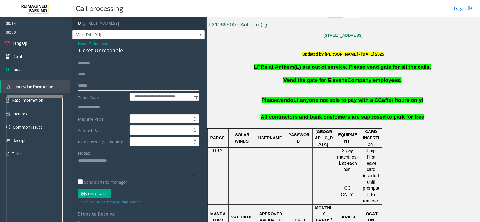
click at [100, 86] on input "text" at bounding box center [138, 86] width 121 height 10
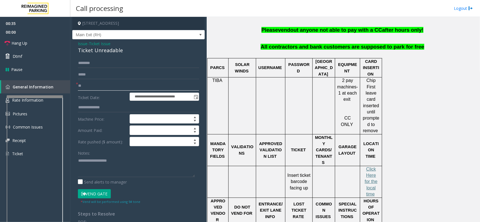
scroll to position [176, 0]
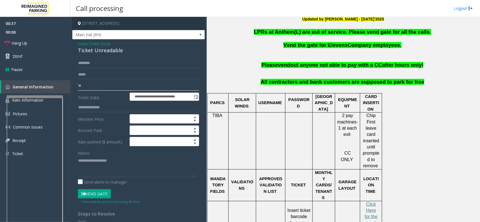
click at [147, 88] on input "**" at bounding box center [138, 86] width 121 height 10
type input "**"
click at [85, 44] on span "Issue" at bounding box center [83, 44] width 10 height 6
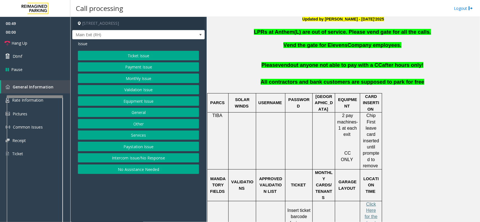
click at [117, 114] on button "General" at bounding box center [138, 113] width 121 height 10
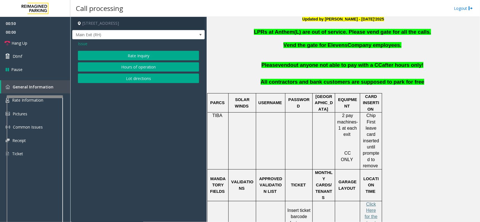
click at [82, 44] on span "Issue" at bounding box center [83, 44] width 10 height 6
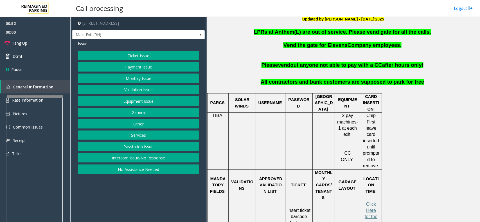
click at [131, 122] on button "Other" at bounding box center [138, 124] width 121 height 10
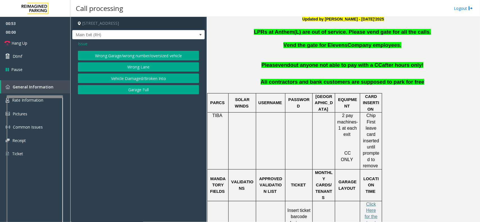
click at [81, 45] on span "Issue" at bounding box center [83, 44] width 10 height 6
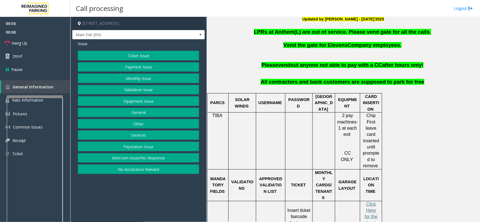
click at [119, 56] on button "Ticket Issue" at bounding box center [138, 56] width 121 height 10
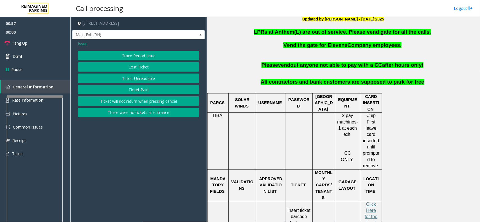
click at [121, 79] on button "Ticket Unreadable" at bounding box center [138, 79] width 121 height 10
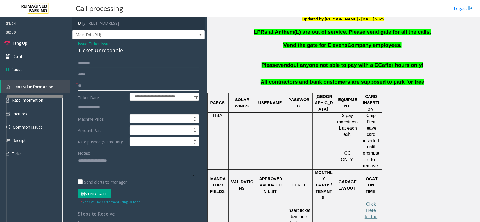
click at [96, 83] on input "**" at bounding box center [138, 86] width 121 height 10
type input "*******"
click at [105, 193] on button "Vend Gate" at bounding box center [94, 194] width 33 height 10
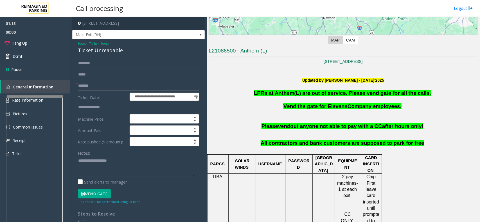
scroll to position [105, 0]
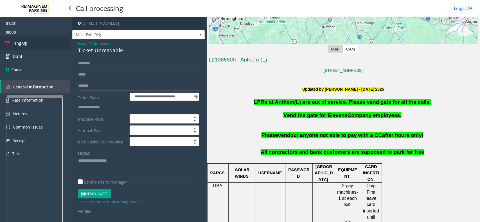
click at [30, 42] on link "Hang Up" at bounding box center [35, 43] width 70 height 13
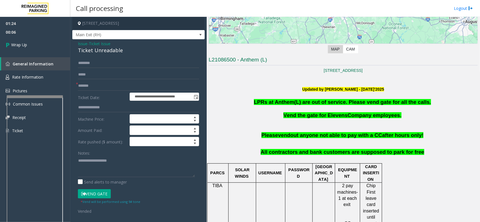
scroll to position [70, 0]
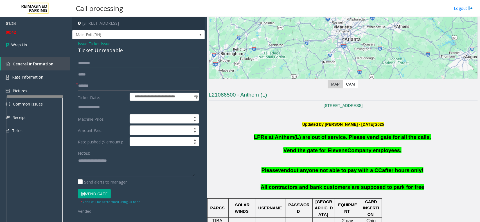
click at [84, 44] on span "Issue" at bounding box center [83, 44] width 10 height 6
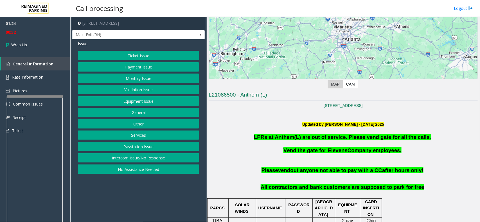
click at [135, 92] on button "Validation Issue" at bounding box center [138, 90] width 121 height 10
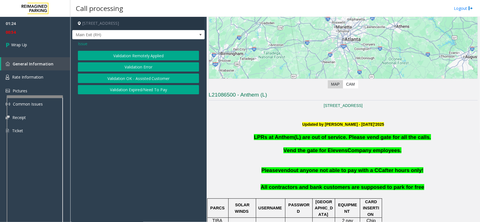
click at [81, 43] on span "Issue" at bounding box center [83, 44] width 10 height 6
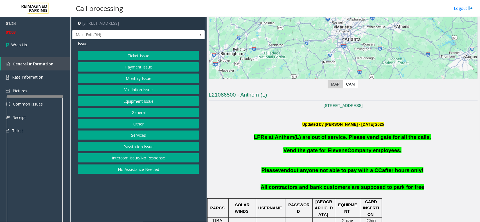
click at [160, 114] on button "General" at bounding box center [138, 113] width 121 height 10
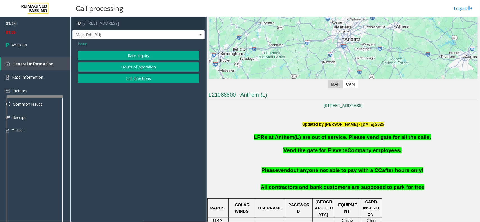
click at [85, 43] on span "Issue" at bounding box center [83, 44] width 10 height 6
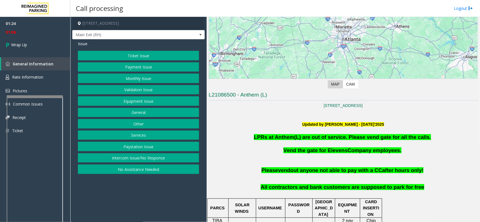
click at [138, 124] on button "Other" at bounding box center [138, 124] width 121 height 10
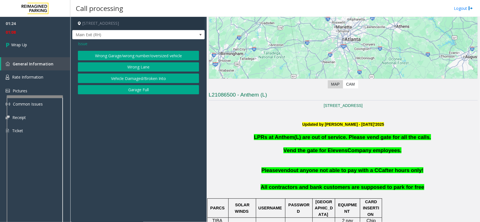
click at [84, 45] on span "Issue" at bounding box center [83, 44] width 10 height 6
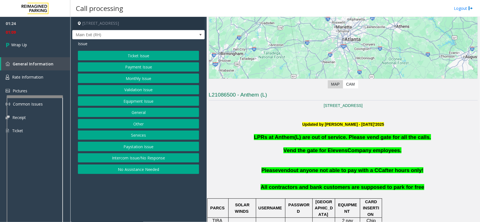
click at [120, 55] on button "Ticket Issue" at bounding box center [138, 56] width 121 height 10
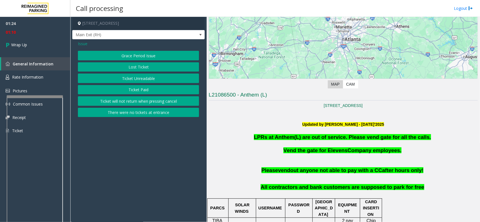
click at [134, 79] on button "Ticket Unreadable" at bounding box center [138, 79] width 121 height 10
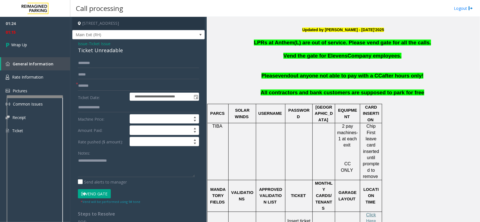
scroll to position [211, 0]
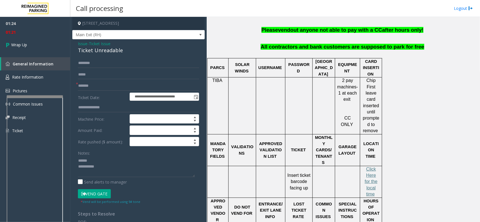
click at [88, 52] on div "Ticket Unreadable" at bounding box center [138, 51] width 121 height 8
click at [78, 161] on textarea at bounding box center [136, 166] width 117 height 21
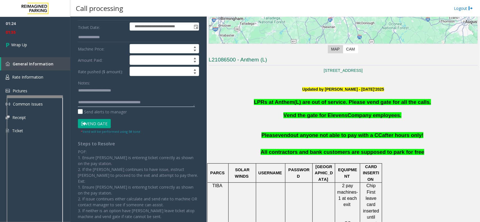
scroll to position [12, 0]
type textarea "**********"
click at [31, 44] on link "Wrap Up" at bounding box center [35, 45] width 70 height 17
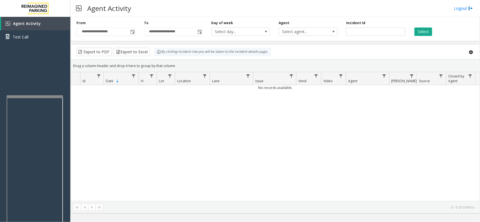
click at [120, 155] on div "No records available." at bounding box center [275, 143] width 408 height 116
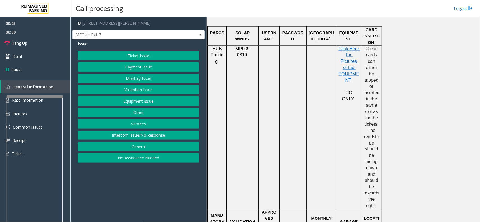
scroll to position [316, 0]
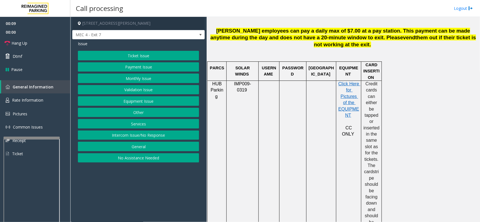
click at [34, 138] on div at bounding box center [32, 138] width 56 height 2
click at [30, 103] on link "Rate Information" at bounding box center [35, 101] width 70 height 14
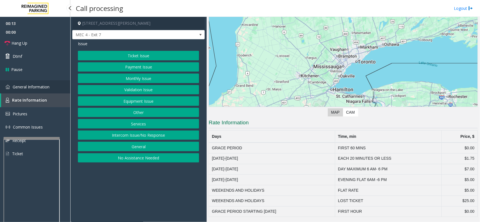
click at [30, 89] on span "General Information" at bounding box center [31, 86] width 37 height 5
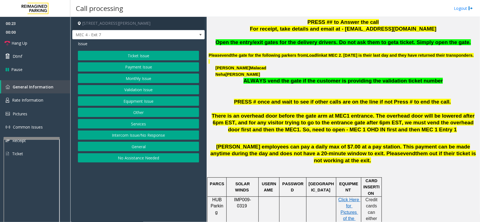
scroll to position [140, 0]
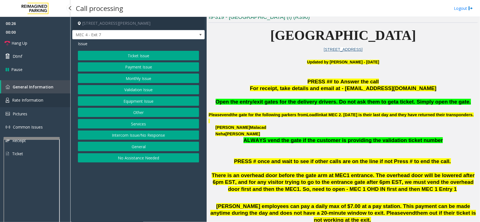
click at [39, 104] on link "Rate Information" at bounding box center [35, 101] width 70 height 14
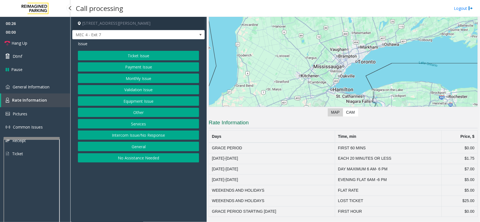
scroll to position [35, 0]
click at [49, 83] on link "General Information" at bounding box center [35, 86] width 70 height 13
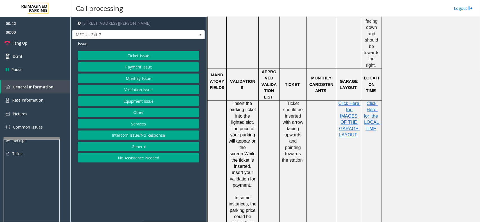
scroll to position [386, 0]
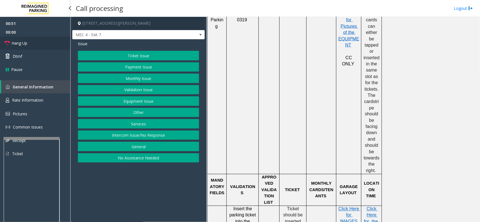
click at [38, 44] on link "Hang Up" at bounding box center [35, 43] width 70 height 13
click at [113, 54] on button "Ticket Issue" at bounding box center [138, 56] width 121 height 10
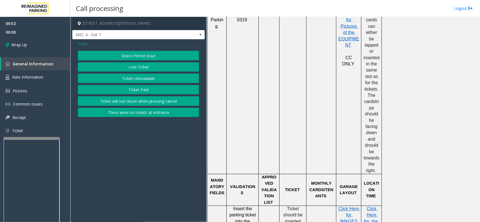
click at [128, 67] on button "Lost Ticket" at bounding box center [138, 67] width 121 height 10
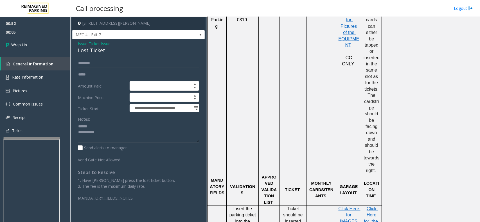
click at [92, 49] on div "Lost Ticket" at bounding box center [138, 51] width 121 height 8
click at [102, 137] on textarea at bounding box center [138, 132] width 121 height 21
type textarea "**********"
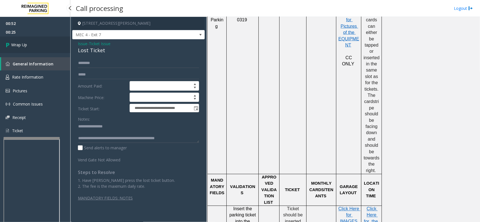
click at [32, 42] on link "Wrap Up" at bounding box center [35, 45] width 70 height 17
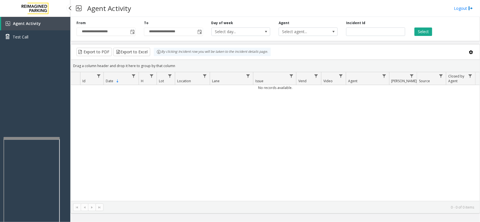
click at [42, 77] on div "Agent Activity Test Call" at bounding box center [35, 128] width 70 height 222
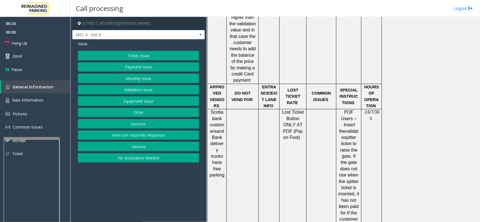
scroll to position [667, 0]
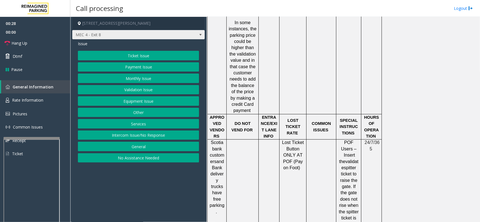
click at [176, 33] on span "MEC 4 - Exit 8" at bounding box center [124, 34] width 105 height 9
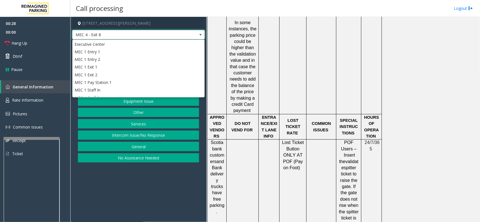
scroll to position [239, 0]
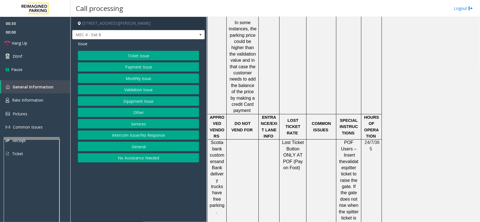
click at [191, 33] on span "MEC 4 - Exit 8" at bounding box center [138, 35] width 132 height 10
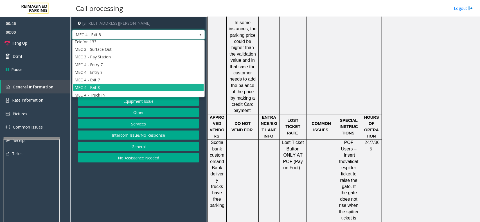
click at [248, 114] on td "DO NOT VEND FOR" at bounding box center [242, 127] width 32 height 26
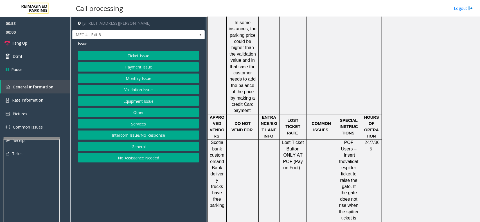
click at [124, 54] on button "Ticket Issue" at bounding box center [138, 56] width 121 height 10
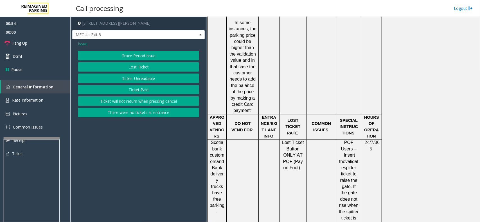
click at [135, 64] on button "Lost Ticket" at bounding box center [138, 67] width 121 height 10
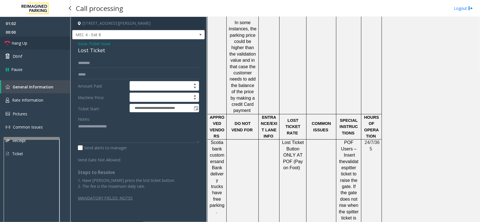
click at [31, 41] on link "Hang Up" at bounding box center [35, 43] width 70 height 13
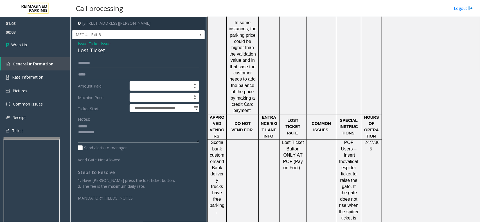
click at [112, 131] on textarea at bounding box center [138, 132] width 121 height 21
drag, startPoint x: 105, startPoint y: 48, endPoint x: 75, endPoint y: 51, distance: 30.2
click at [75, 51] on div "**********" at bounding box center [138, 122] width 132 height 167
click at [100, 131] on textarea at bounding box center [138, 132] width 121 height 21
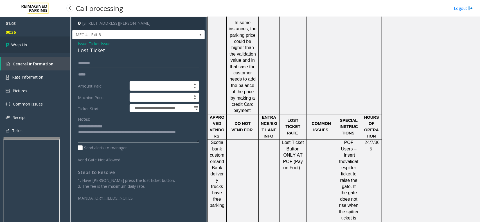
type textarea "**********"
click at [26, 40] on link "Wrap Up" at bounding box center [35, 45] width 70 height 17
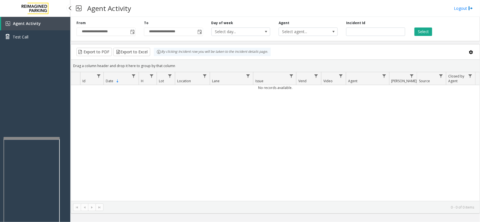
click at [20, 71] on div "Agent Activity Test Call" at bounding box center [35, 128] width 70 height 222
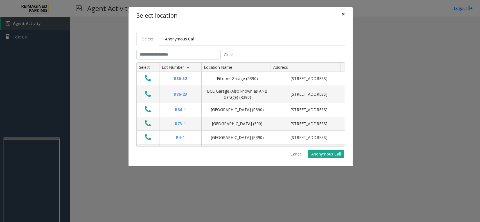
click at [342, 14] on span "×" at bounding box center [342, 14] width 3 height 8
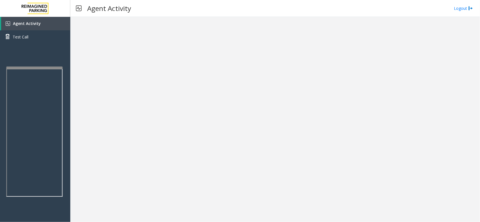
click at [21, 67] on div at bounding box center [34, 68] width 56 height 2
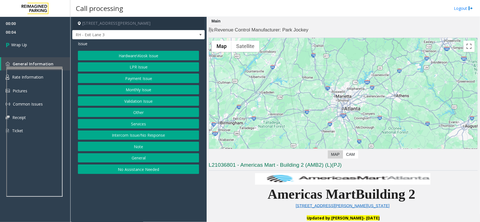
click at [133, 134] on button "Intercom Issue/No Response" at bounding box center [138, 136] width 121 height 10
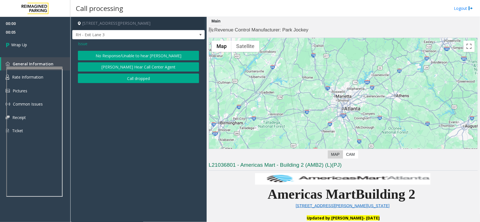
click at [135, 77] on button "Call dropped" at bounding box center [138, 79] width 121 height 10
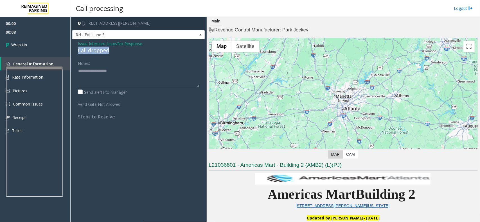
drag, startPoint x: 77, startPoint y: 49, endPoint x: 114, endPoint y: 53, distance: 37.3
click at [114, 53] on div "Issue - Intercom Issue/No Response Call dropped Notes: Send alerts to manager V…" at bounding box center [138, 82] width 132 height 86
type textarea "**********"
click at [37, 46] on link "Wrap Up" at bounding box center [35, 45] width 70 height 17
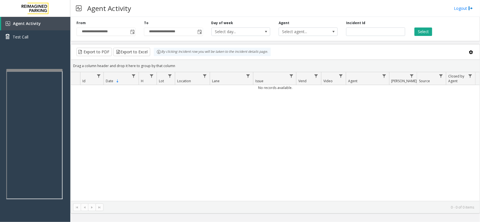
click at [39, 70] on div at bounding box center [34, 70] width 56 height 2
drag, startPoint x: 460, startPoint y: 8, endPoint x: 457, endPoint y: 9, distance: 3.1
click at [460, 8] on link "Logout" at bounding box center [462, 8] width 19 height 6
